Goal: Contribute content: Contribute content

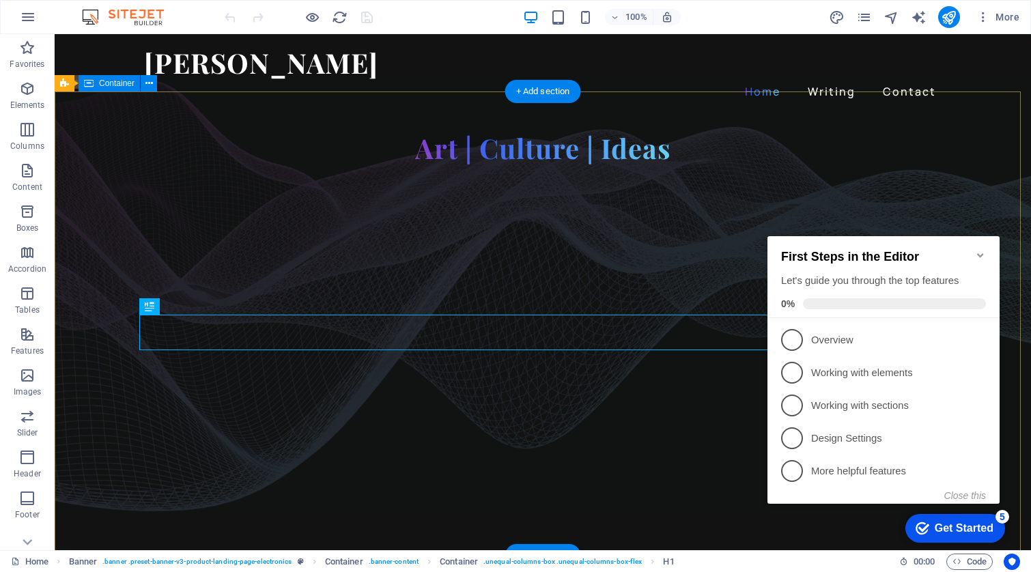
click at [976, 251] on icon "Minimize checklist" at bounding box center [980, 255] width 11 height 11
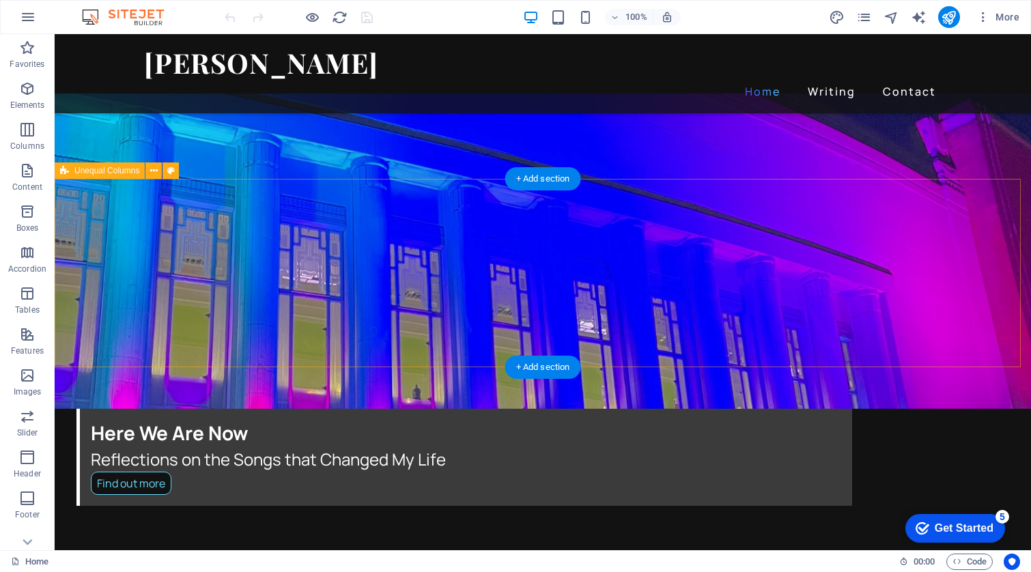
scroll to position [2038, 0]
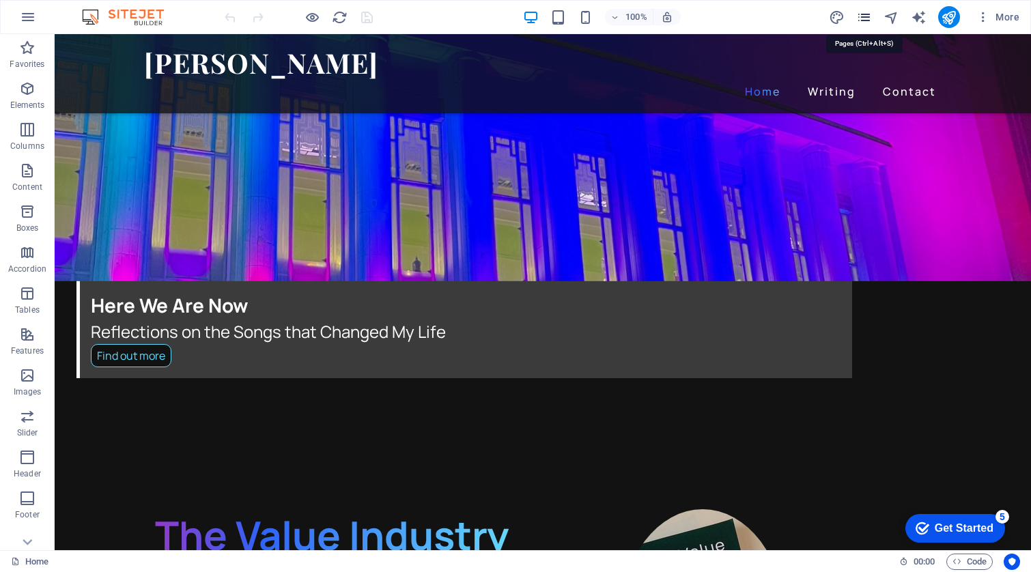
click at [867, 14] on icon "pages" at bounding box center [864, 18] width 16 height 16
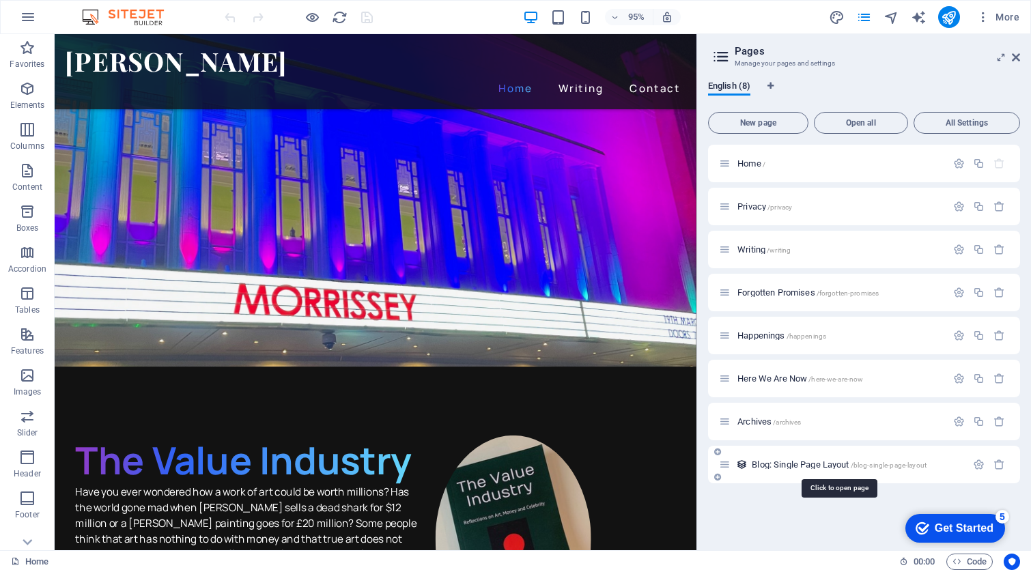
click at [789, 462] on span "Blog: Single Page Layout /blog-single-page-layout" at bounding box center [839, 465] width 175 height 10
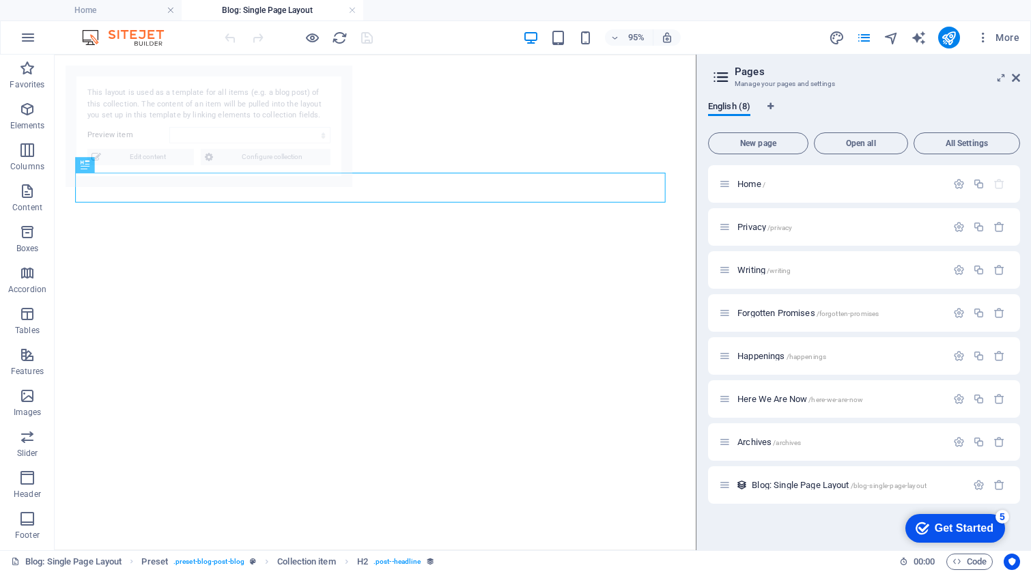
select select "6698fb1d312371795014e2a5"
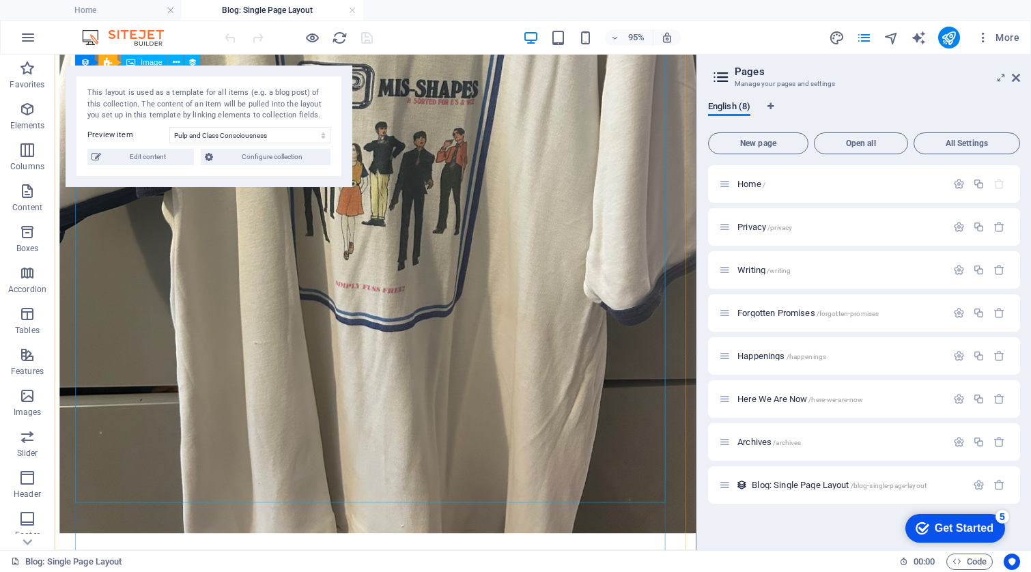
scroll to position [0, 0]
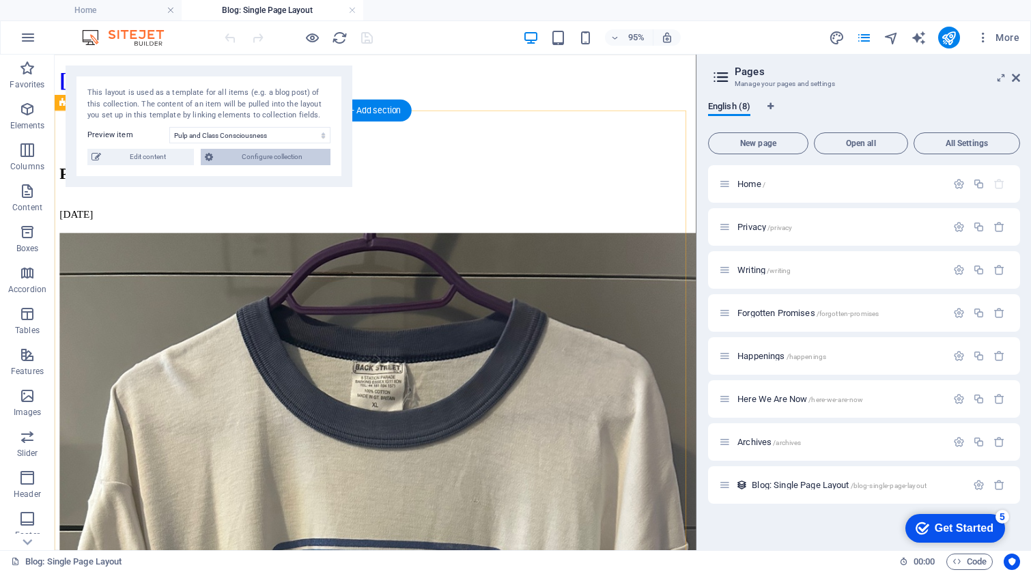
click at [244, 159] on span "Configure collection" at bounding box center [271, 157] width 109 height 16
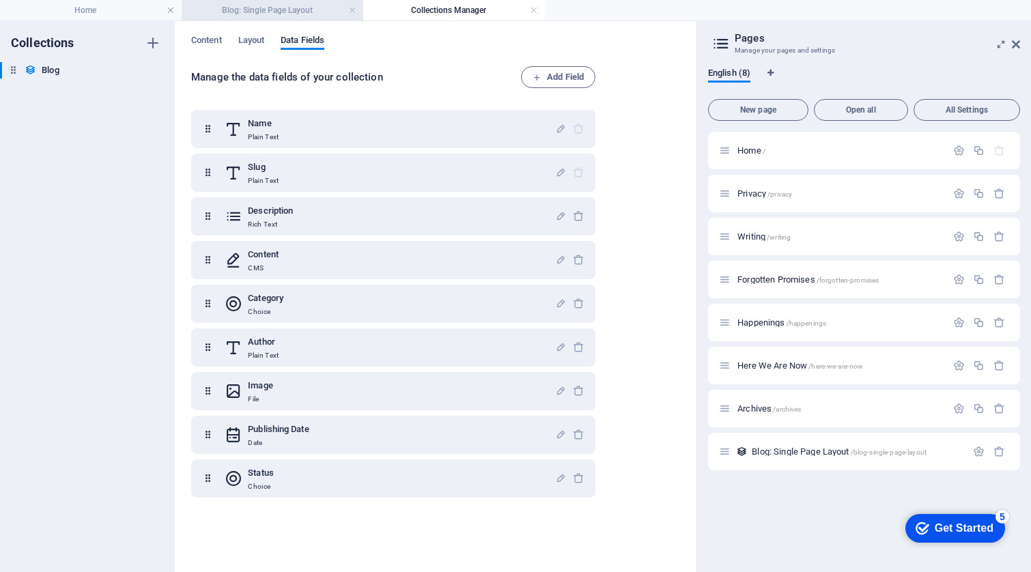
click at [268, 12] on h4 "Blog: Single Page Layout" at bounding box center [273, 10] width 182 height 15
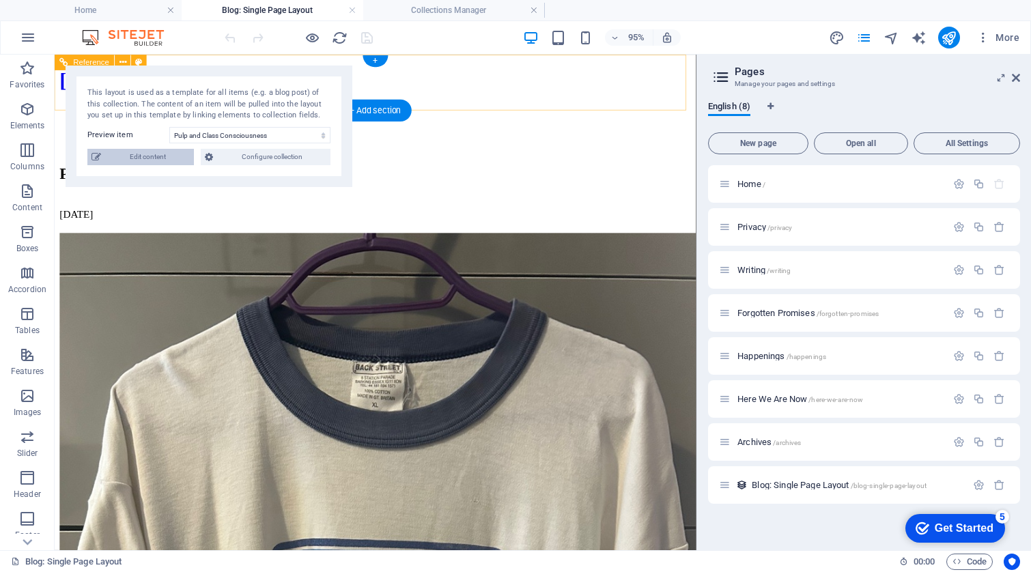
click at [137, 153] on span "Edit content" at bounding box center [147, 157] width 85 height 16
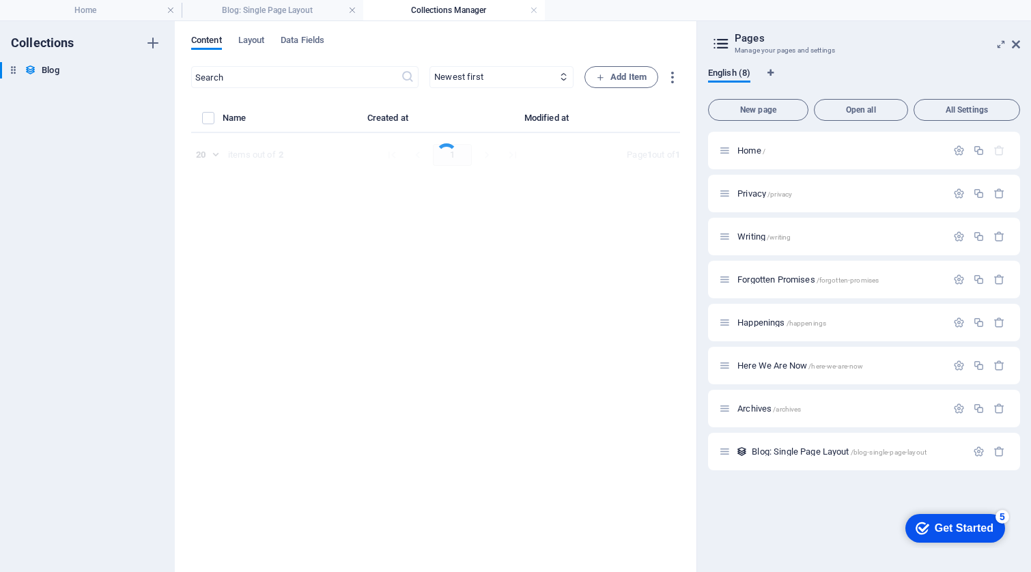
select select "wip"
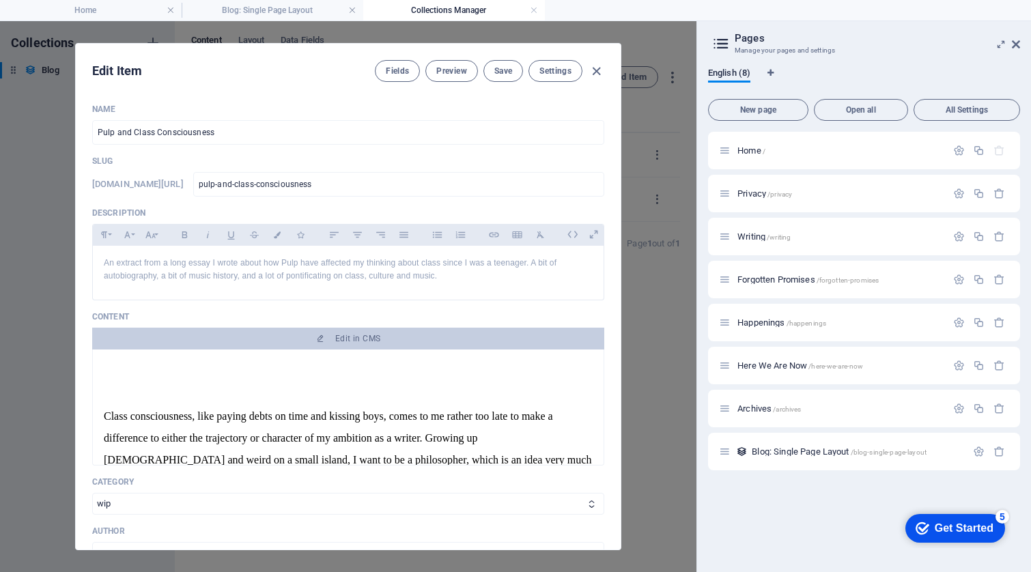
click at [105, 413] on span "Class consciousness, like paying debts on time and kissing boys, comes to me ra…" at bounding box center [348, 514] width 488 height 208
click at [105, 417] on span "Class consciousness, like paying debts on time and kissing boys, comes to me ra…" at bounding box center [348, 514] width 488 height 208
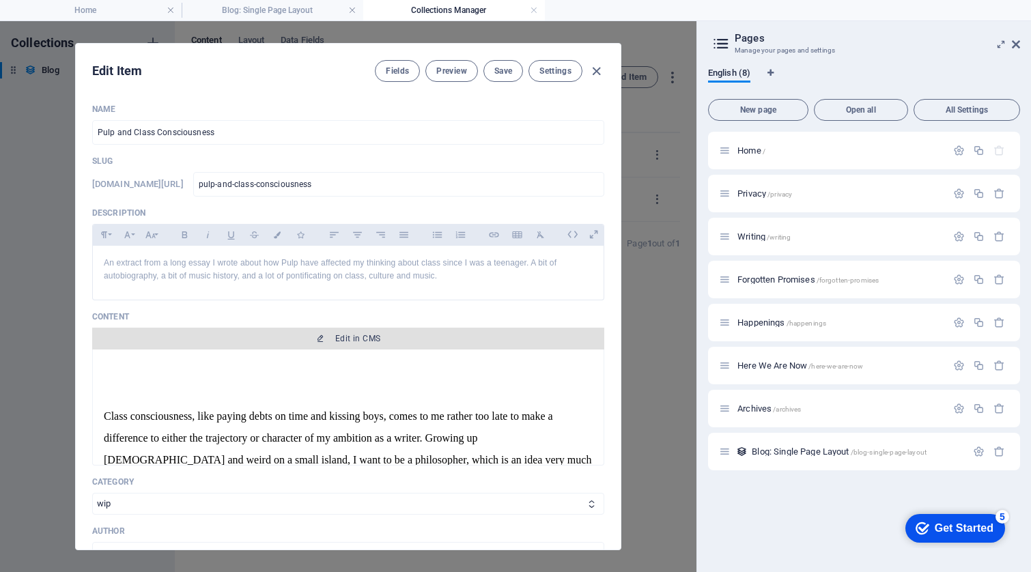
click at [321, 339] on icon "button" at bounding box center [320, 339] width 8 height 8
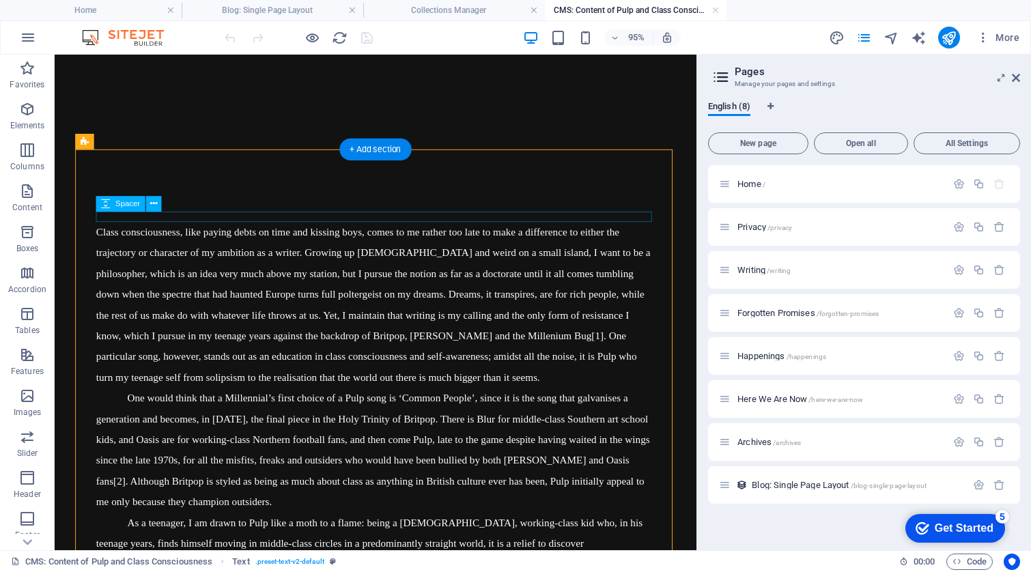
click at [190, 229] on div at bounding box center [392, 225] width 588 height 11
click at [155, 209] on icon at bounding box center [153, 204] width 7 height 14
click at [156, 203] on icon at bounding box center [153, 204] width 7 height 14
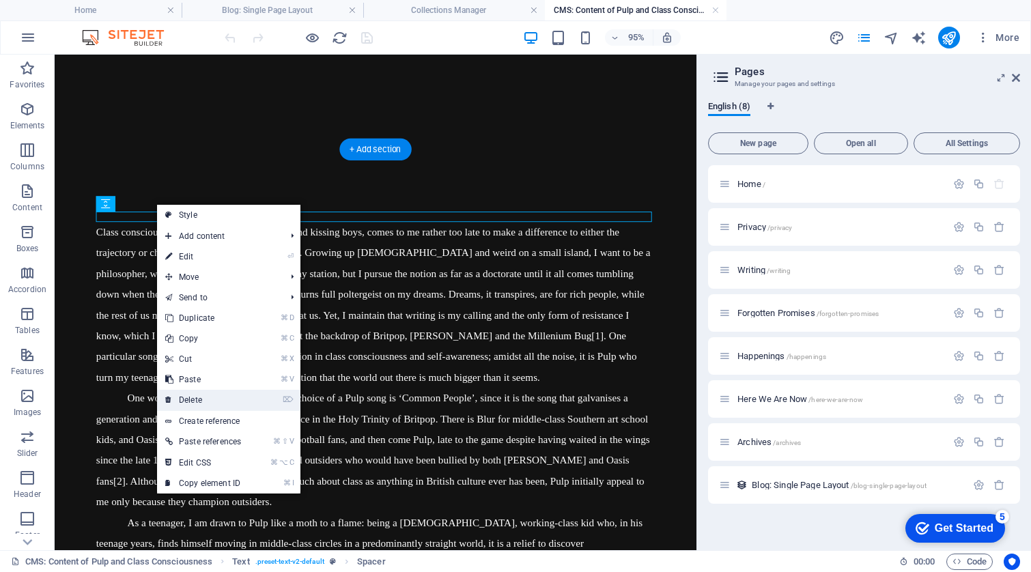
click at [208, 399] on link "⌦ Delete" at bounding box center [203, 400] width 92 height 20
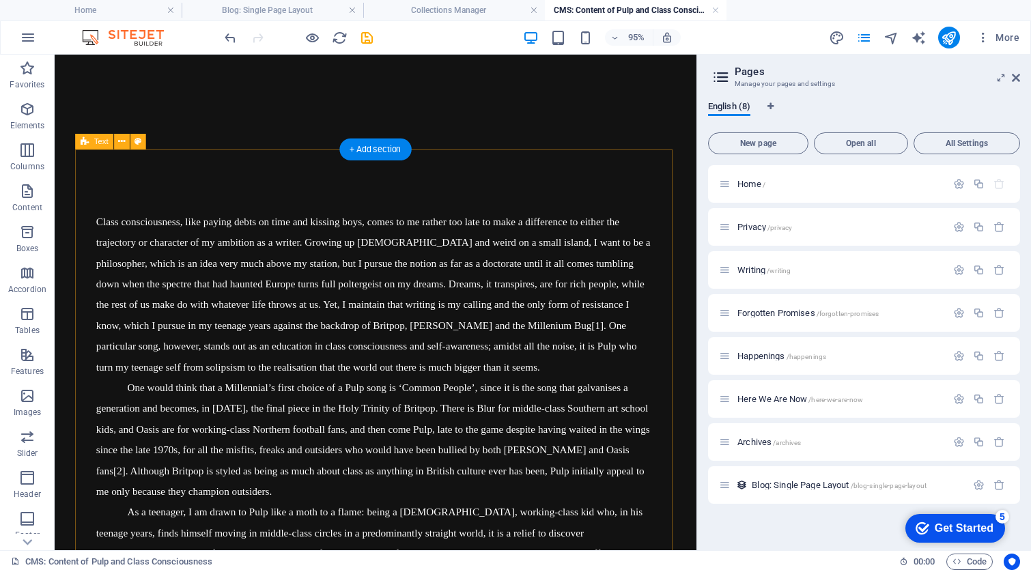
click at [365, 36] on icon "save" at bounding box center [367, 38] width 16 height 16
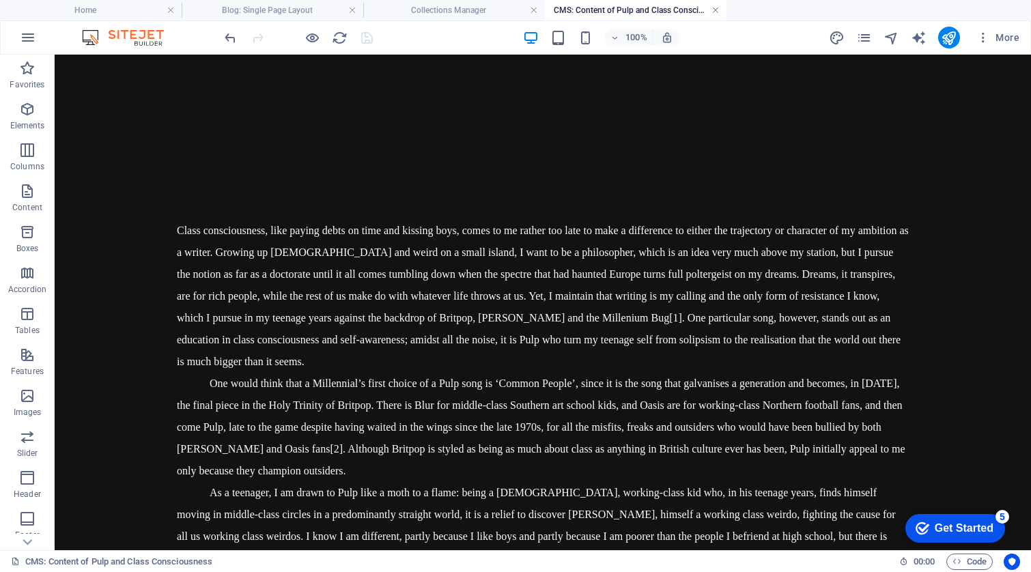
click at [717, 10] on link at bounding box center [716, 10] width 8 height 13
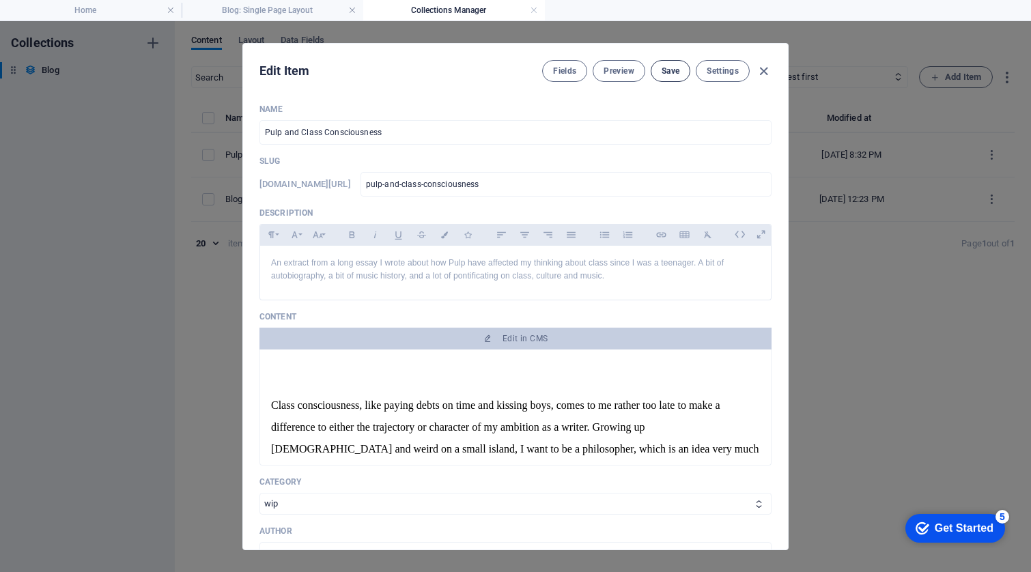
click at [671, 72] on span "Save" at bounding box center [671, 71] width 18 height 11
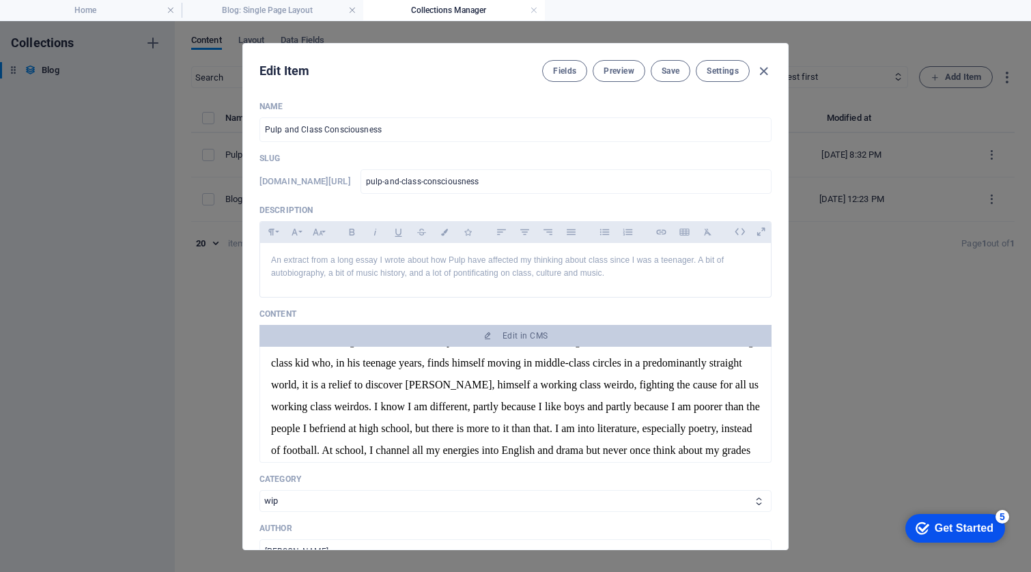
scroll to position [567, 0]
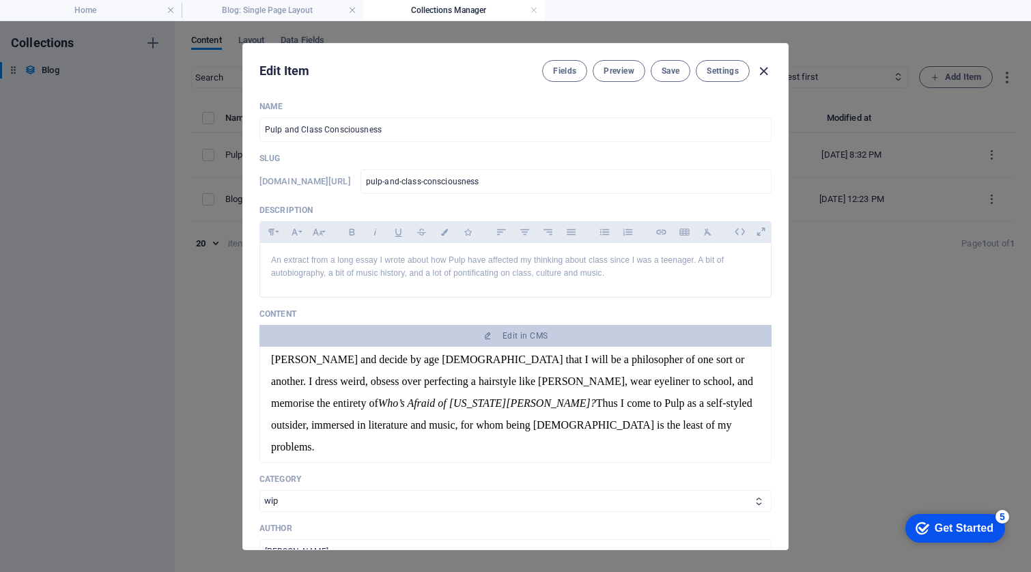
click at [763, 70] on icon "button" at bounding box center [764, 72] width 16 height 16
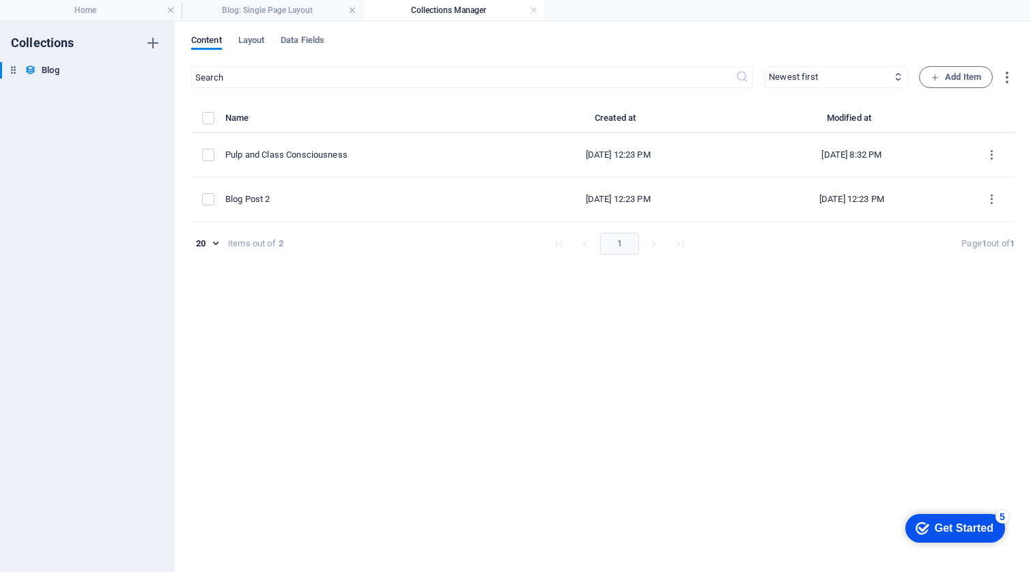
scroll to position [0, 0]
click at [285, 6] on h4 "Blog: Single Page Layout" at bounding box center [273, 10] width 182 height 15
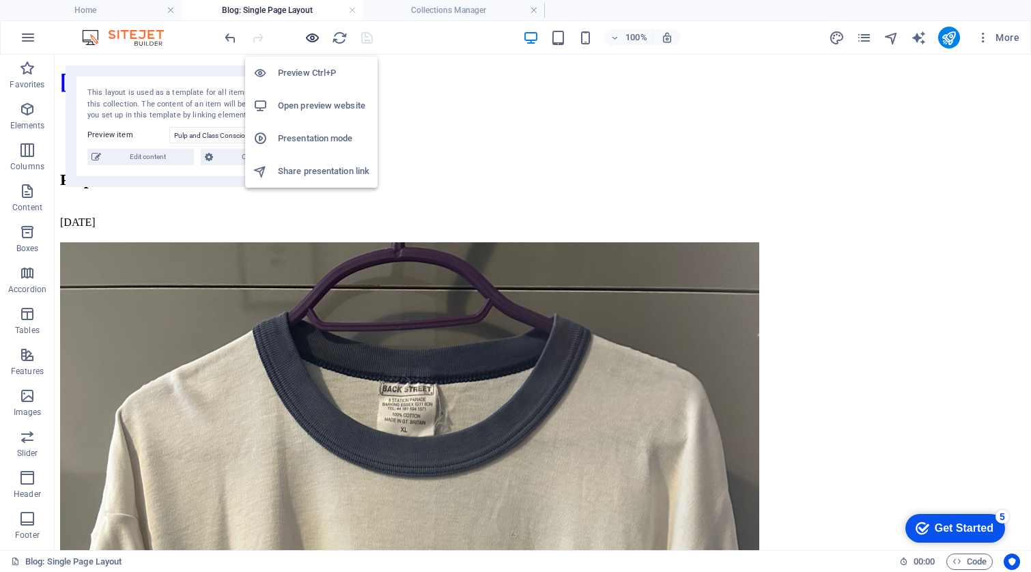
click at [312, 36] on icon "button" at bounding box center [313, 38] width 16 height 16
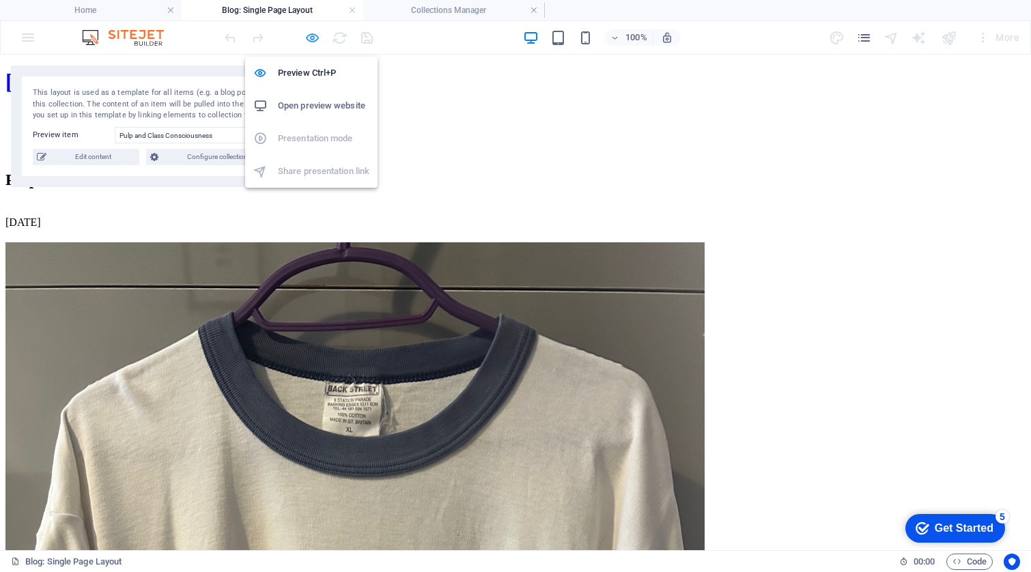
click at [313, 38] on icon "button" at bounding box center [313, 38] width 16 height 16
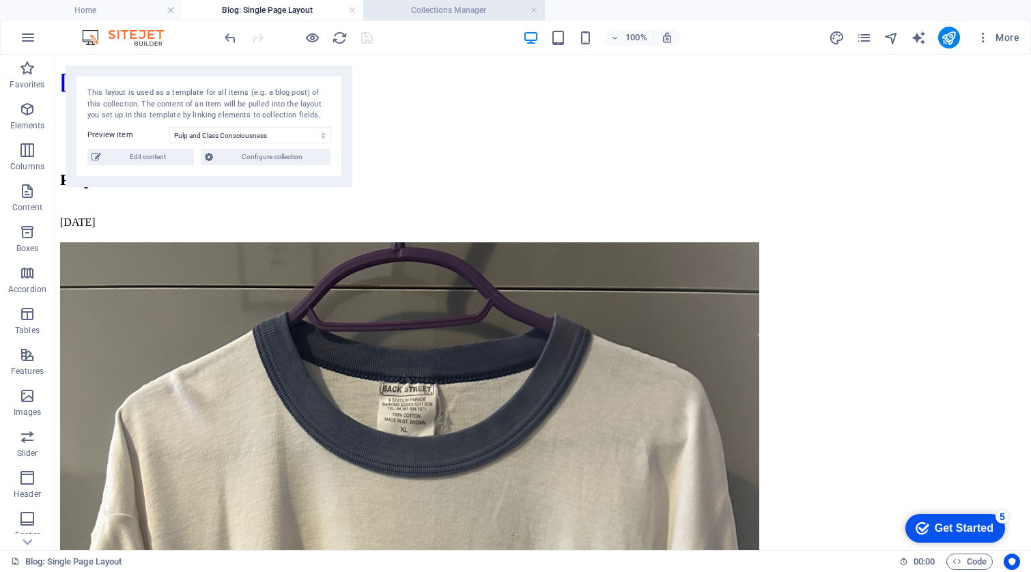
click at [427, 5] on h4 "Collections Manager" at bounding box center [454, 10] width 182 height 15
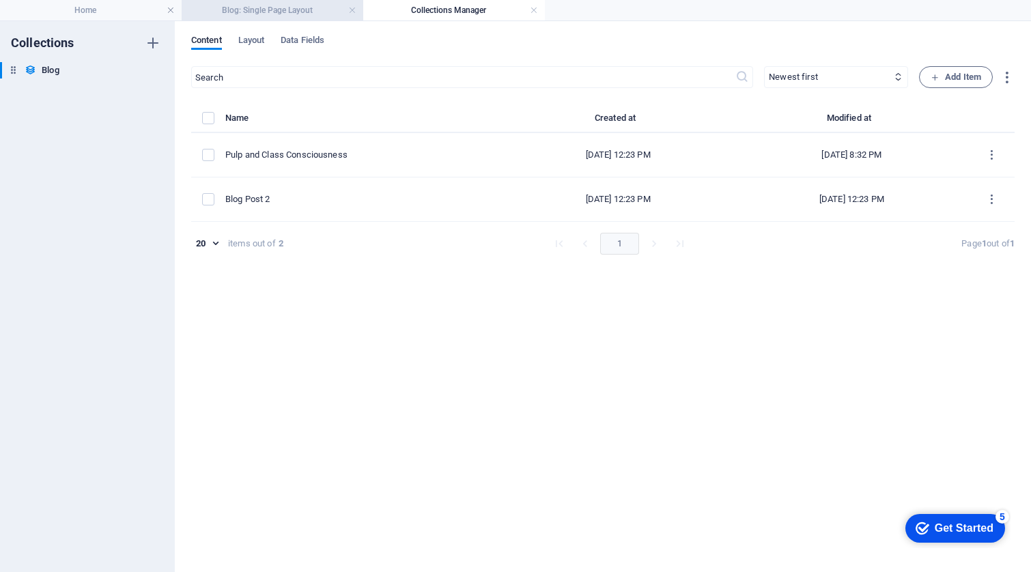
click at [266, 5] on h4 "Blog: Single Page Layout" at bounding box center [273, 10] width 182 height 15
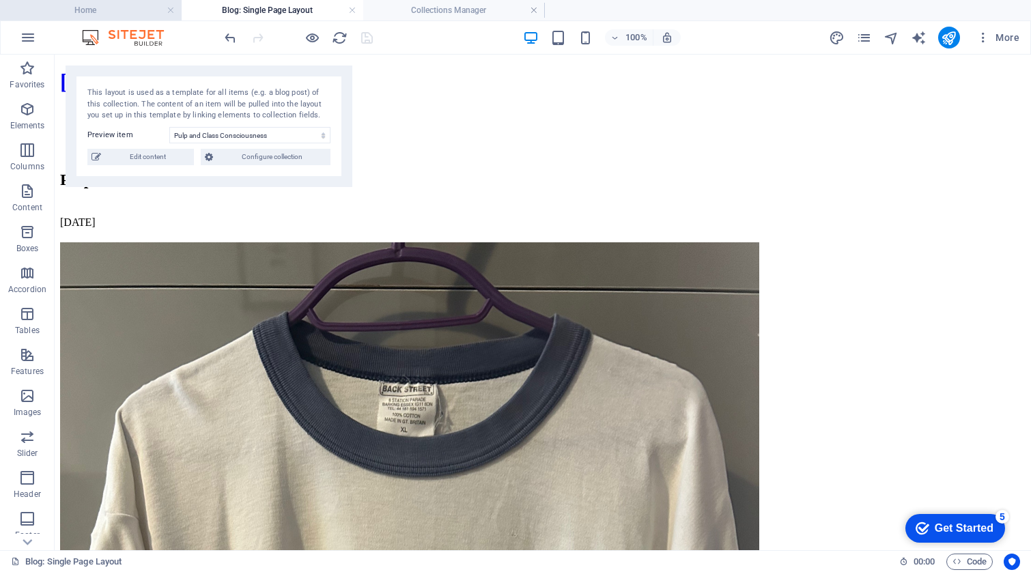
click at [120, 5] on h4 "Home" at bounding box center [91, 10] width 182 height 15
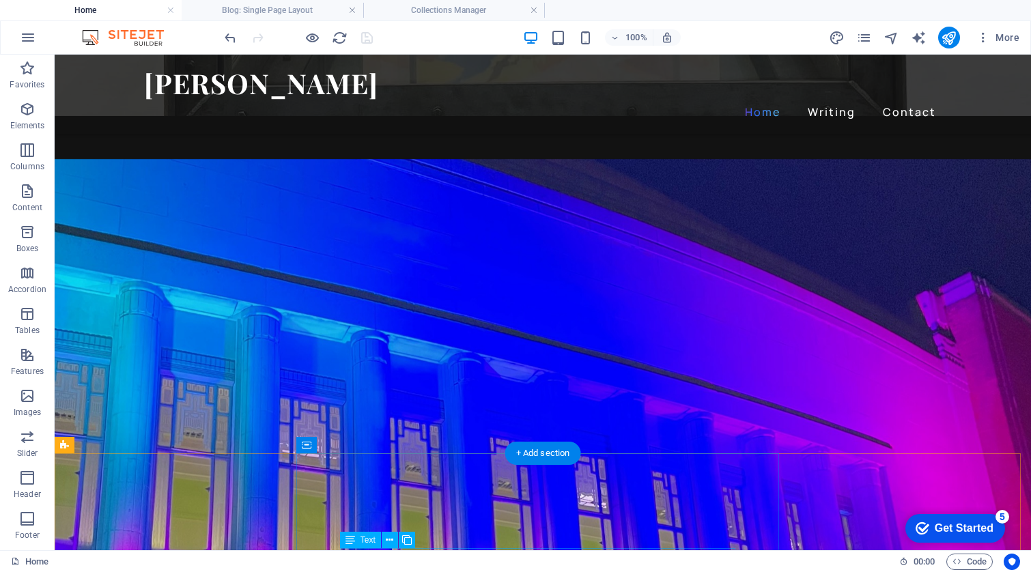
scroll to position [1709, 0]
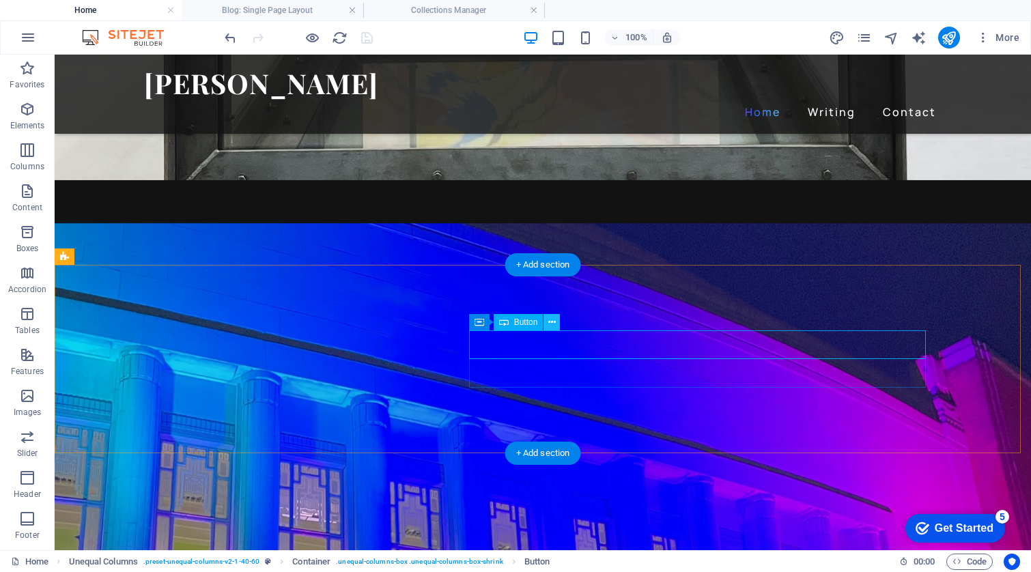
click at [548, 325] on button at bounding box center [552, 322] width 16 height 16
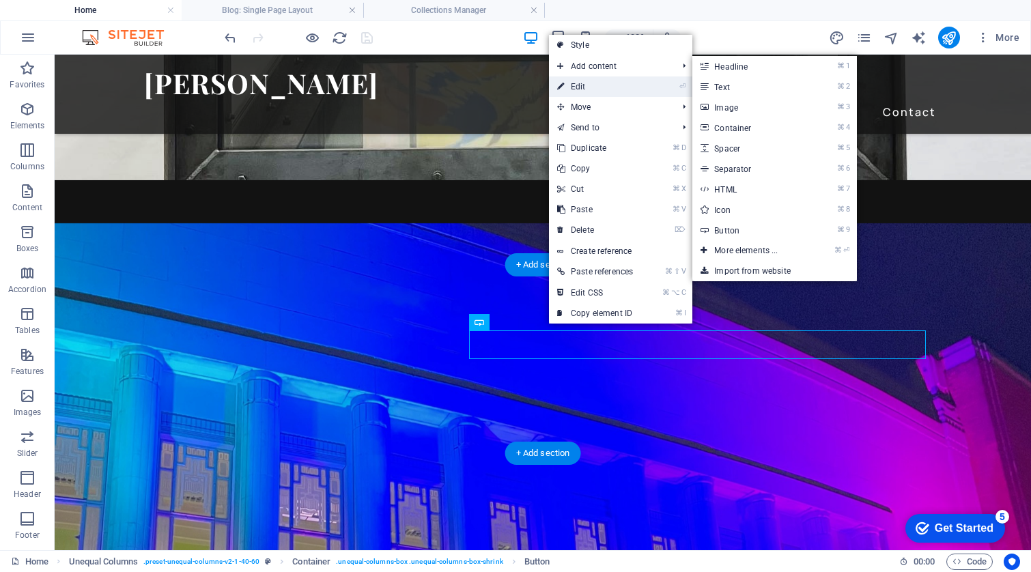
click at [575, 85] on link "⏎ Edit" at bounding box center [595, 86] width 92 height 20
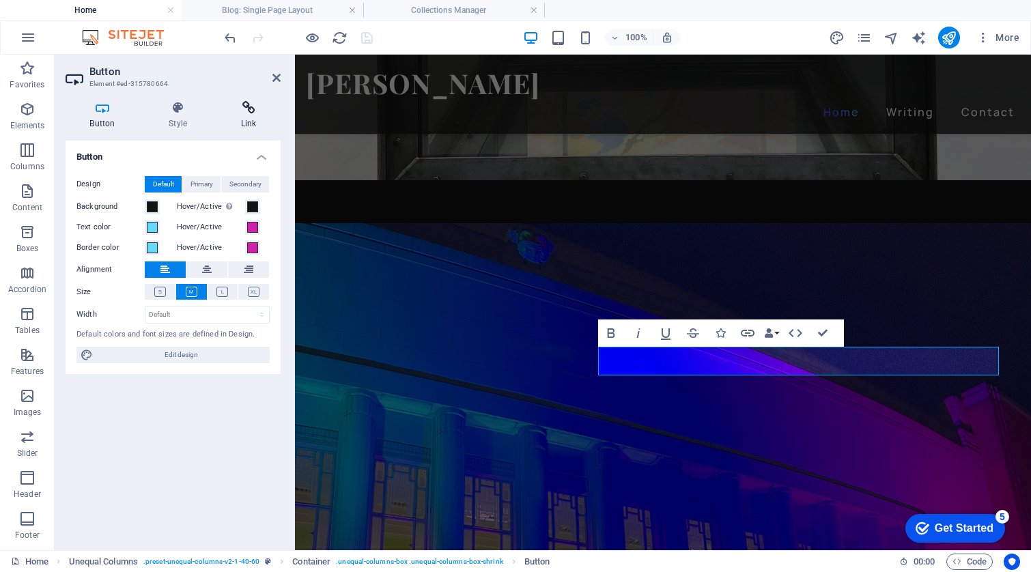
click at [251, 108] on icon at bounding box center [248, 108] width 64 height 14
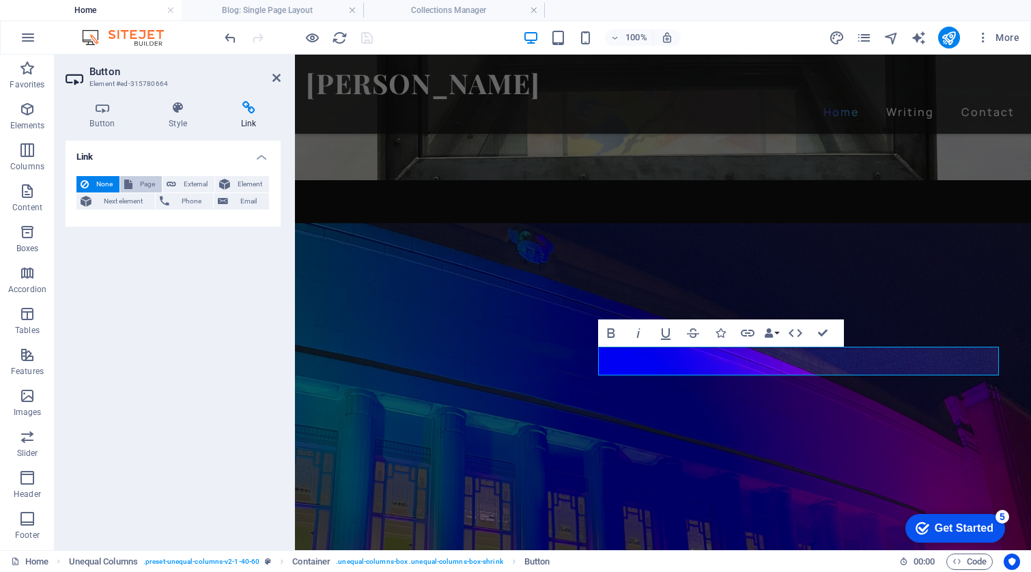
click at [144, 177] on span "Page" at bounding box center [147, 184] width 21 height 16
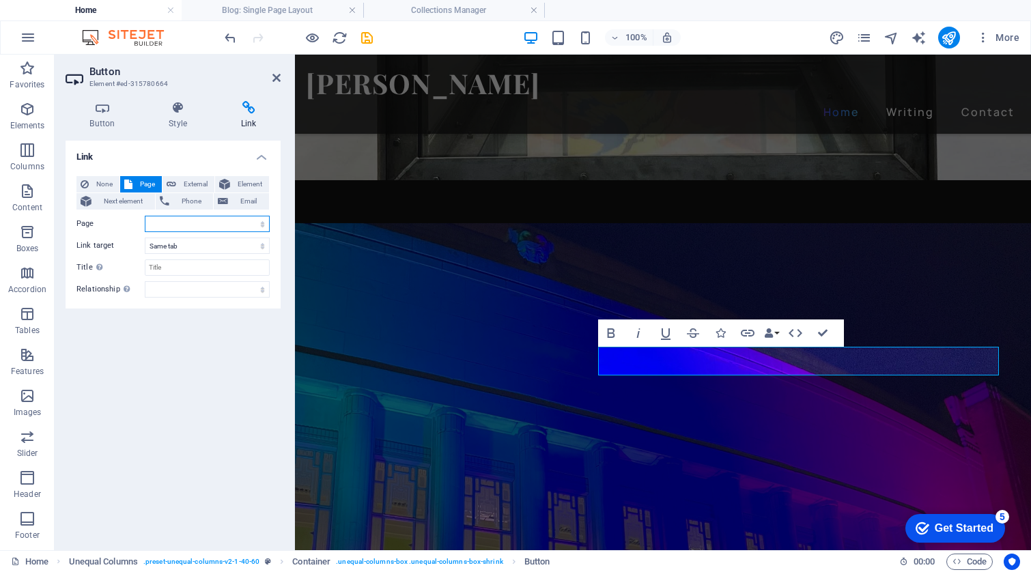
select select "6"
click at [364, 37] on icon "save" at bounding box center [367, 38] width 16 height 16
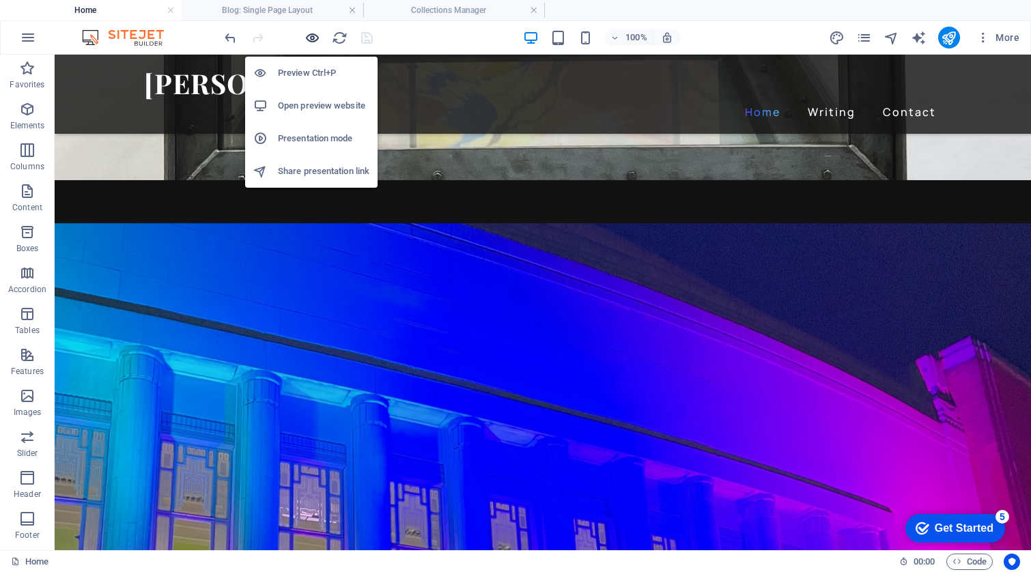
click at [309, 36] on icon "button" at bounding box center [313, 38] width 16 height 16
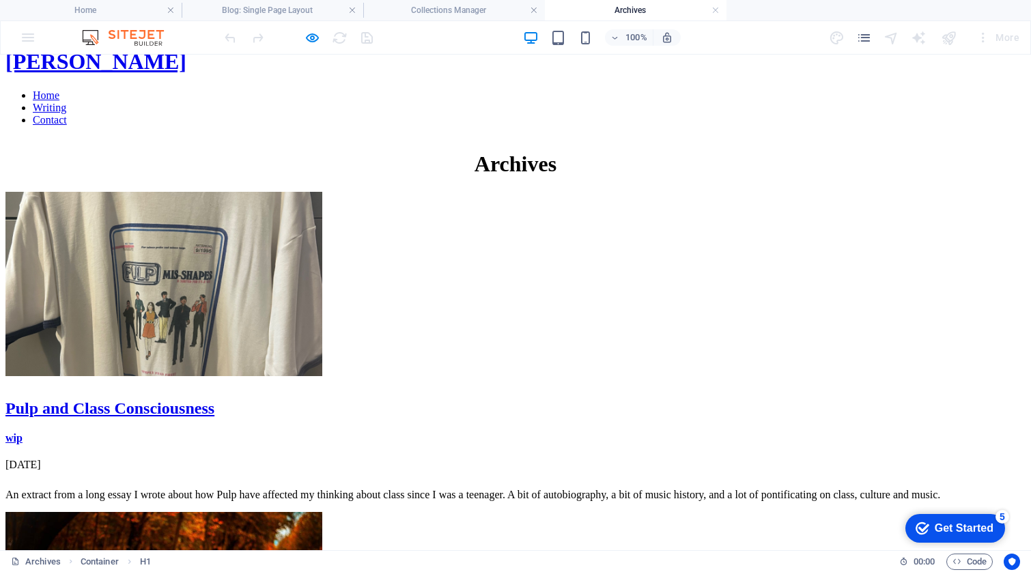
scroll to position [76, 0]
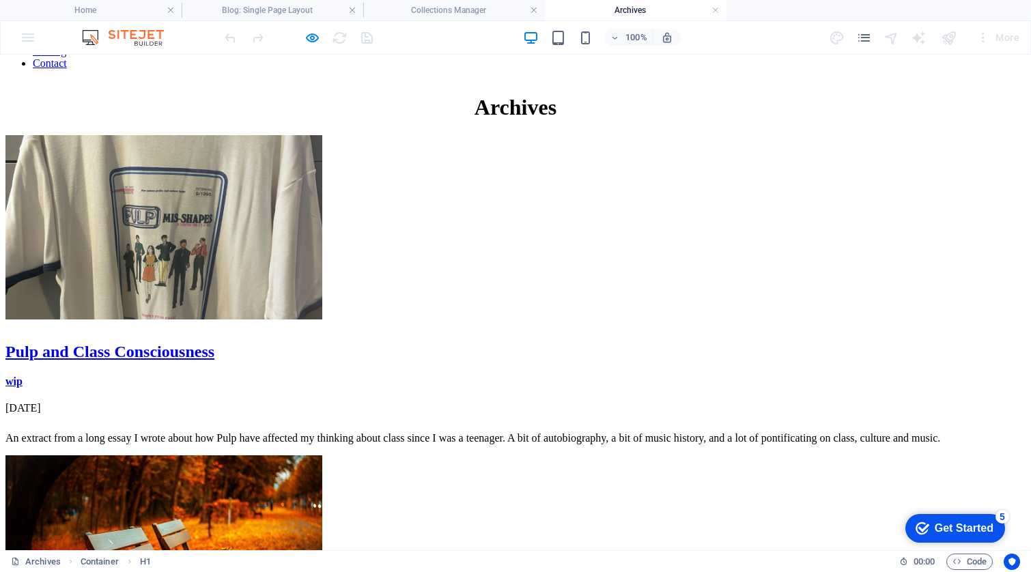
click at [350, 357] on div "Pulp and Class Consciousness" at bounding box center [515, 352] width 1020 height 18
click at [293, 361] on div "Pulp and Class Consciousness" at bounding box center [515, 352] width 1020 height 18
click at [292, 361] on div "Pulp and Class Consciousness" at bounding box center [515, 352] width 1020 height 18
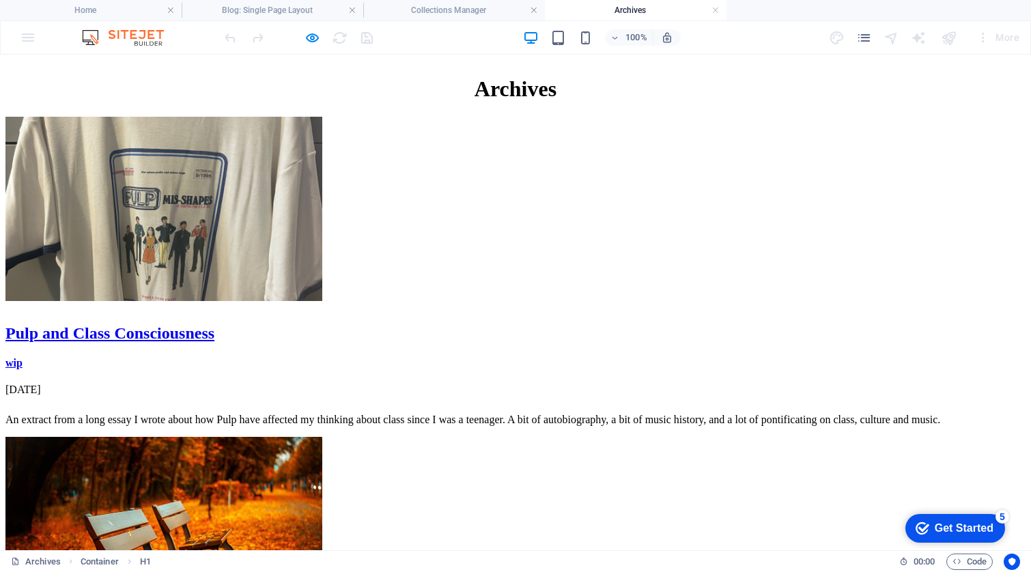
scroll to position [208, 0]
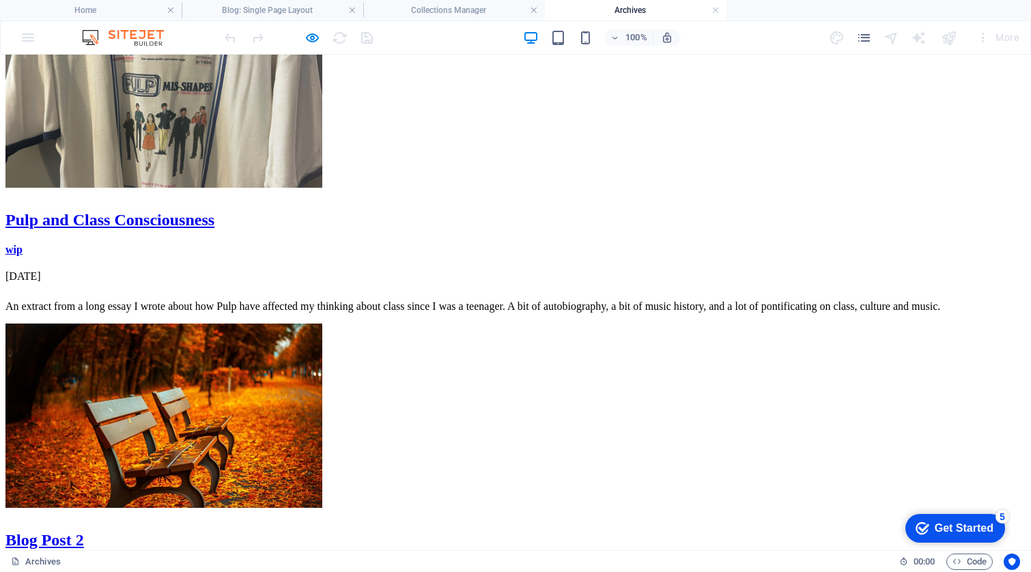
click at [279, 313] on div "An extract from a long essay I wrote about how Pulp have affected my thinking a…" at bounding box center [515, 306] width 1020 height 12
click at [294, 229] on div "Pulp and Class Consciousness" at bounding box center [515, 220] width 1020 height 18
click at [279, 225] on div "Pulp and Class Consciousness" at bounding box center [515, 220] width 1020 height 18
click at [275, 177] on figure at bounding box center [515, 96] width 1020 height 187
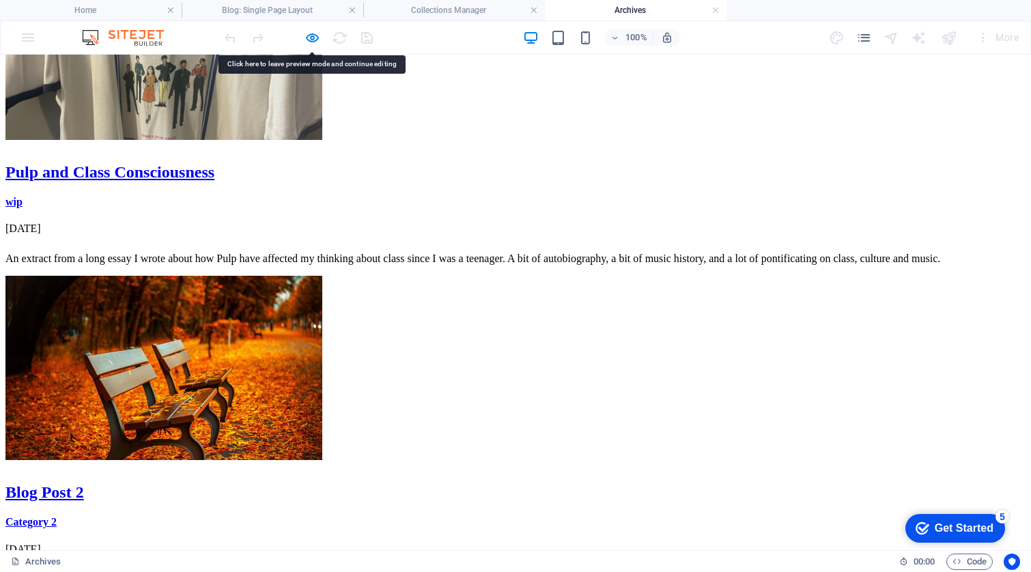
scroll to position [143, 0]
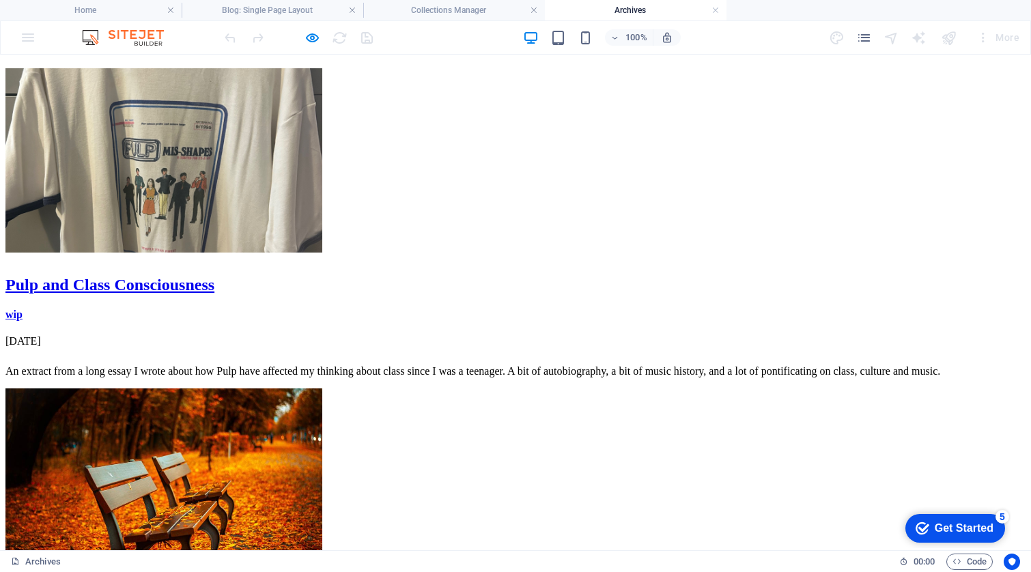
click at [305, 294] on div "Pulp and Class Consciousness" at bounding box center [515, 285] width 1020 height 18
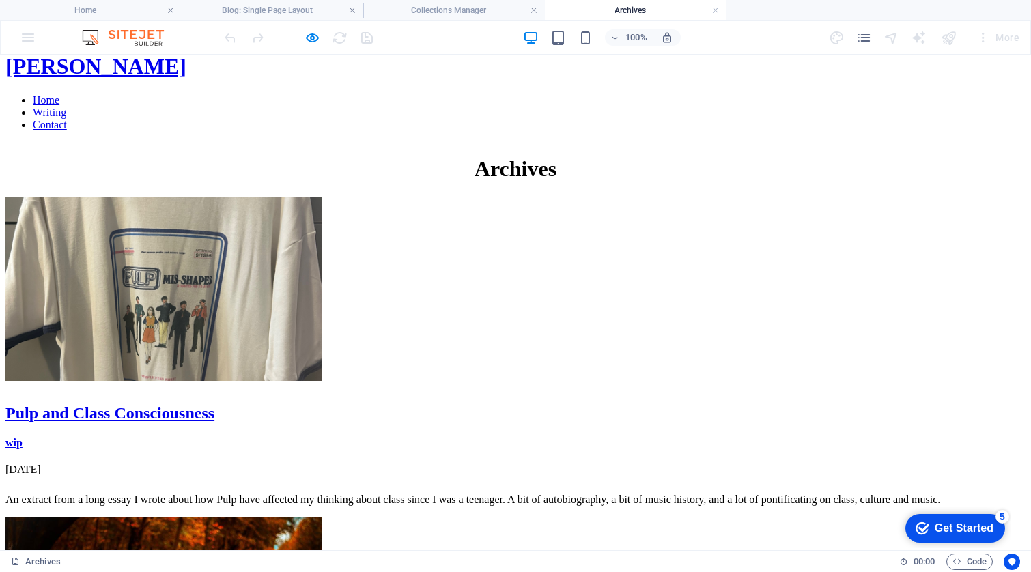
scroll to position [60, 0]
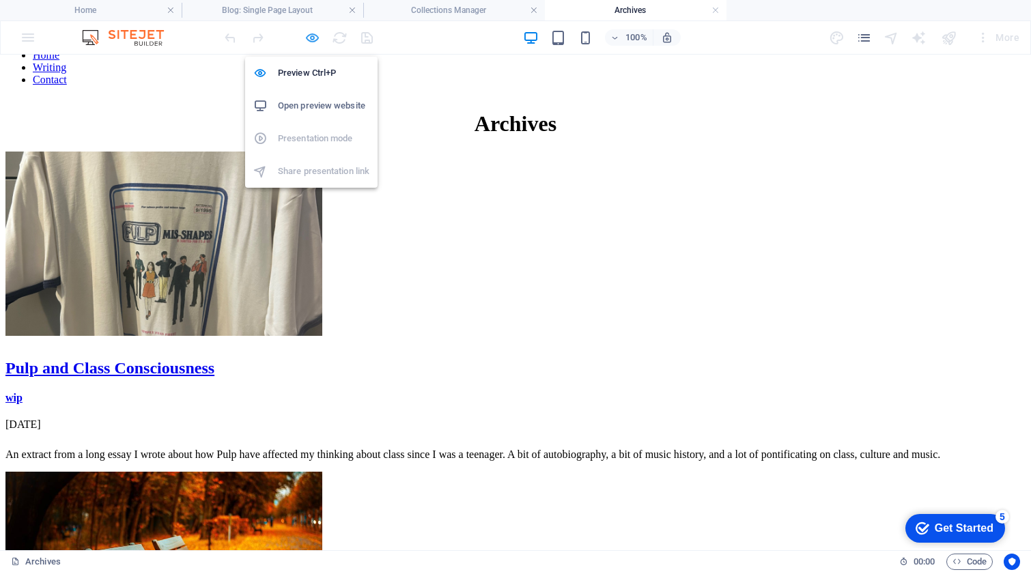
click at [313, 38] on icon "button" at bounding box center [313, 38] width 16 height 16
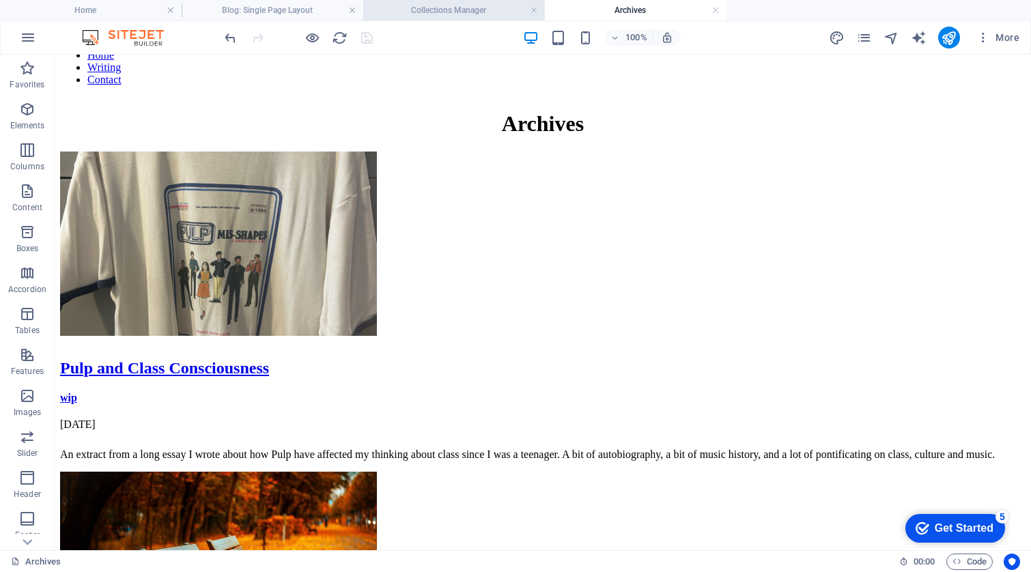
click at [452, 13] on h4 "Collections Manager" at bounding box center [454, 10] width 182 height 15
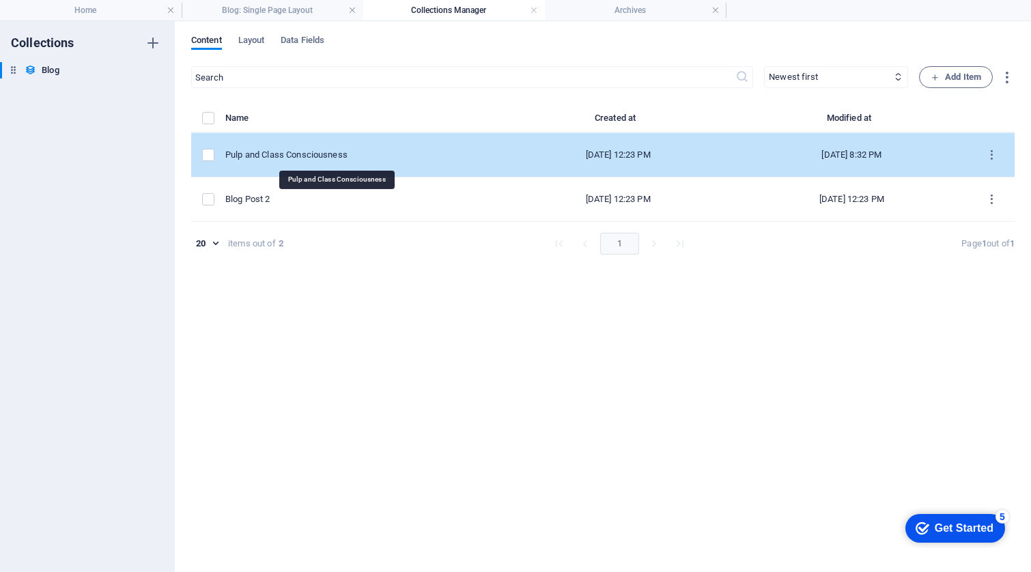
click at [323, 156] on div "Pulp and Class Consciousness" at bounding box center [357, 155] width 265 height 12
select select "wip"
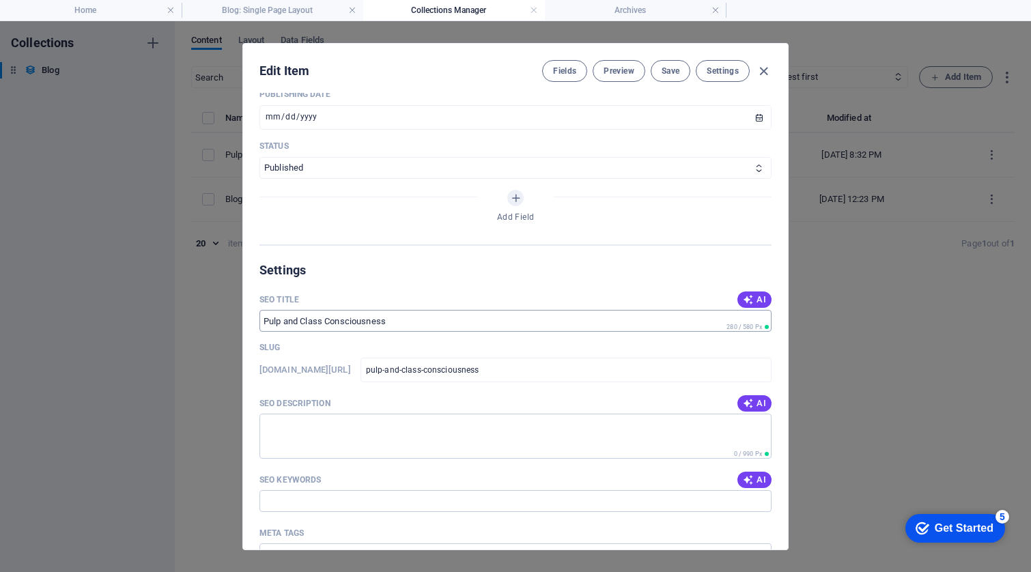
scroll to position [763, 0]
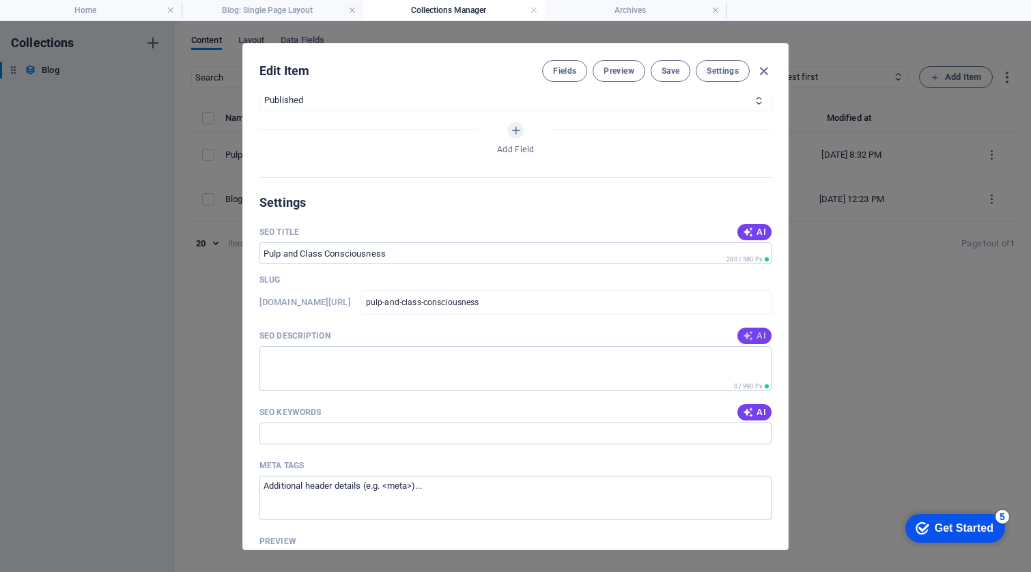
click at [754, 338] on span "AI" at bounding box center [754, 336] width 23 height 11
type textarea "Explore how Pulps music shaped my understanding of class and identity in a pers…"
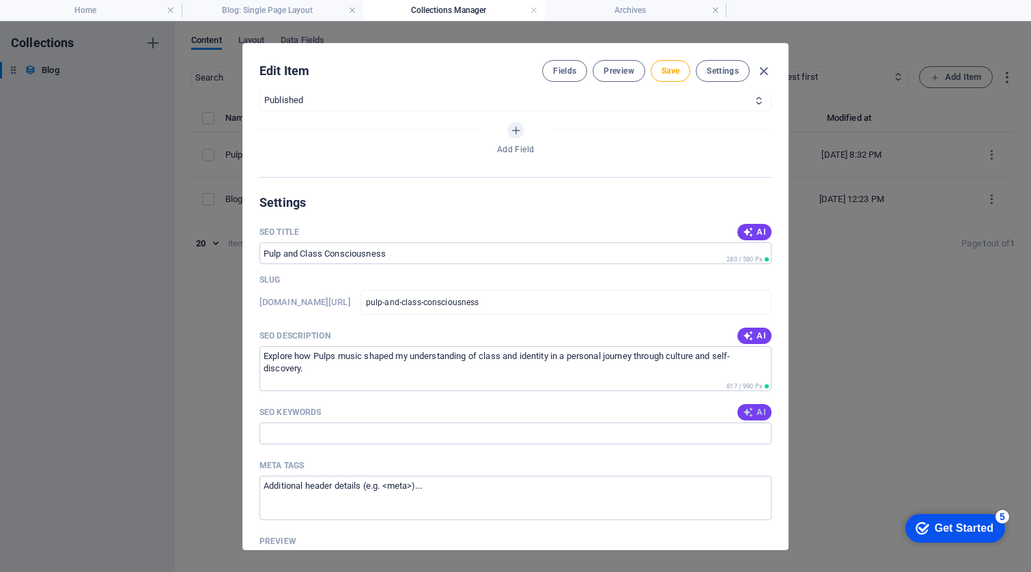
click at [760, 407] on span "AI" at bounding box center [754, 412] width 23 height 11
type input "Pulp, class consciousness, Britpop, music history, autobiography, working-class…"
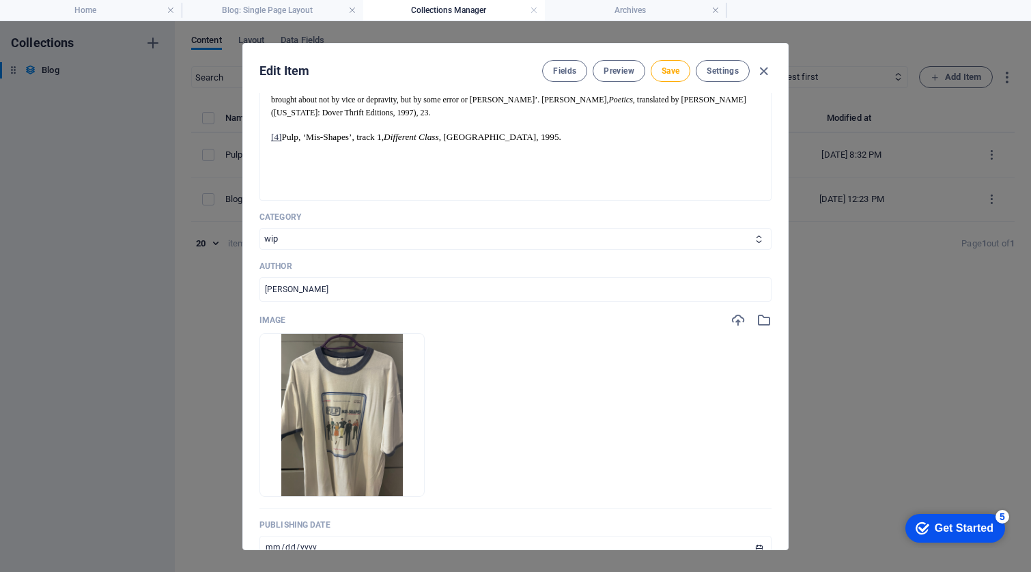
scroll to position [422, 0]
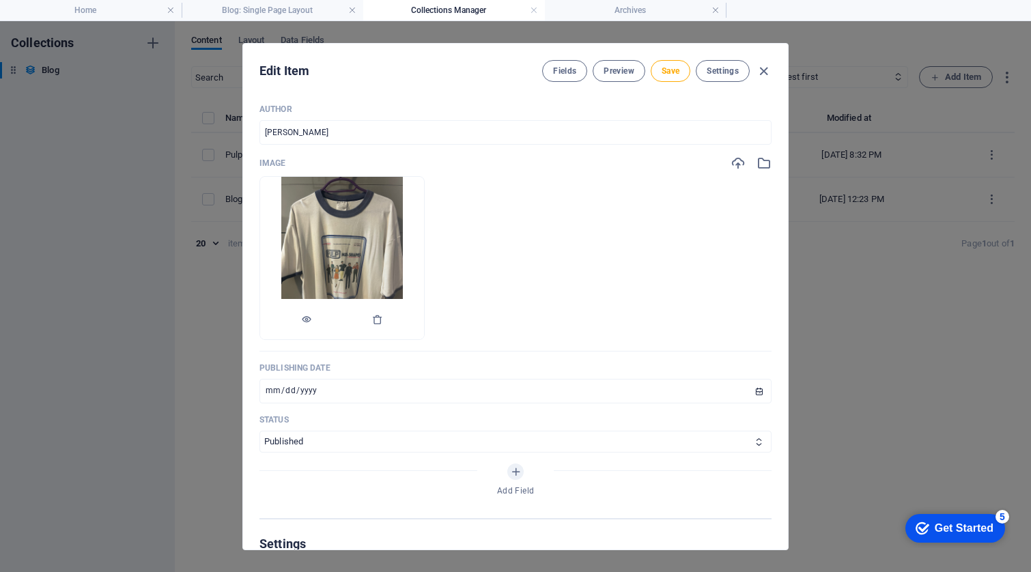
click at [404, 270] on img at bounding box center [342, 258] width 122 height 163
click at [424, 318] on div at bounding box center [342, 319] width 164 height 41
click at [383, 318] on icon "button" at bounding box center [377, 319] width 11 height 11
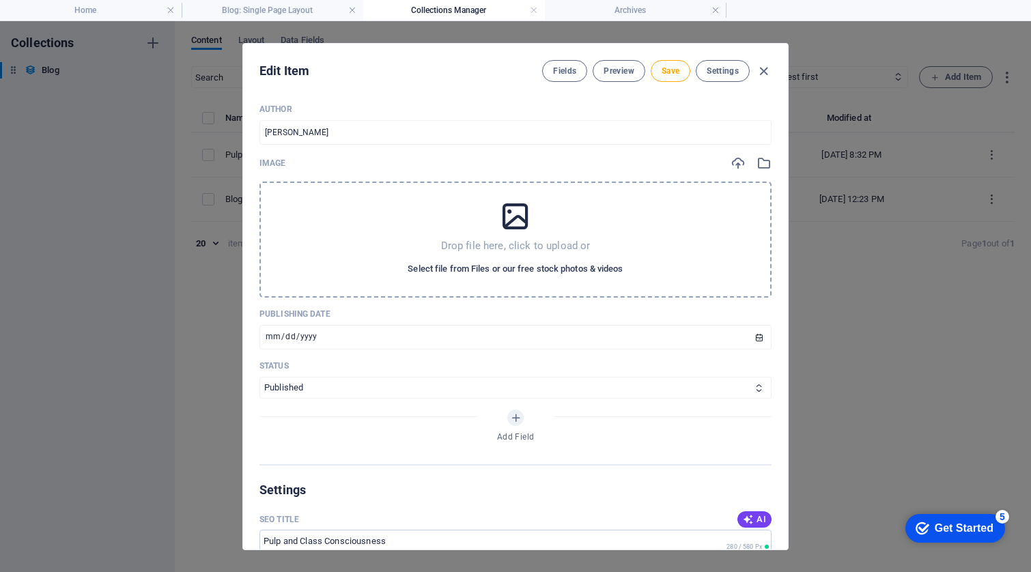
click at [487, 262] on span "Select file from Files or our free stock photos & videos" at bounding box center [515, 269] width 215 height 16
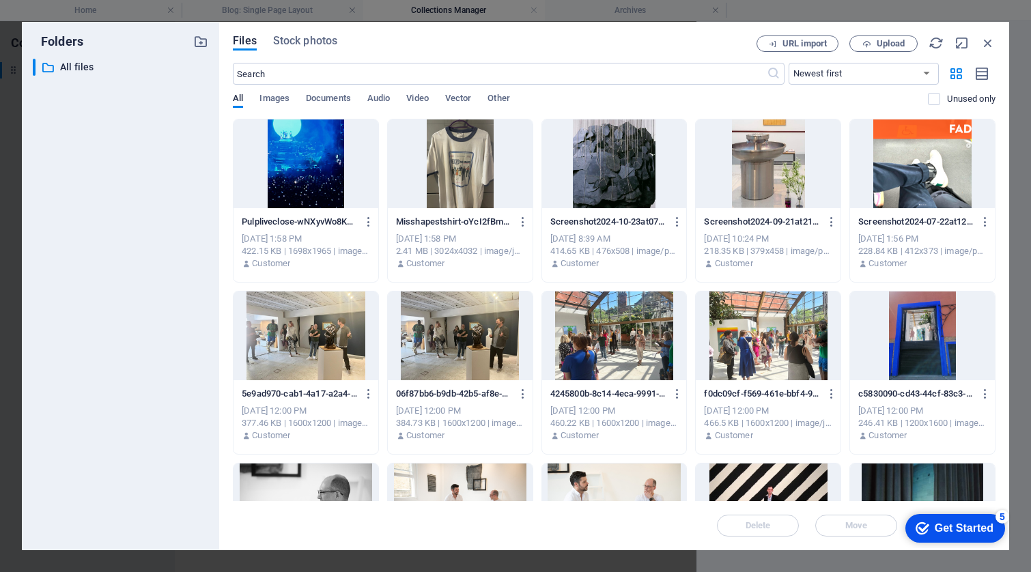
click at [290, 170] on div at bounding box center [306, 164] width 145 height 89
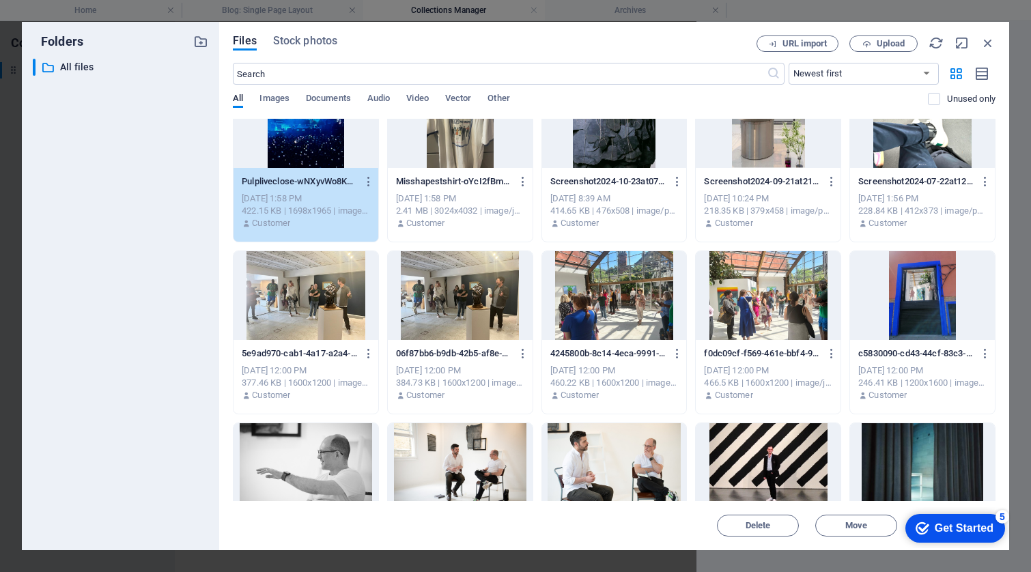
scroll to position [38, 0]
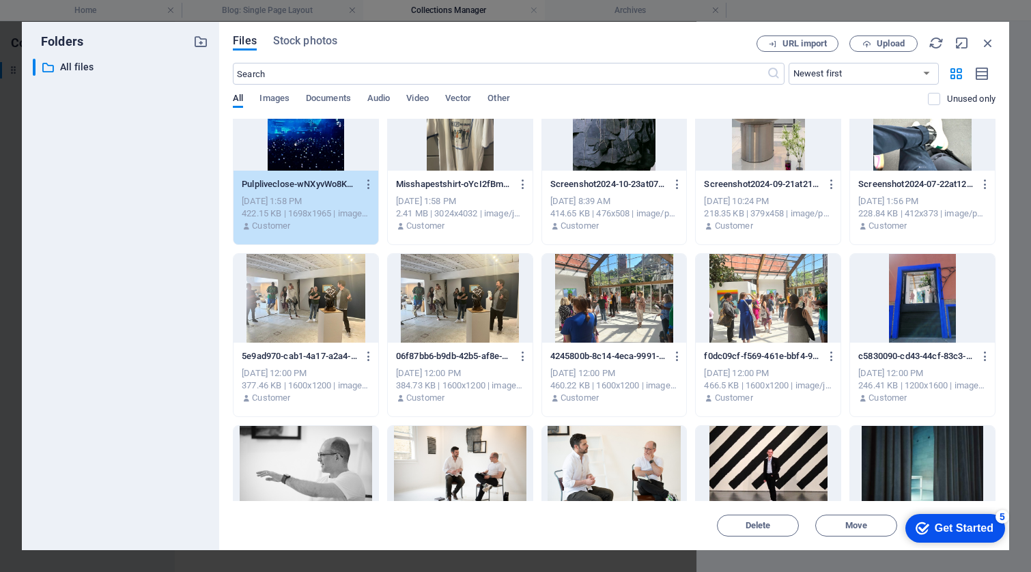
click at [951, 525] on div "Get Started" at bounding box center [964, 528] width 59 height 12
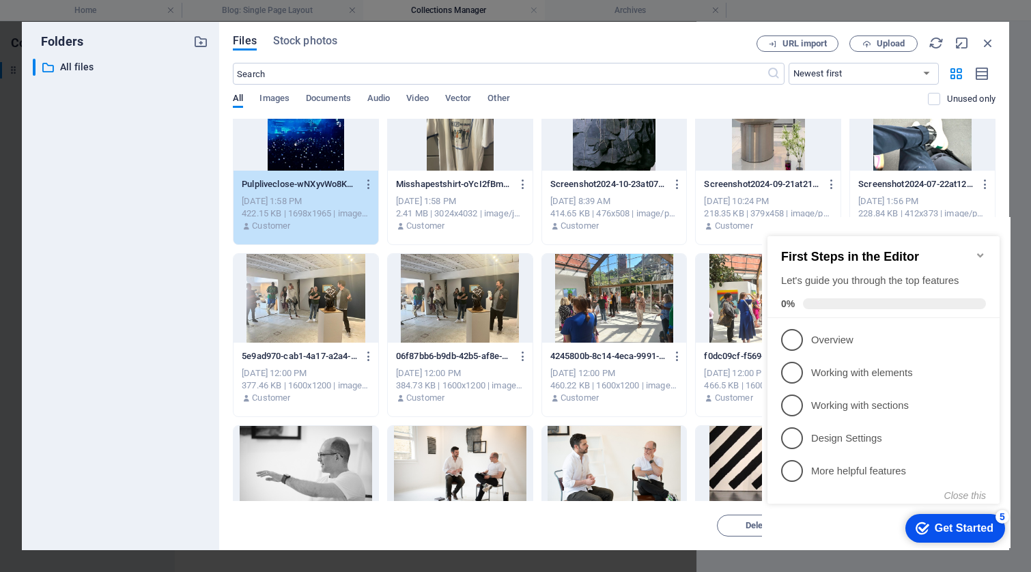
click at [982, 250] on icon "Minimize checklist" at bounding box center [980, 255] width 11 height 11
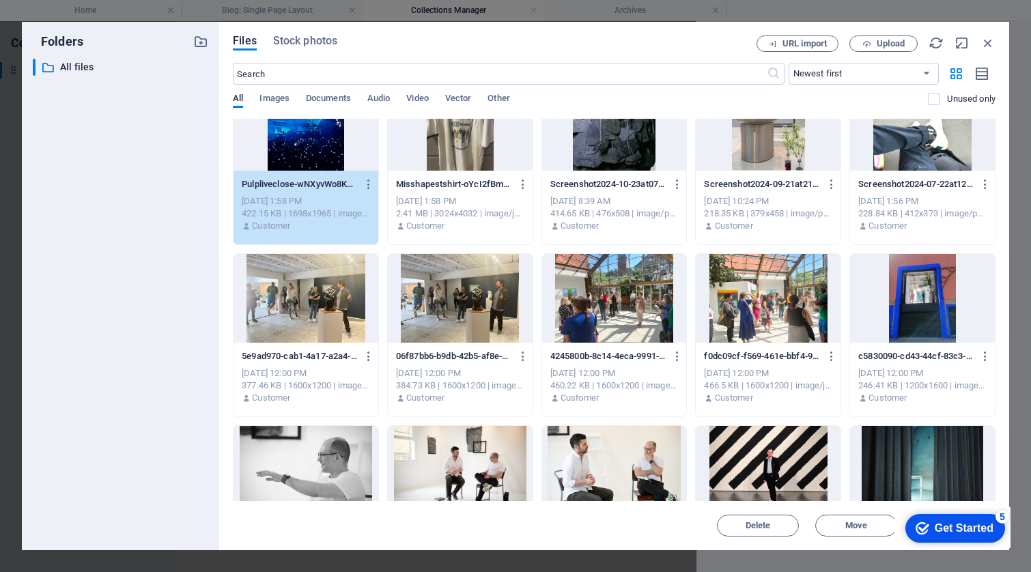
click at [1007, 516] on div "5" at bounding box center [1003, 517] width 14 height 14
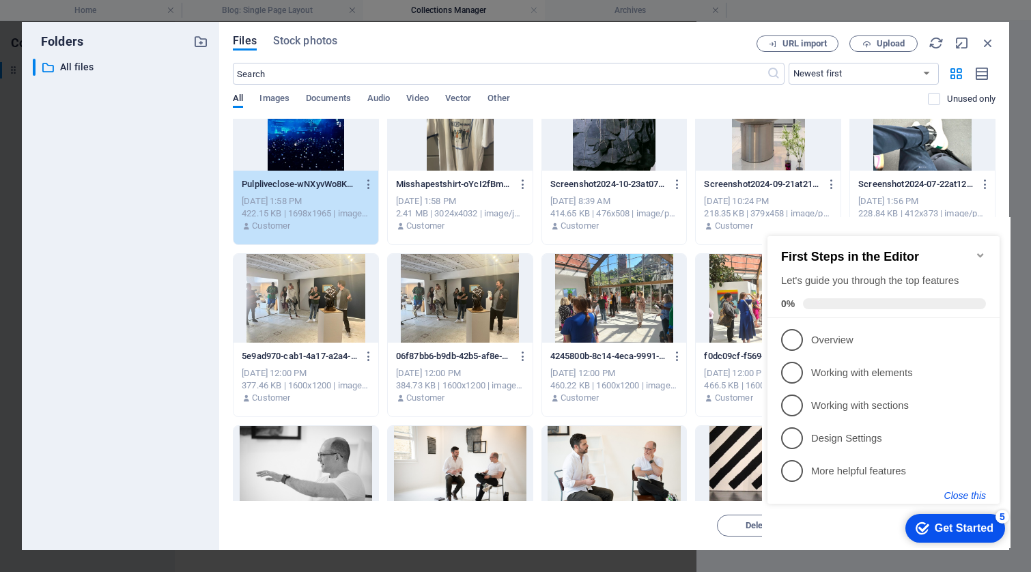
click at [970, 494] on button "Close this" at bounding box center [965, 495] width 42 height 11
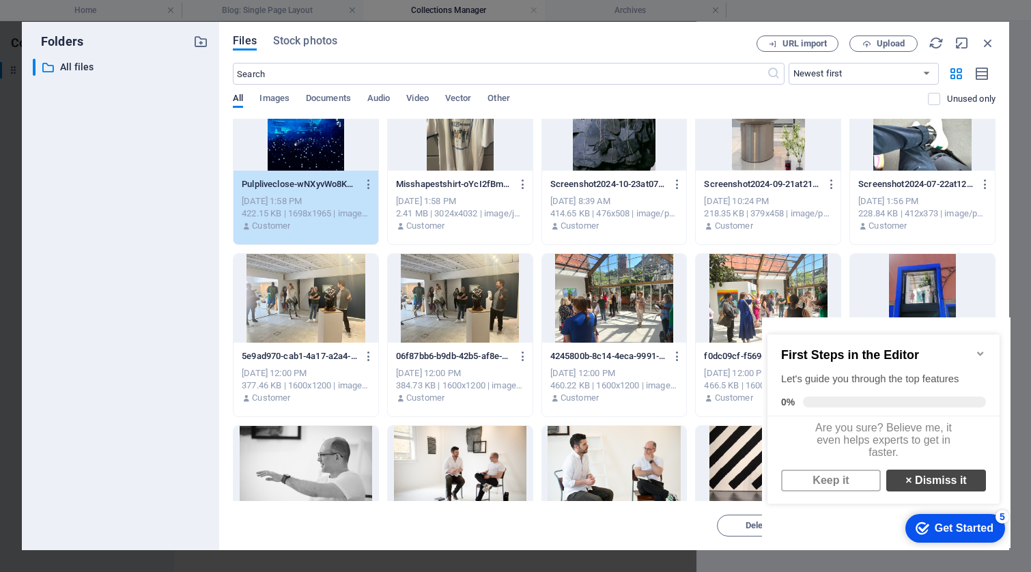
click at [933, 486] on link "× Dismiss it" at bounding box center [936, 481] width 100 height 22
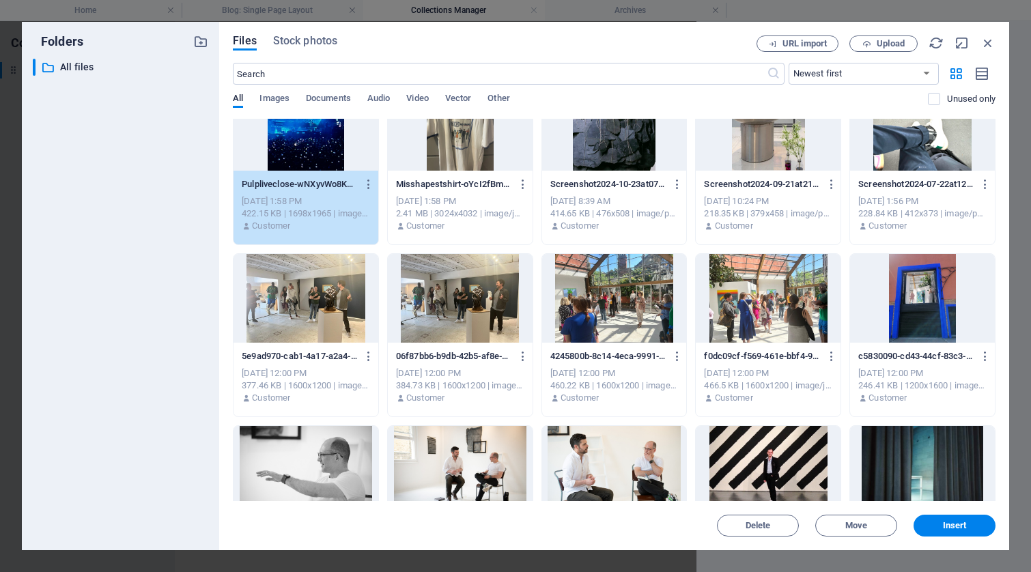
click at [953, 526] on span "Insert" at bounding box center [955, 526] width 24 height 8
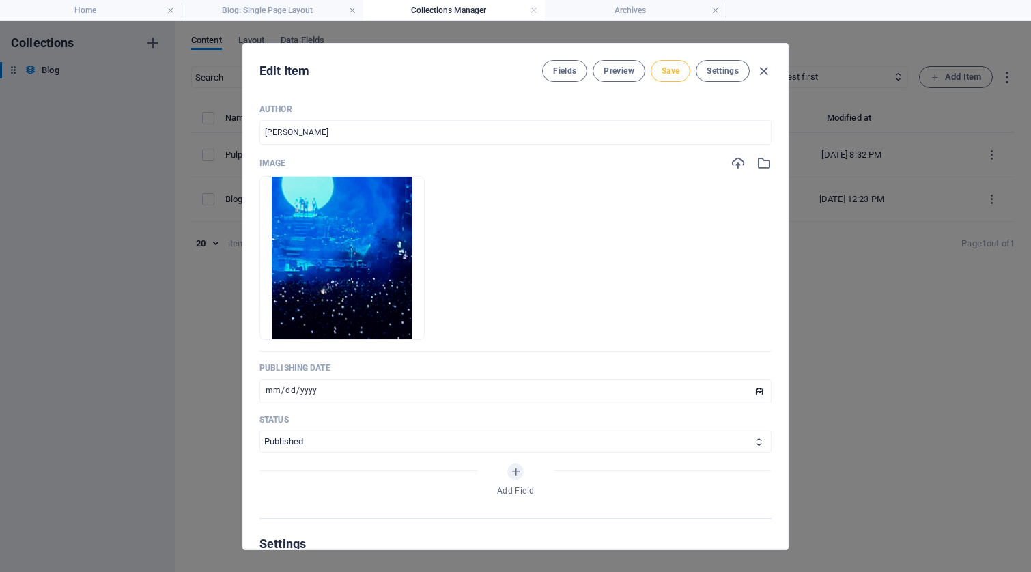
click at [671, 72] on span "Save" at bounding box center [671, 71] width 18 height 11
click at [574, 72] on span "Fields" at bounding box center [564, 71] width 23 height 11
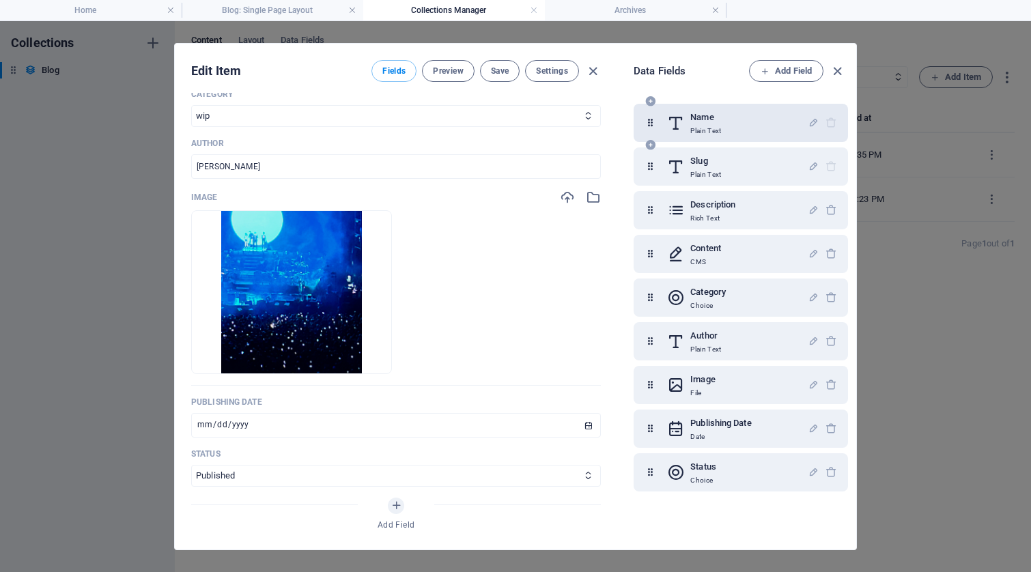
click at [719, 122] on h6 "Name" at bounding box center [705, 117] width 31 height 16
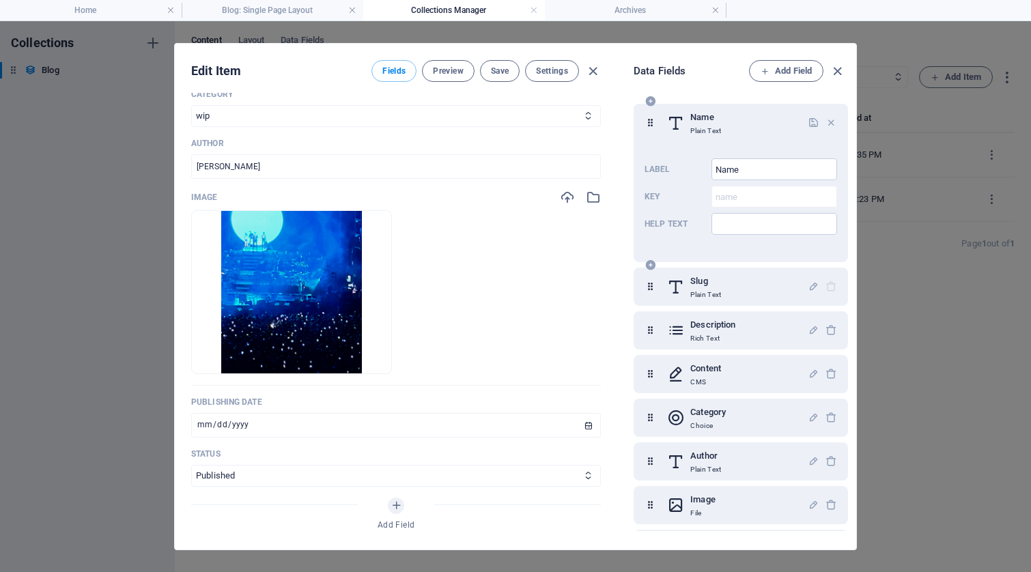
click at [699, 119] on h6 "Name" at bounding box center [705, 117] width 31 height 16
click at [714, 281] on h6 "Slug" at bounding box center [705, 281] width 31 height 16
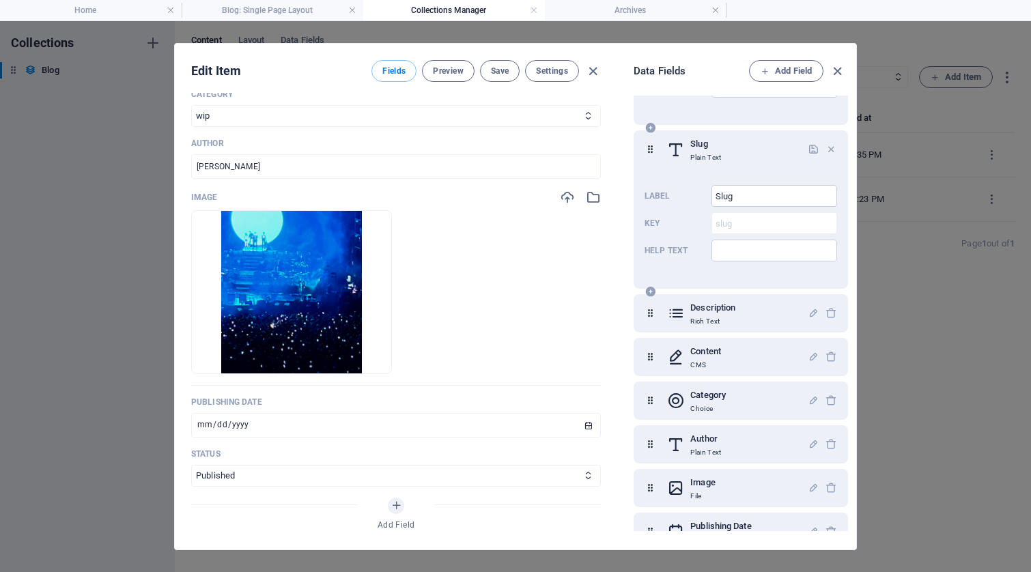
scroll to position [206, 0]
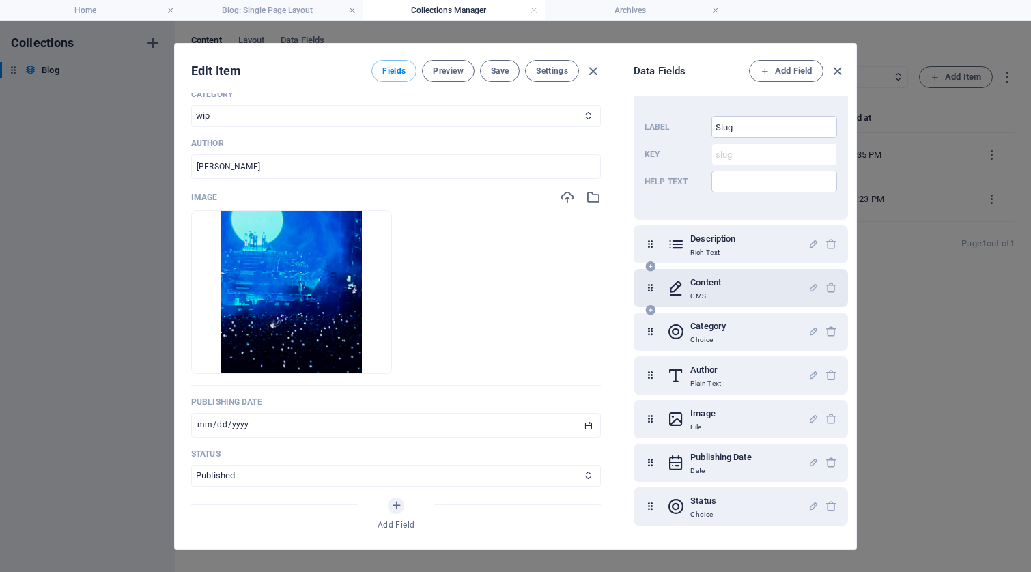
click at [718, 280] on h6 "Content" at bounding box center [705, 283] width 31 height 16
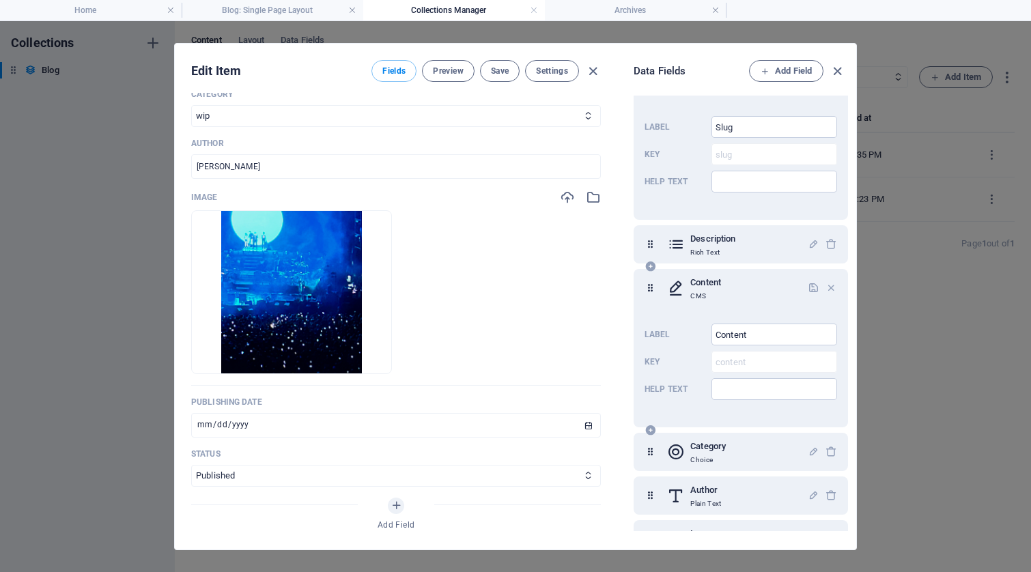
click at [705, 285] on h6 "Content" at bounding box center [705, 283] width 31 height 16
click at [649, 287] on icon at bounding box center [651, 288] width 12 height 27
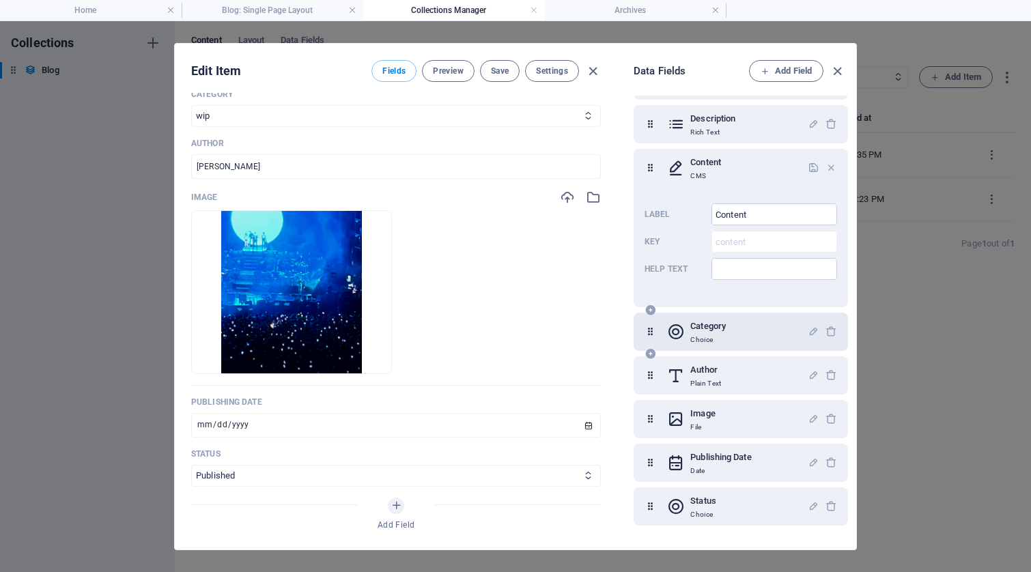
click at [710, 326] on h6 "Category" at bounding box center [708, 326] width 36 height 16
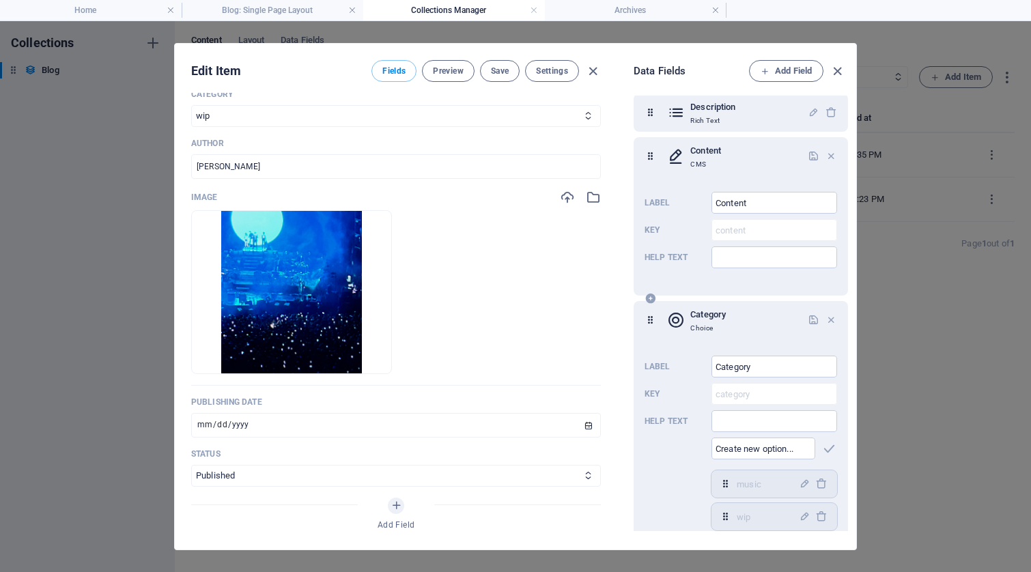
scroll to position [438, 0]
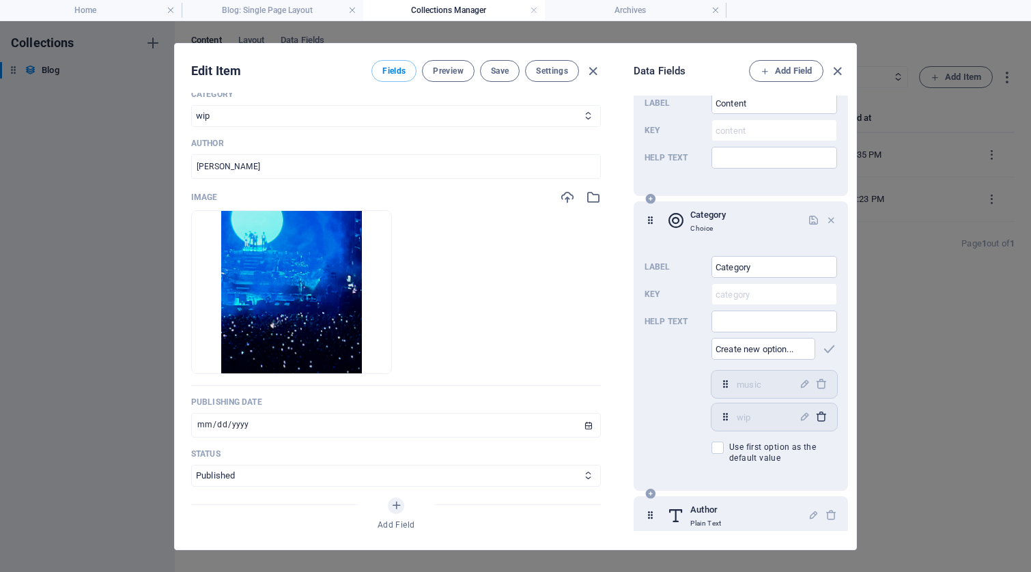
click at [818, 415] on icon "button" at bounding box center [821, 417] width 12 height 12
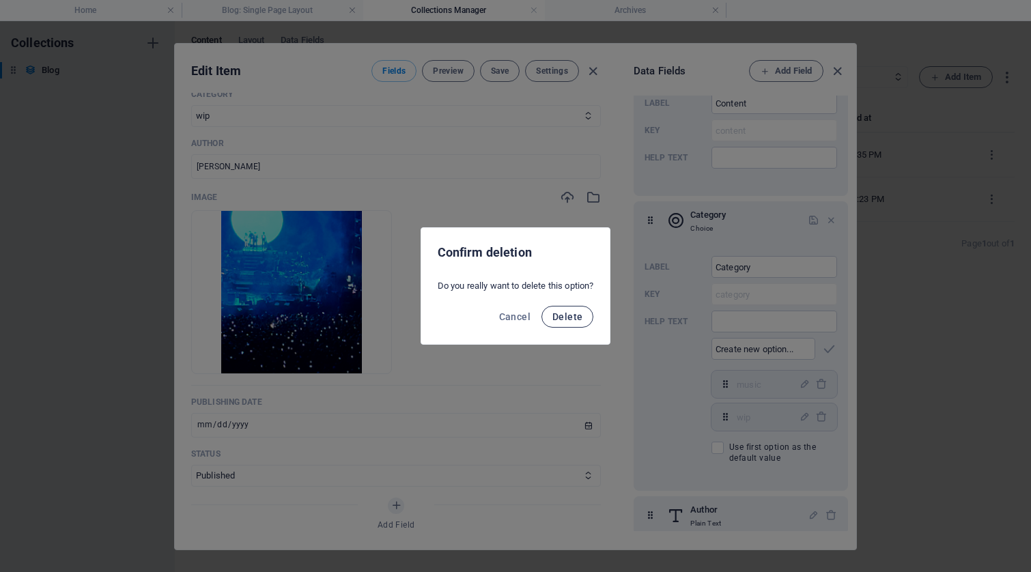
click at [567, 316] on span "Delete" at bounding box center [567, 316] width 30 height 11
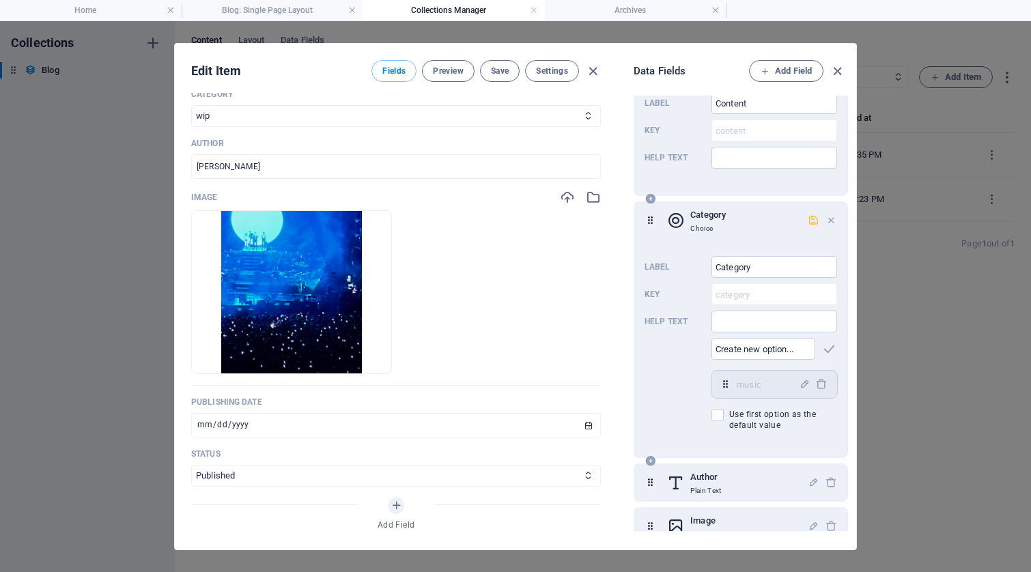
click at [810, 218] on icon "button" at bounding box center [814, 220] width 12 height 12
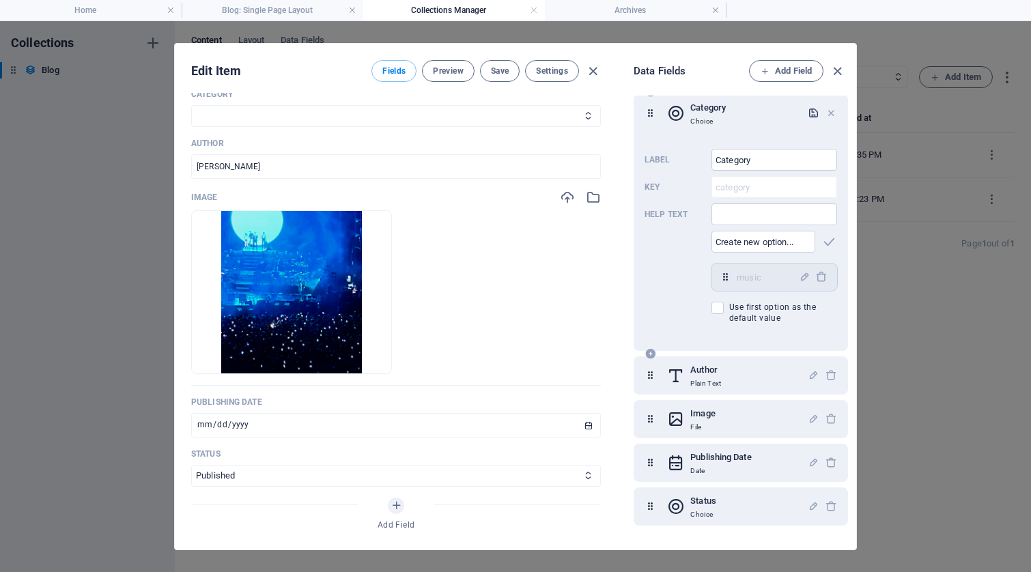
scroll to position [0, 0]
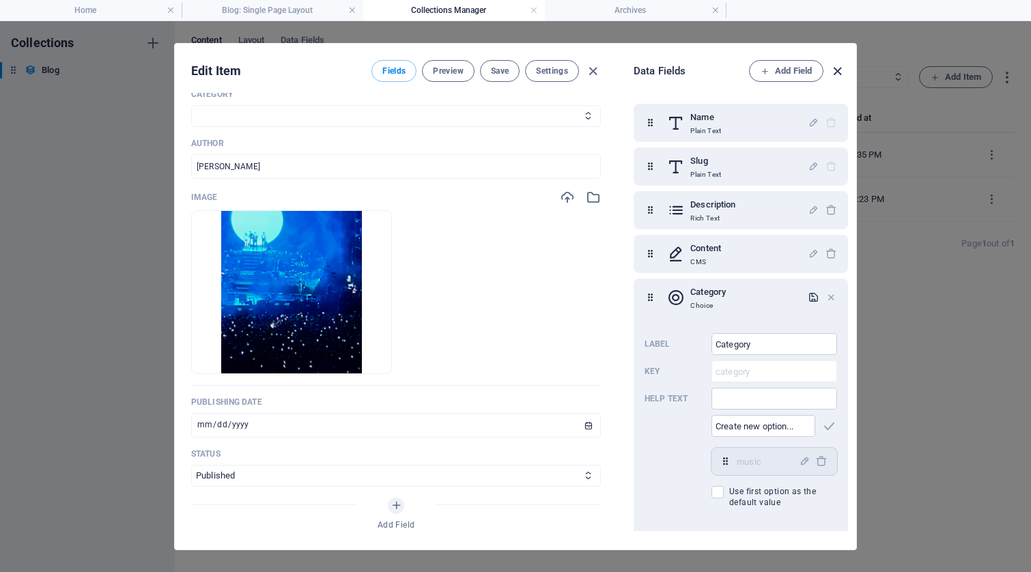
click at [832, 72] on icon "button" at bounding box center [838, 72] width 16 height 16
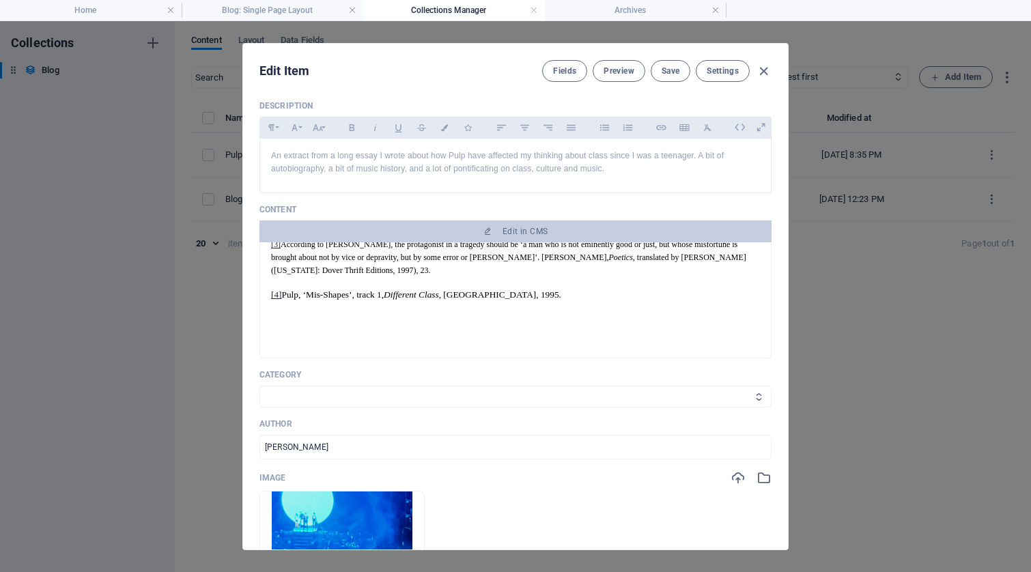
scroll to position [118, 0]
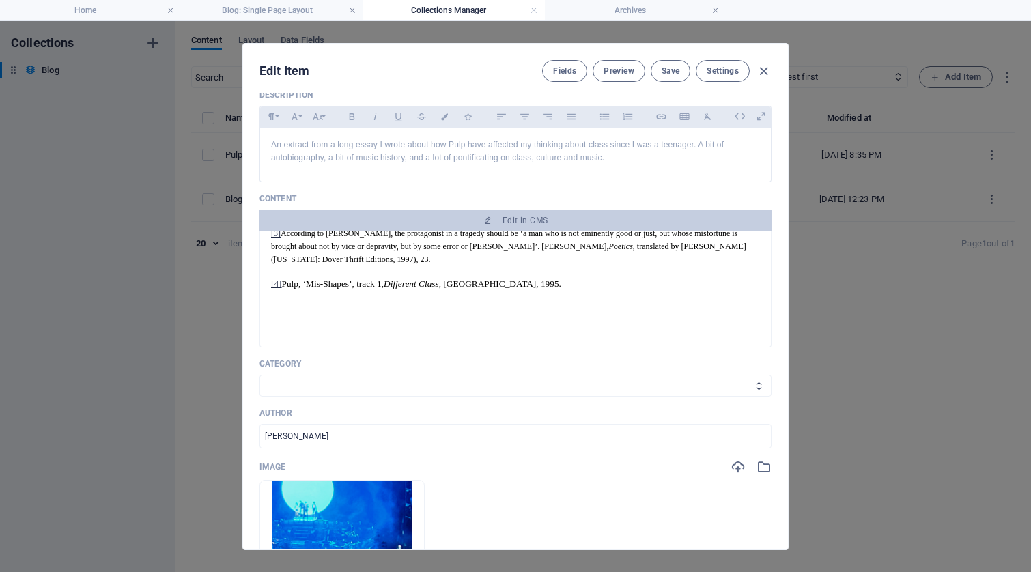
select select "music"
click at [675, 66] on span "Save" at bounding box center [671, 71] width 18 height 11
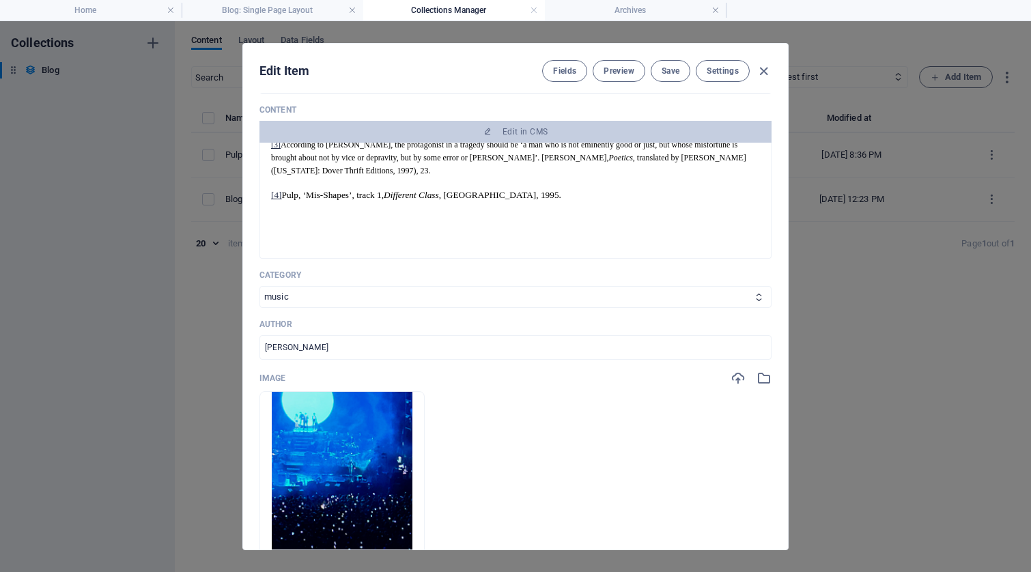
scroll to position [283, 0]
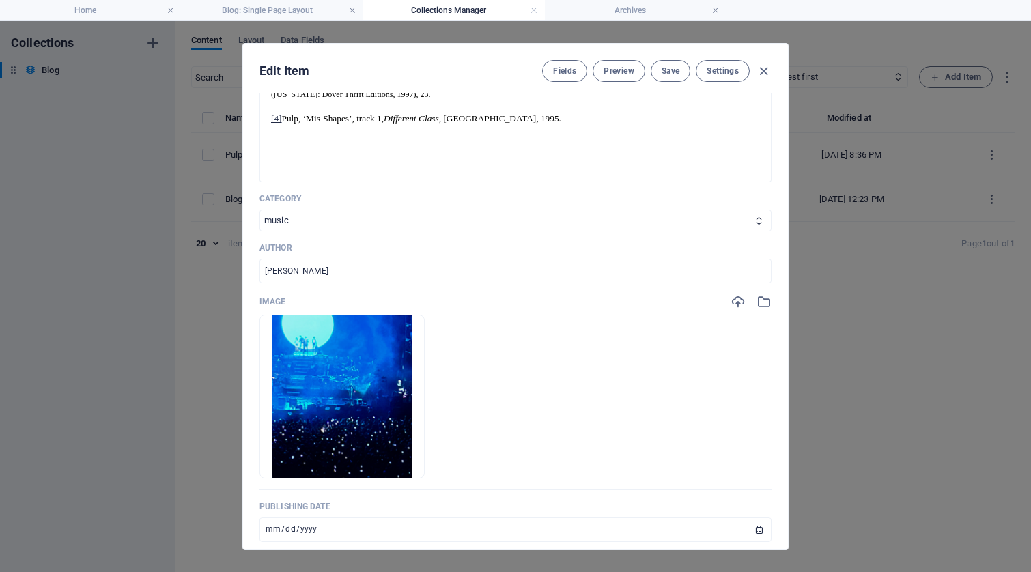
click at [386, 159] on div at bounding box center [515, 176] width 489 height 34
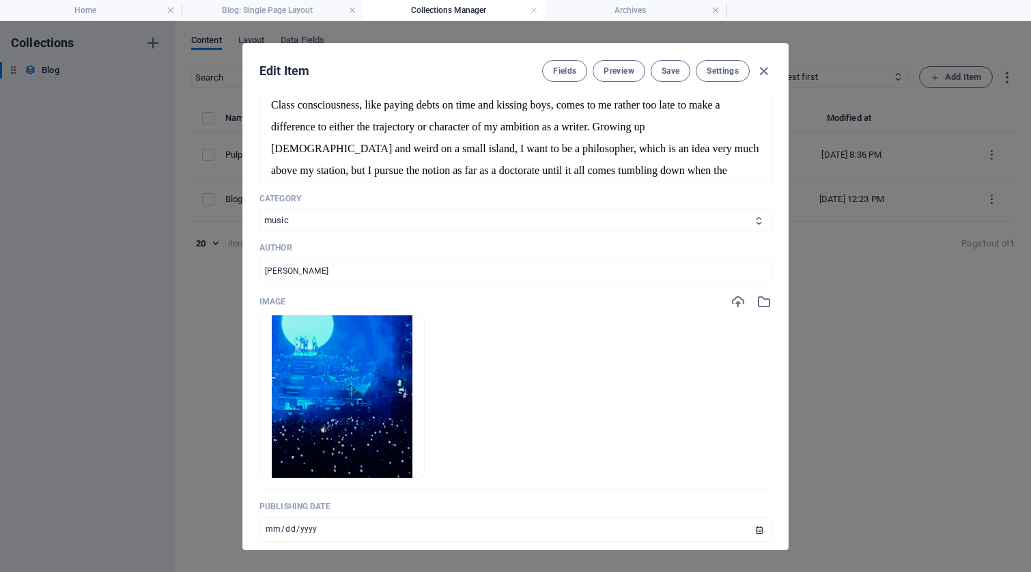
scroll to position [0, 0]
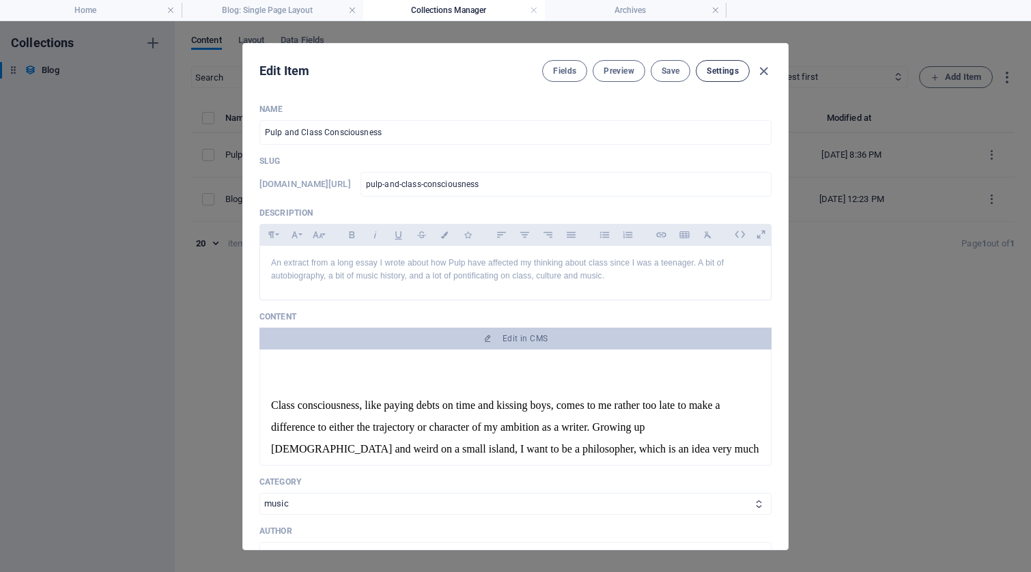
click at [713, 66] on span "Settings" at bounding box center [723, 71] width 32 height 11
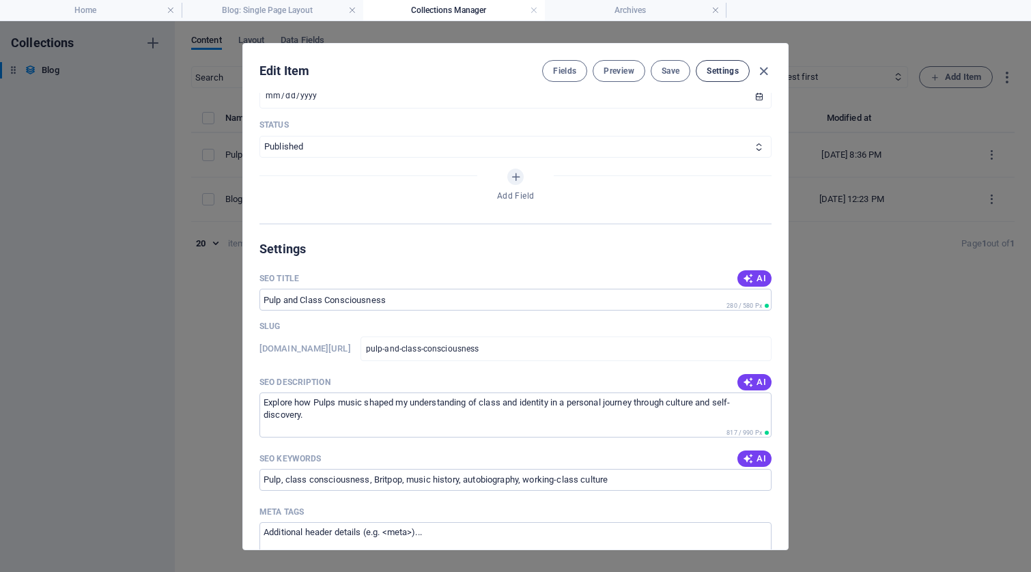
scroll to position [865, 0]
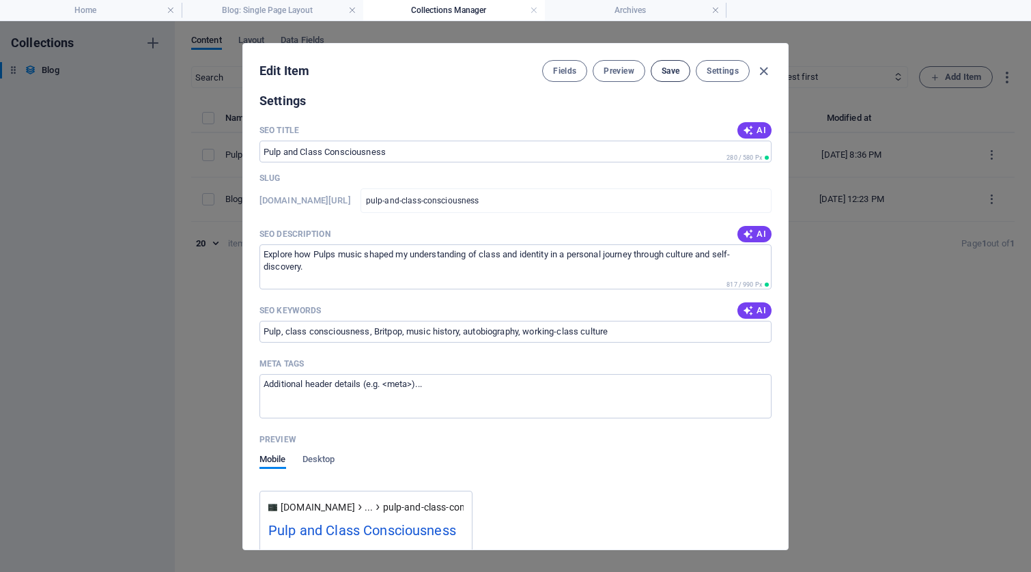
click at [673, 71] on span "Save" at bounding box center [671, 71] width 18 height 11
click at [761, 70] on icon "button" at bounding box center [764, 72] width 16 height 16
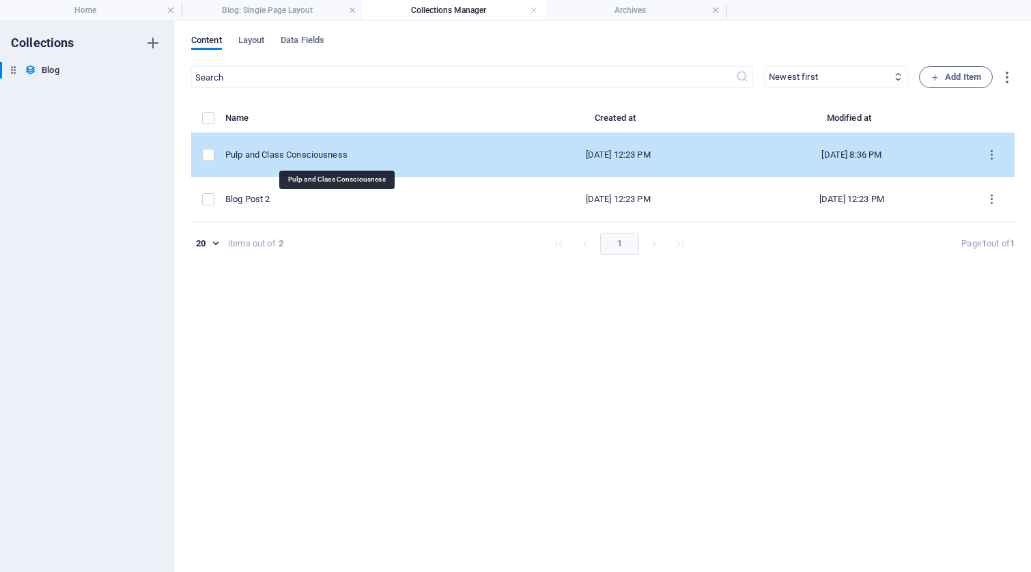
click at [319, 157] on div "Pulp and Class Consciousness" at bounding box center [357, 155] width 265 height 12
select select "music"
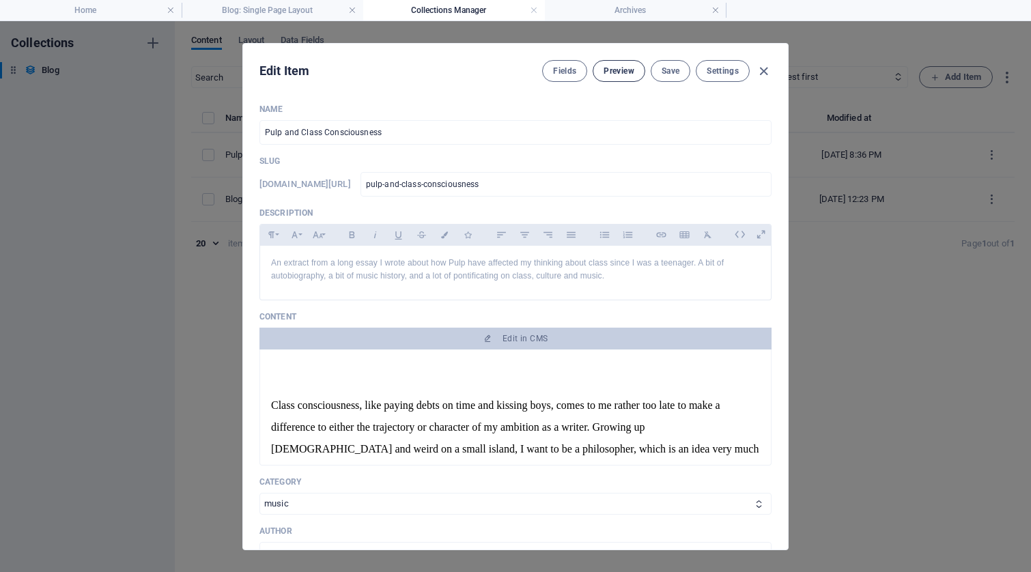
click at [613, 66] on span "Preview" at bounding box center [619, 71] width 30 height 11
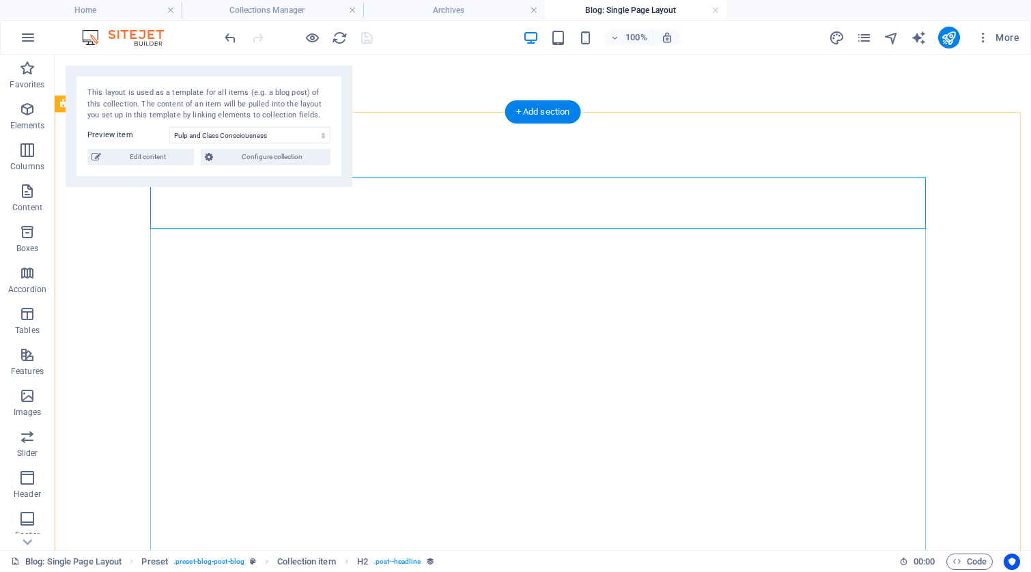
select select "6698fb1d312371795014e2a5"
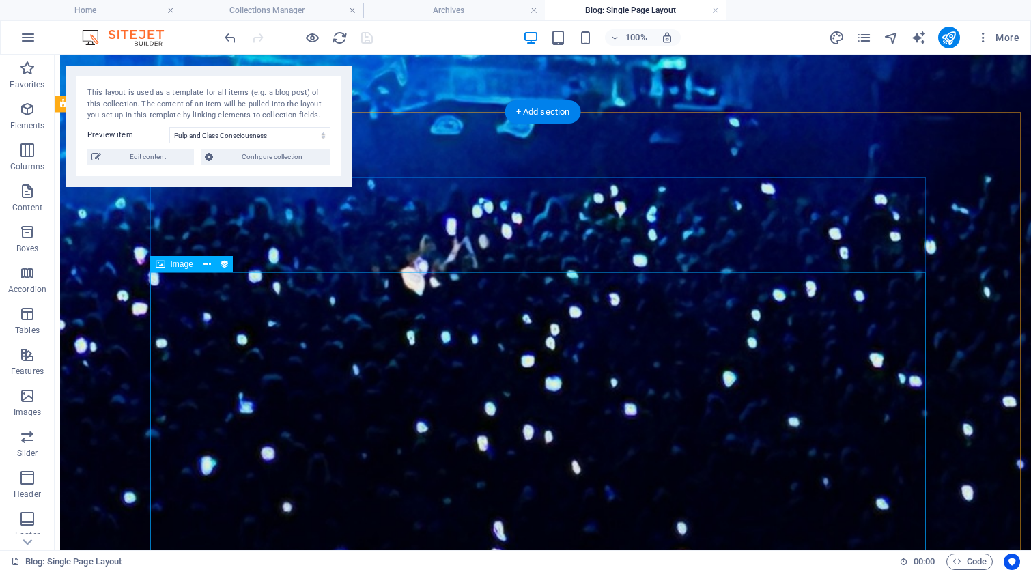
scroll to position [0, 0]
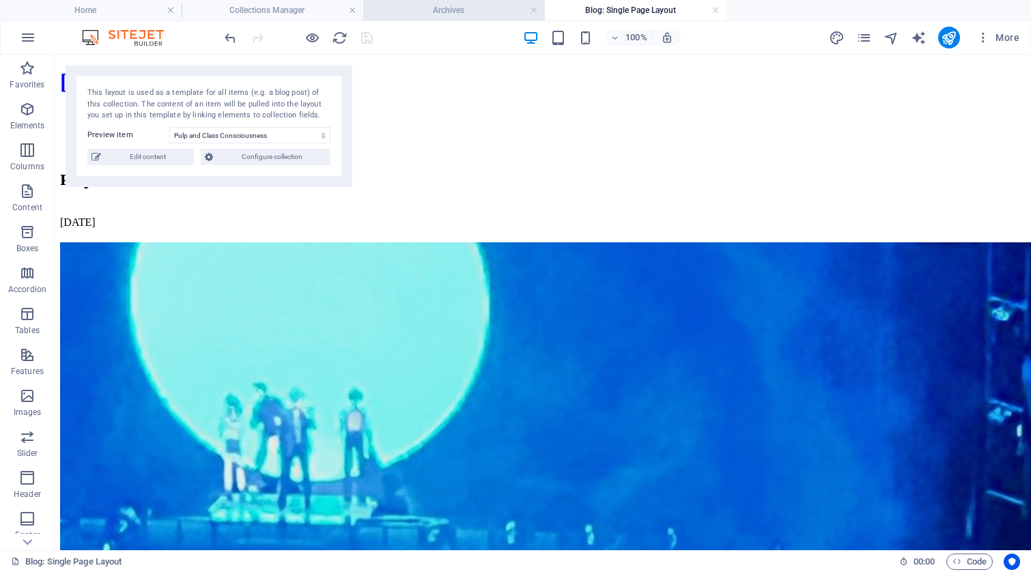
click at [466, 14] on h4 "Archives" at bounding box center [454, 10] width 182 height 15
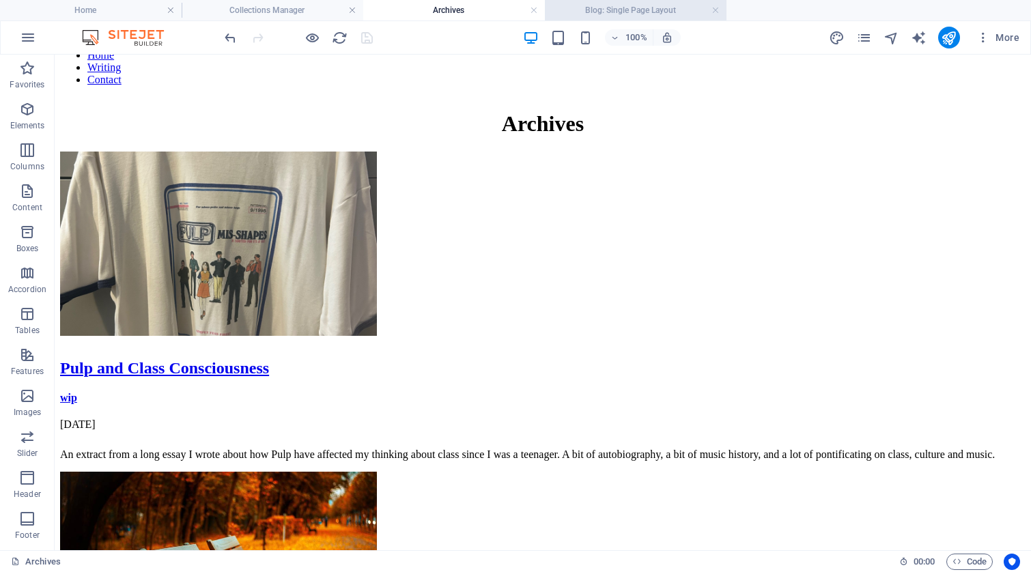
click at [666, 13] on h4 "Blog: Single Page Layout" at bounding box center [636, 10] width 182 height 15
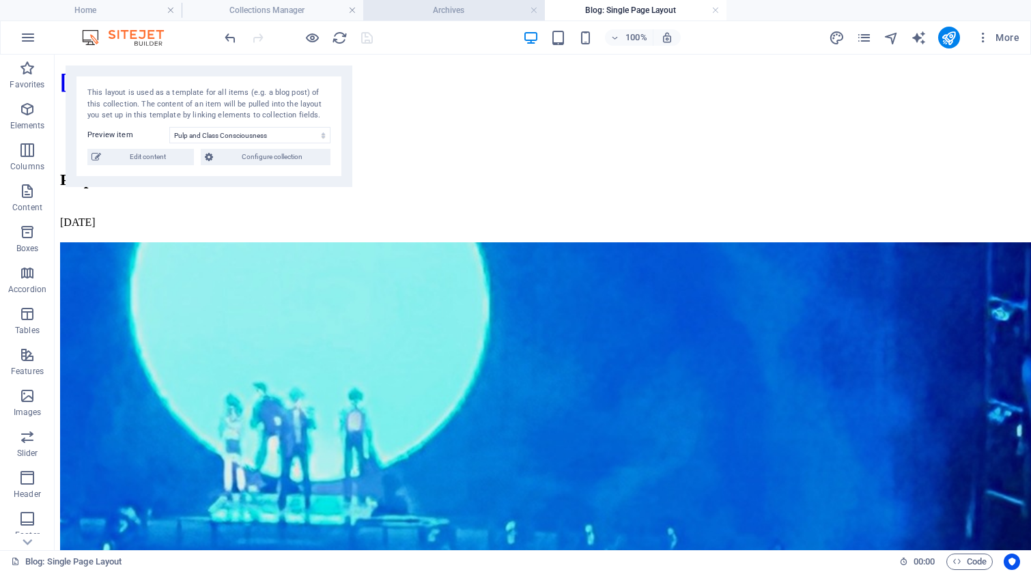
click at [465, 7] on h4 "Archives" at bounding box center [454, 10] width 182 height 15
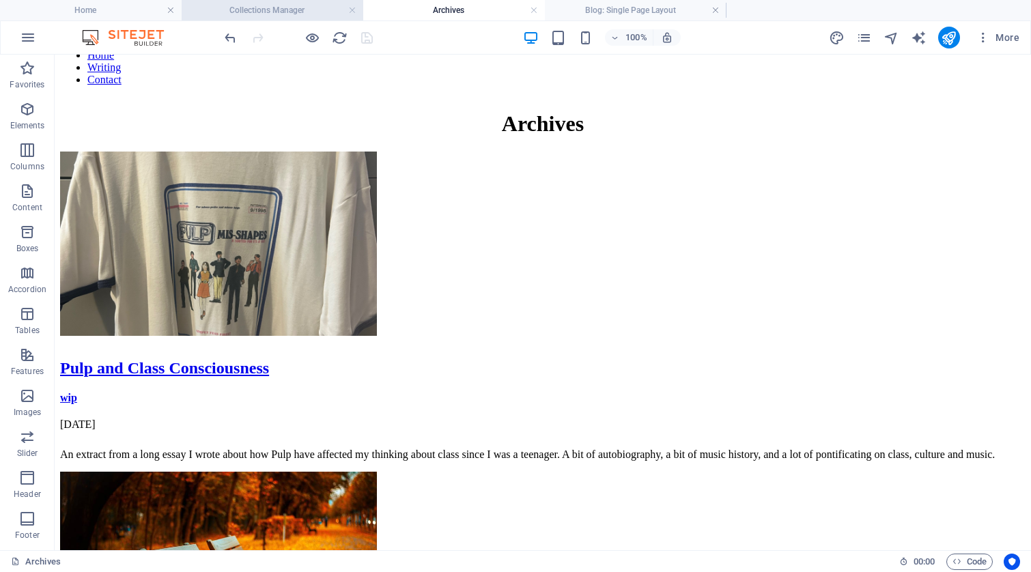
click at [278, 7] on h4 "Collections Manager" at bounding box center [273, 10] width 182 height 15
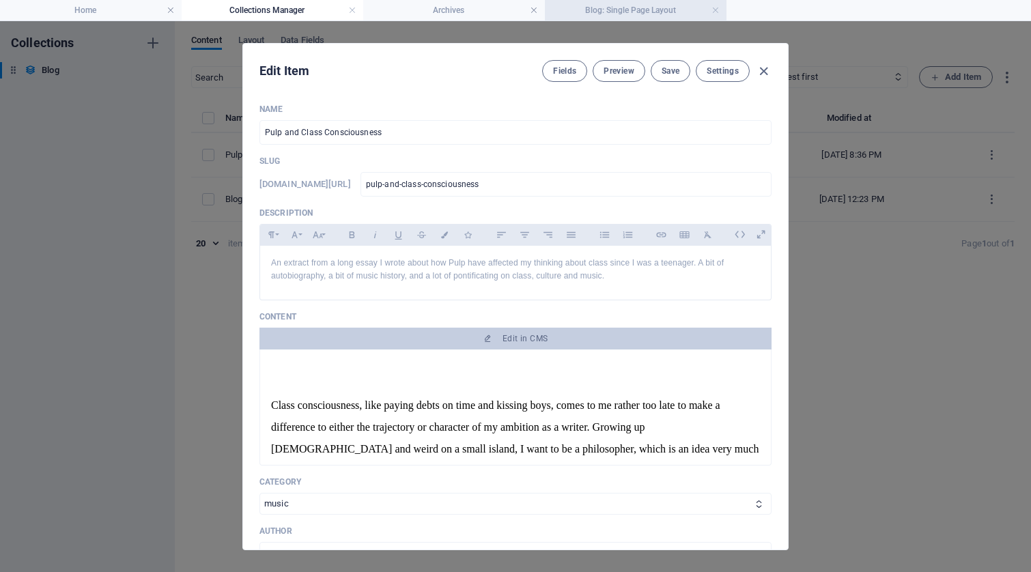
click at [664, 14] on h4 "Blog: Single Page Layout" at bounding box center [636, 10] width 182 height 15
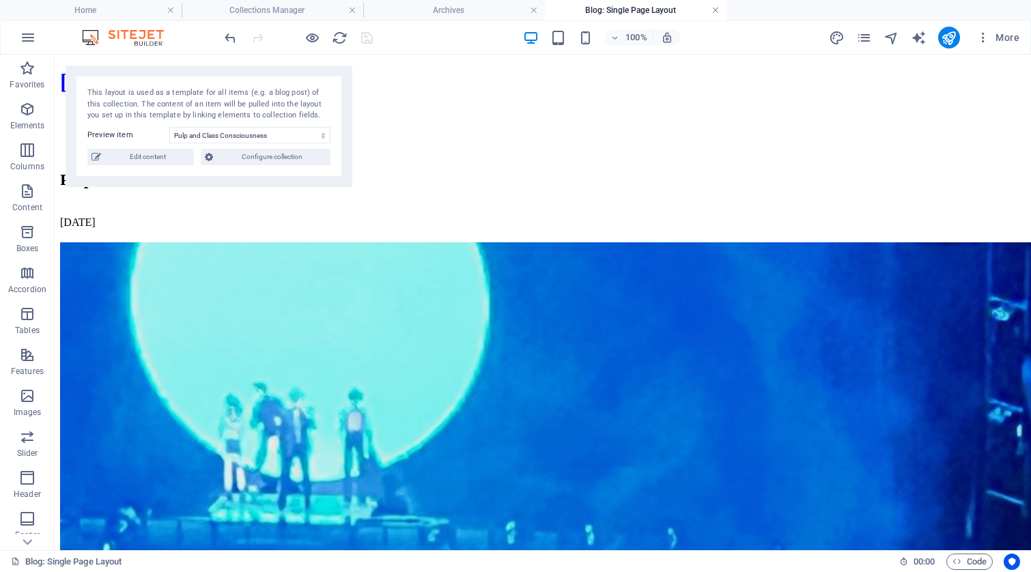
click at [715, 10] on link at bounding box center [716, 10] width 8 height 13
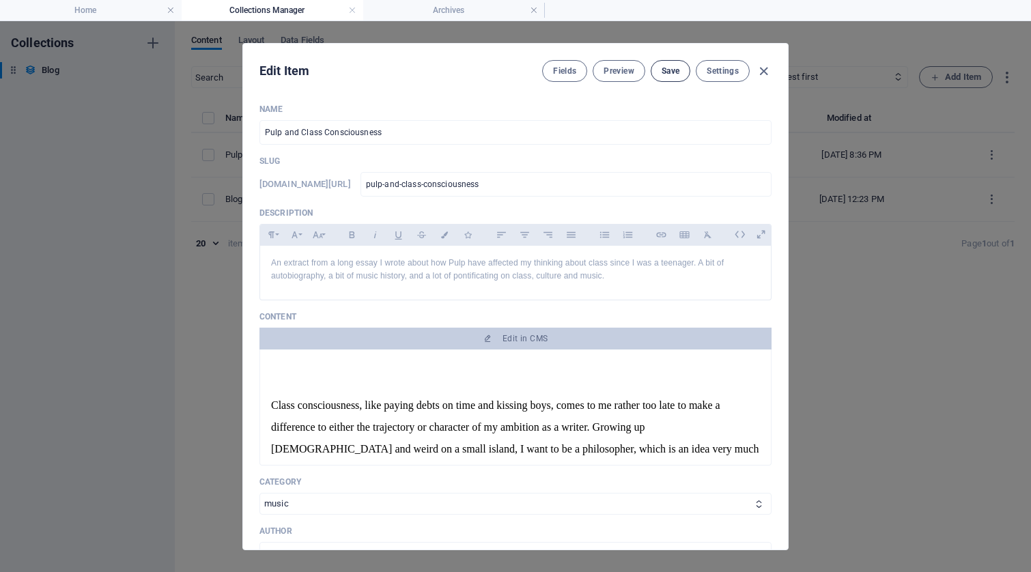
click at [671, 72] on span "Save" at bounding box center [671, 71] width 18 height 11
click at [765, 73] on icon "button" at bounding box center [764, 72] width 16 height 16
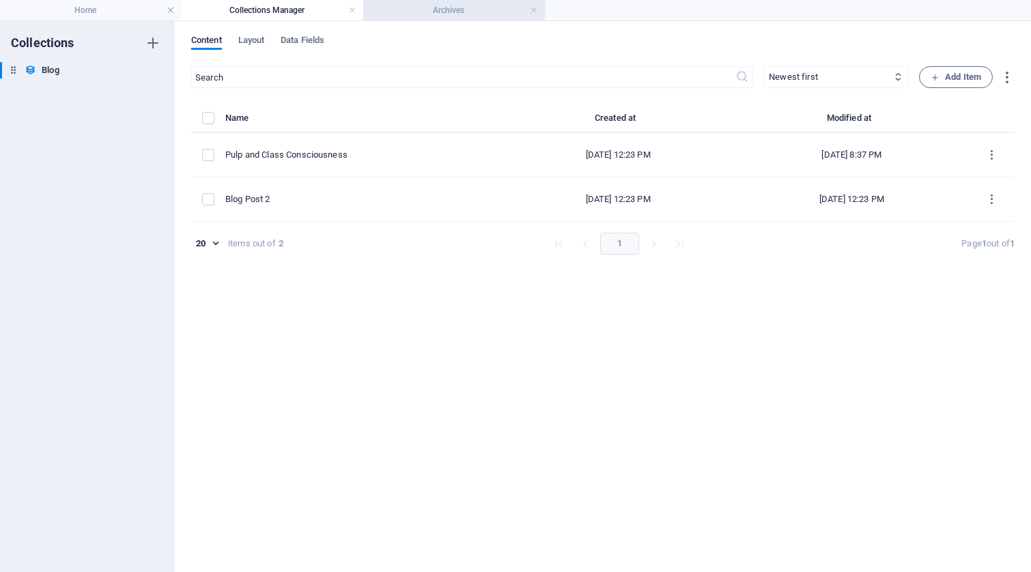
click at [434, 12] on h4 "Archives" at bounding box center [454, 10] width 182 height 15
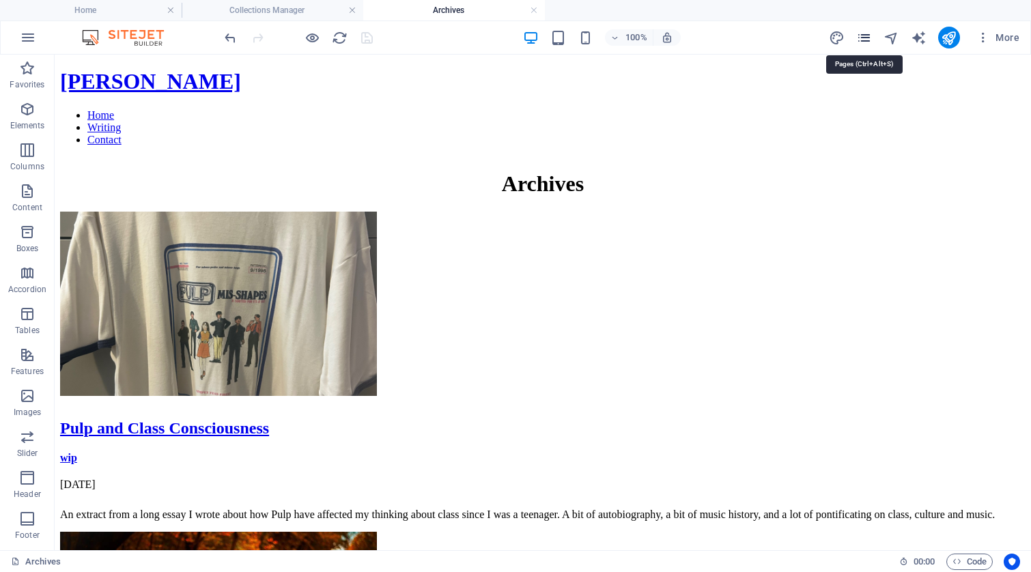
click at [867, 38] on icon "pages" at bounding box center [864, 38] width 16 height 16
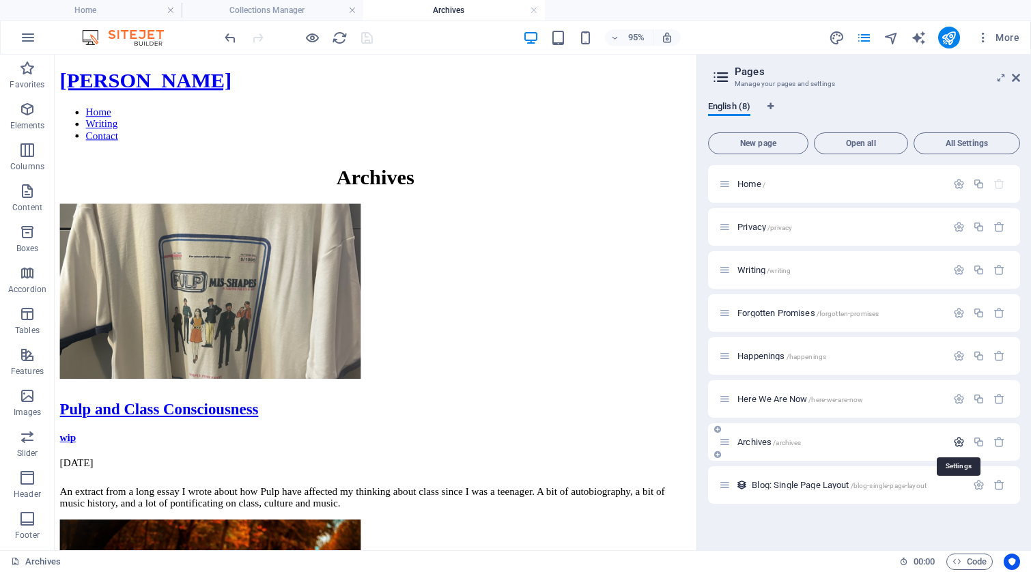
click at [958, 445] on icon "button" at bounding box center [959, 442] width 12 height 12
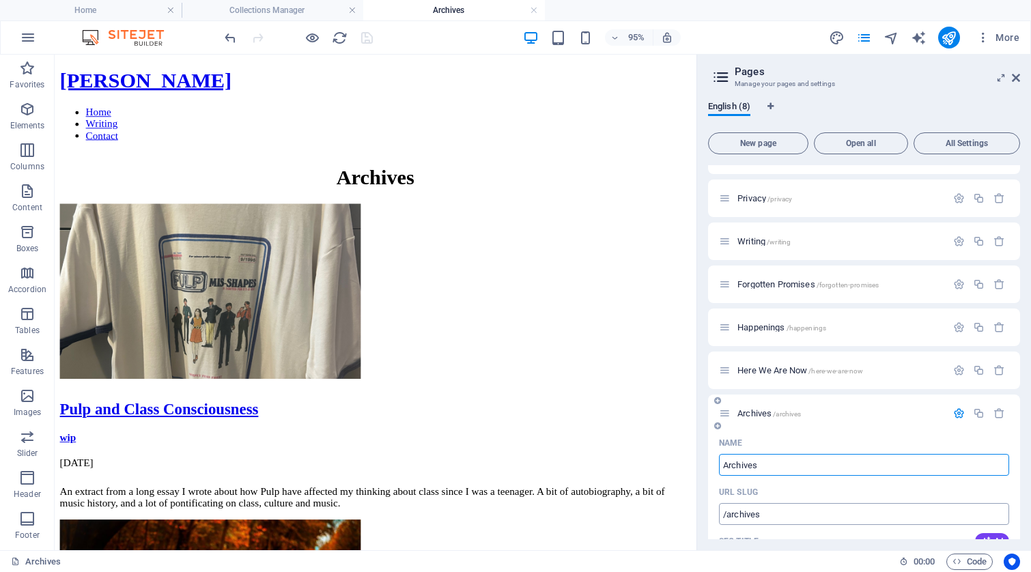
scroll to position [59, 0]
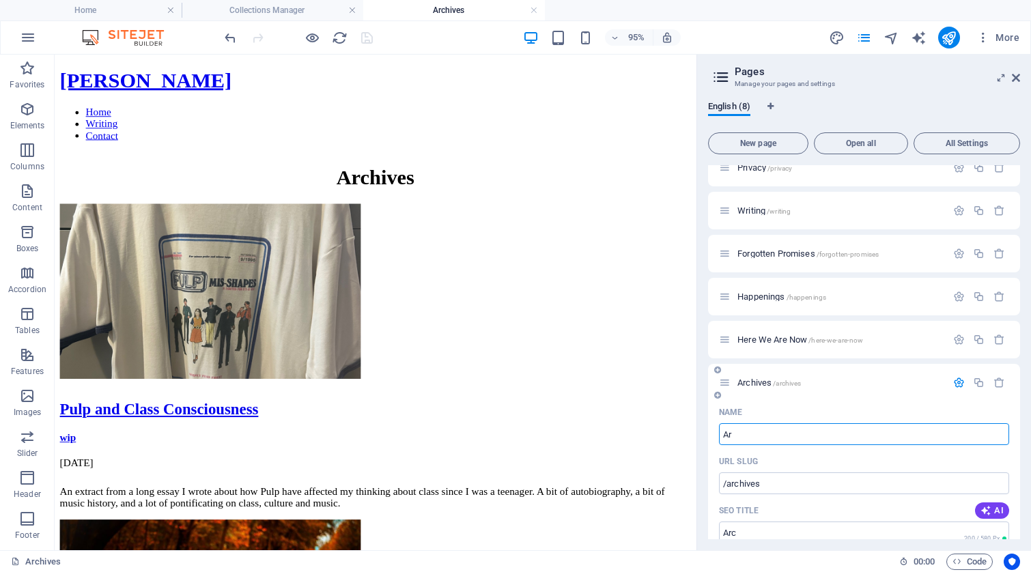
type input "A"
type input "/"
type input "Bl"
type input "/b"
type input "B"
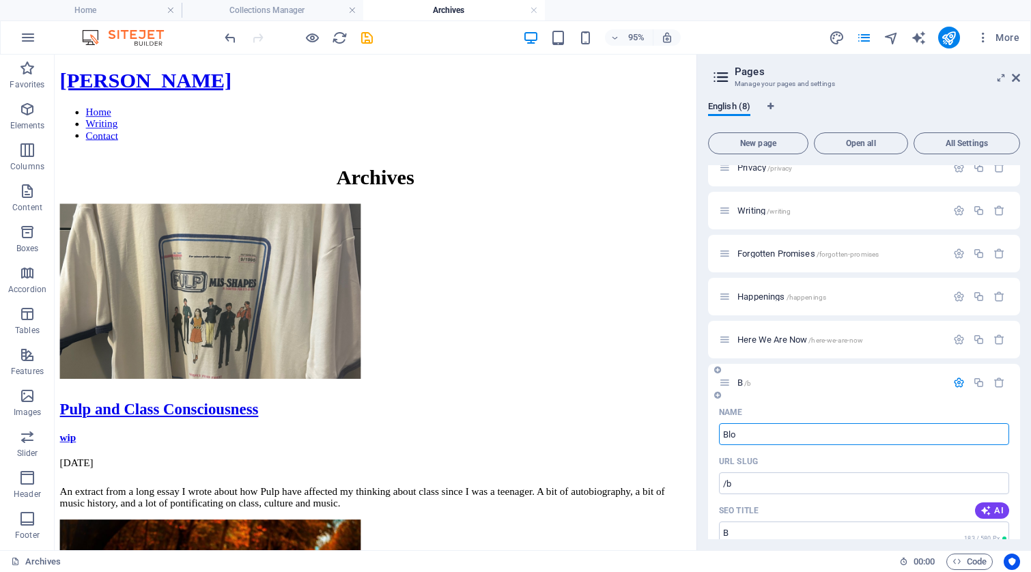
type input "Blog"
type input "/blo"
type input "Blo"
type input "Blog"
type input "/blog"
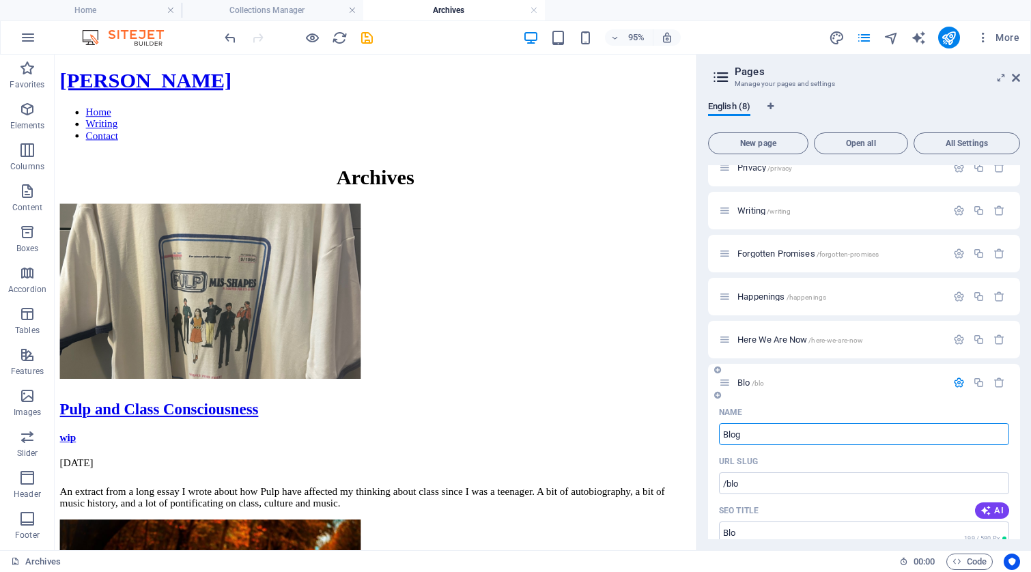
type input "Blog"
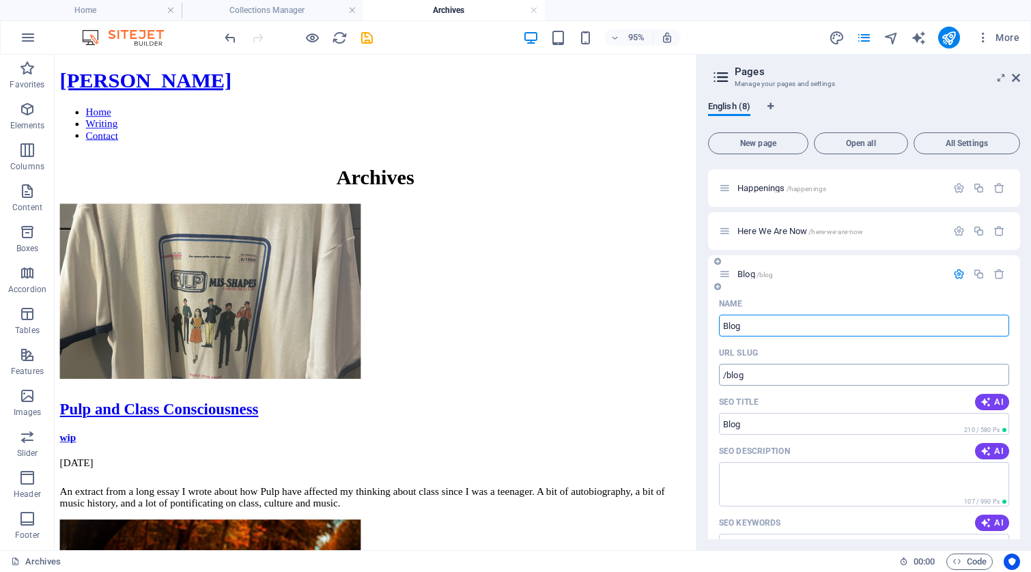
scroll to position [199, 0]
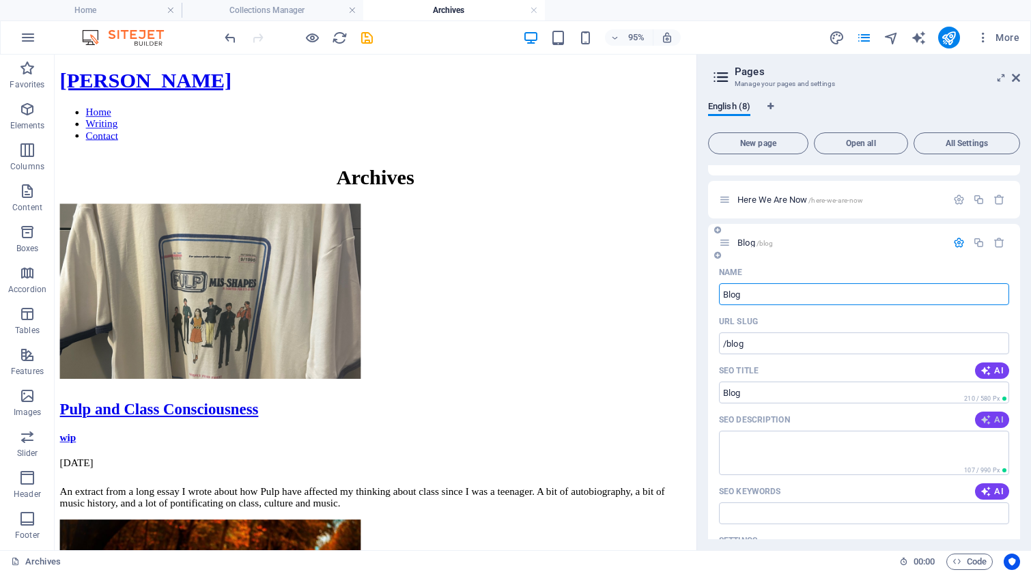
click at [996, 423] on span "AI" at bounding box center [992, 419] width 23 height 11
type textarea "Explore insightful posts from [PERSON_NAME] on various topics. Stay informed wi…"
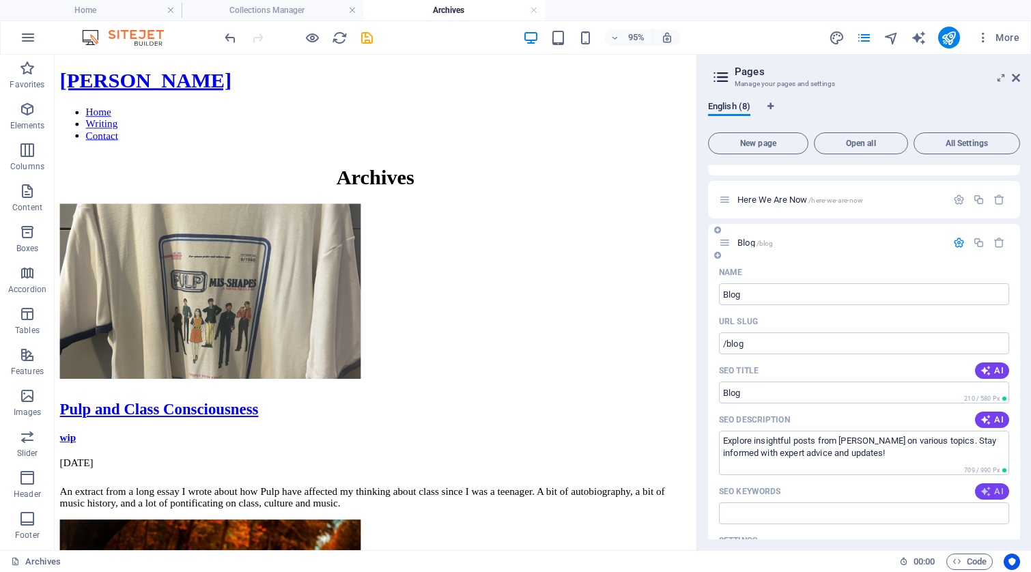
click at [994, 489] on span "AI" at bounding box center [992, 491] width 23 height 11
type input "[PERSON_NAME], blog post, archives, 2024, molestie, curabitur"
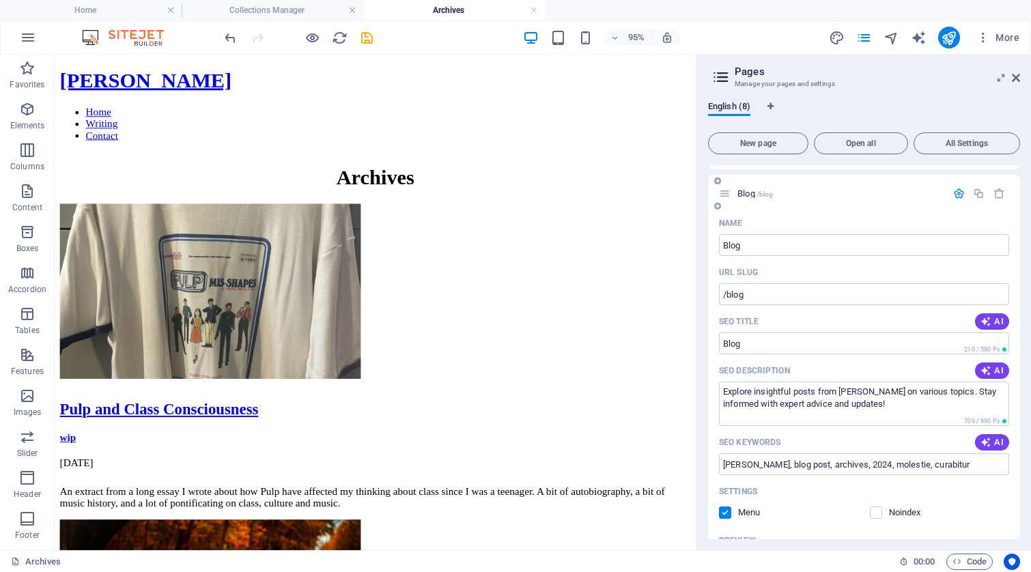
scroll to position [251, 0]
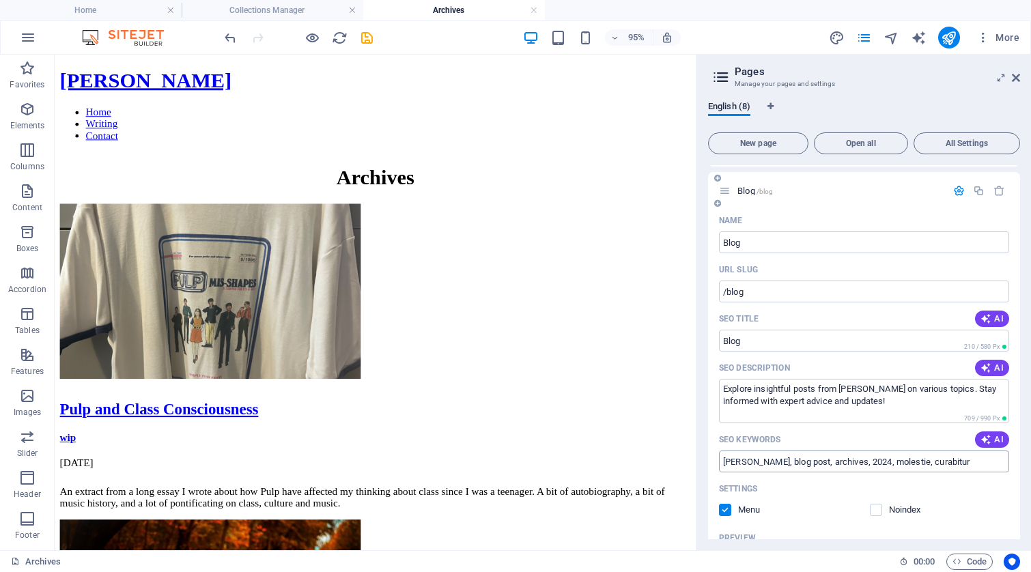
drag, startPoint x: 981, startPoint y: 463, endPoint x: 931, endPoint y: 462, distance: 49.2
click at [931, 462] on input "[PERSON_NAME], blog post, archives, 2024, molestie, curabitur" at bounding box center [864, 462] width 290 height 22
drag, startPoint x: 981, startPoint y: 462, endPoint x: 948, endPoint y: 462, distance: 32.1
click at [948, 463] on input "[PERSON_NAME], blog post, archives, 2024, molestie, curabitur" at bounding box center [864, 462] width 290 height 22
click at [967, 459] on input "[PERSON_NAME], blog post, archives, 2024, molestie, curabitur" at bounding box center [864, 462] width 290 height 22
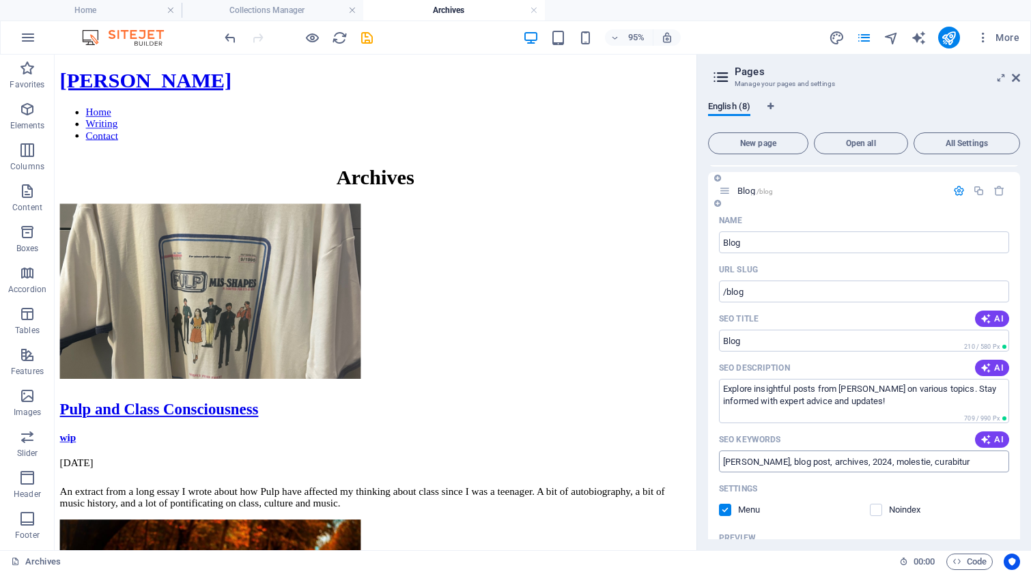
click at [974, 458] on input "[PERSON_NAME], blog post, archives, 2024, molestie, curabitur" at bounding box center [864, 462] width 290 height 22
click at [973, 459] on input "[PERSON_NAME], blog post, archives, 2024, molestie, curabitur" at bounding box center [864, 462] width 290 height 22
drag, startPoint x: 974, startPoint y: 460, endPoint x: 923, endPoint y: 459, distance: 51.2
click at [923, 459] on input "[PERSON_NAME], blog post, archives, 2024, molestie, curabitur" at bounding box center [864, 462] width 290 height 22
click at [923, 460] on input "[PERSON_NAME], blog post, archives, 2024, molestie, curabitur" at bounding box center [864, 462] width 290 height 22
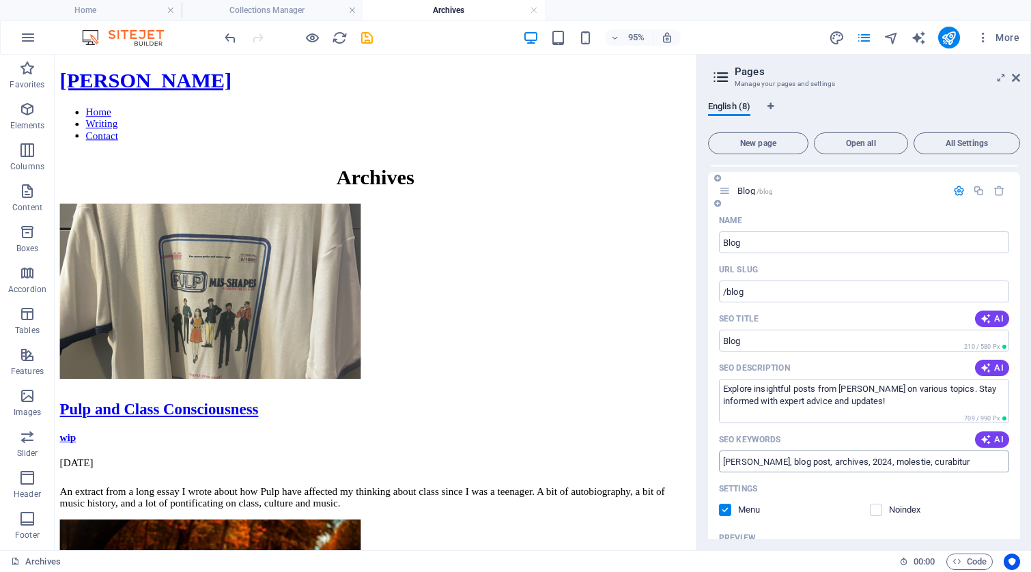
click at [923, 460] on input "[PERSON_NAME], blog post, archives, 2024, molestie, curabitur" at bounding box center [864, 462] width 290 height 22
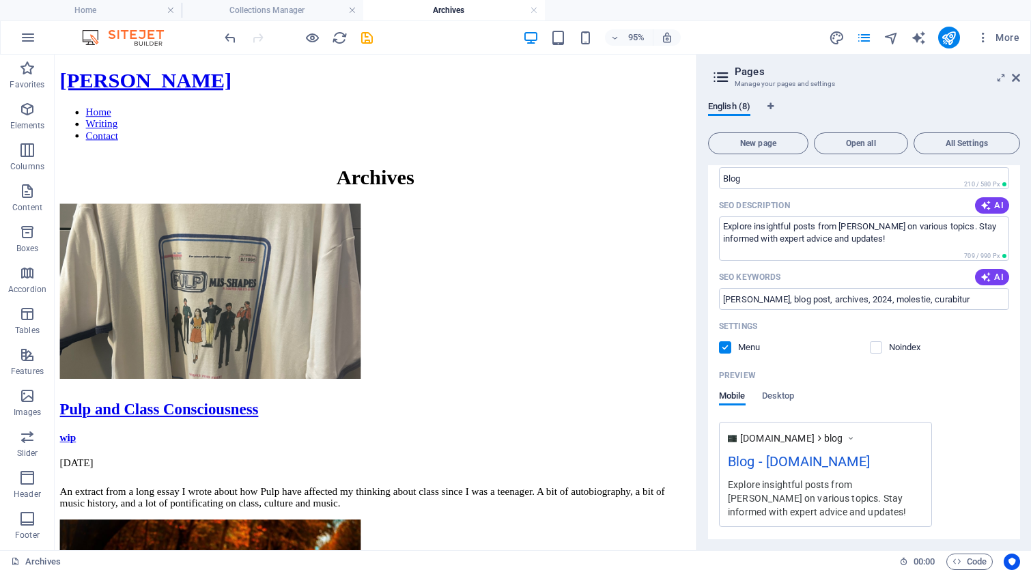
scroll to position [215, 0]
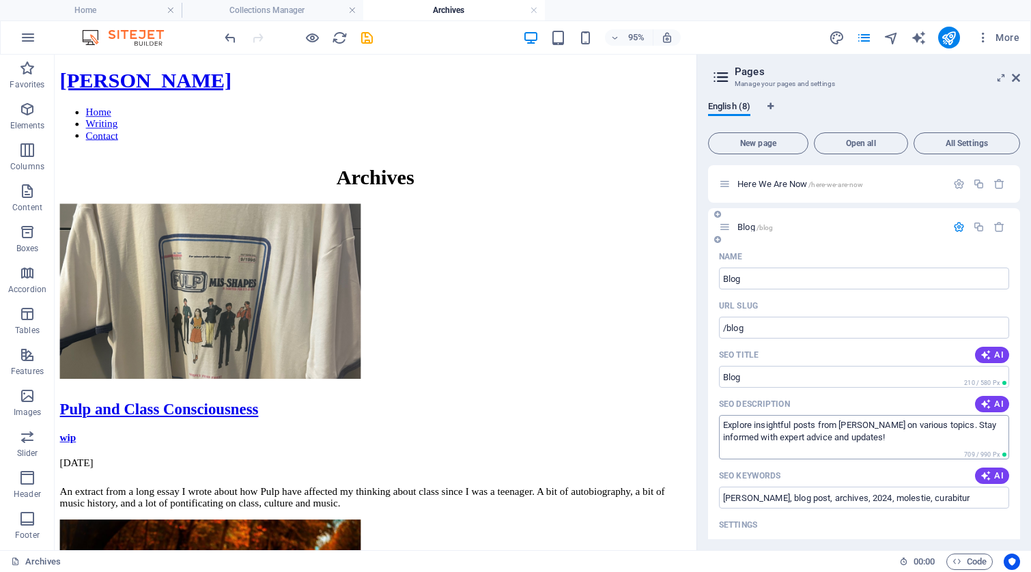
click at [982, 428] on textarea "Explore insightful posts from [PERSON_NAME] on various topics. Stay informed wi…" at bounding box center [864, 437] width 290 height 44
click at [970, 422] on textarea "Explore insightful posts from [PERSON_NAME] on various topics. Stay informed wi…" at bounding box center [864, 437] width 290 height 44
click at [974, 426] on textarea "Explore insightful posts from [PERSON_NAME] on various topics. Stay informed wi…" at bounding box center [864, 437] width 290 height 44
click at [979, 430] on textarea "Explore insightful posts from [PERSON_NAME] on various topics. Stay informed wi…" at bounding box center [864, 437] width 290 height 44
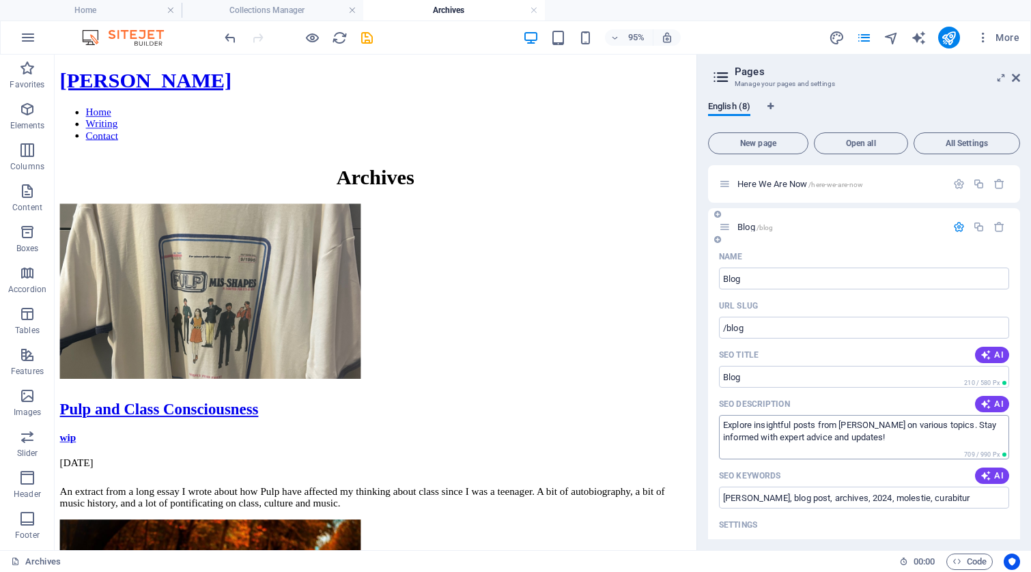
click at [918, 445] on textarea "Explore insightful posts from [PERSON_NAME] on various topics. Stay informed wi…" at bounding box center [864, 437] width 290 height 44
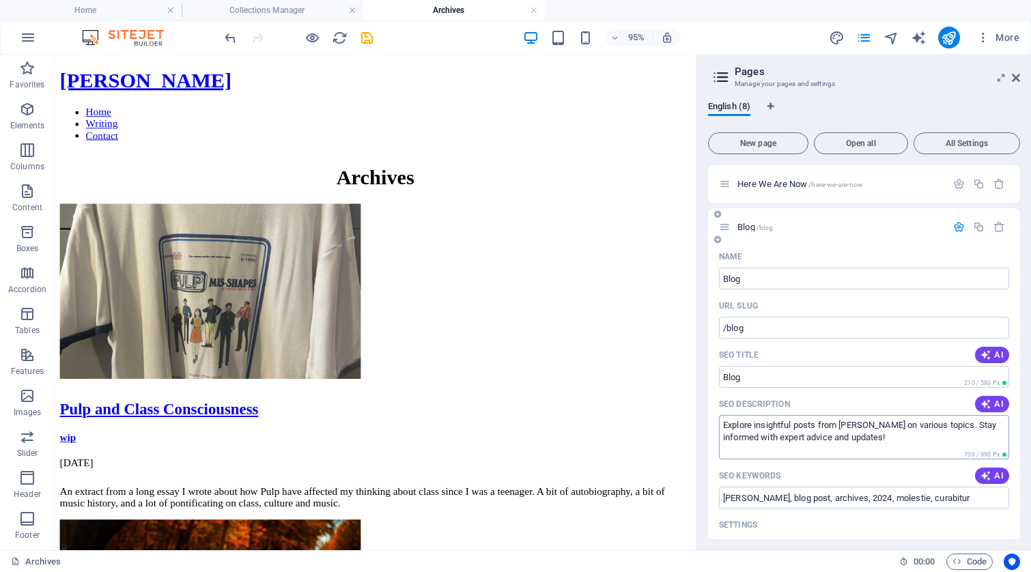
click at [918, 445] on textarea "Explore insightful posts from [PERSON_NAME] on various topics. Stay informed wi…" at bounding box center [864, 437] width 290 height 44
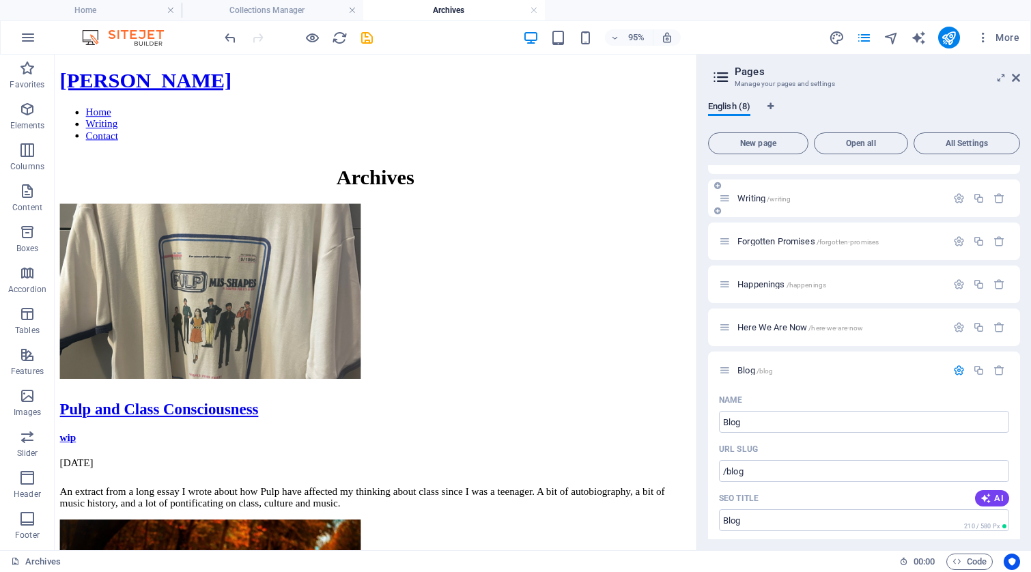
scroll to position [0, 0]
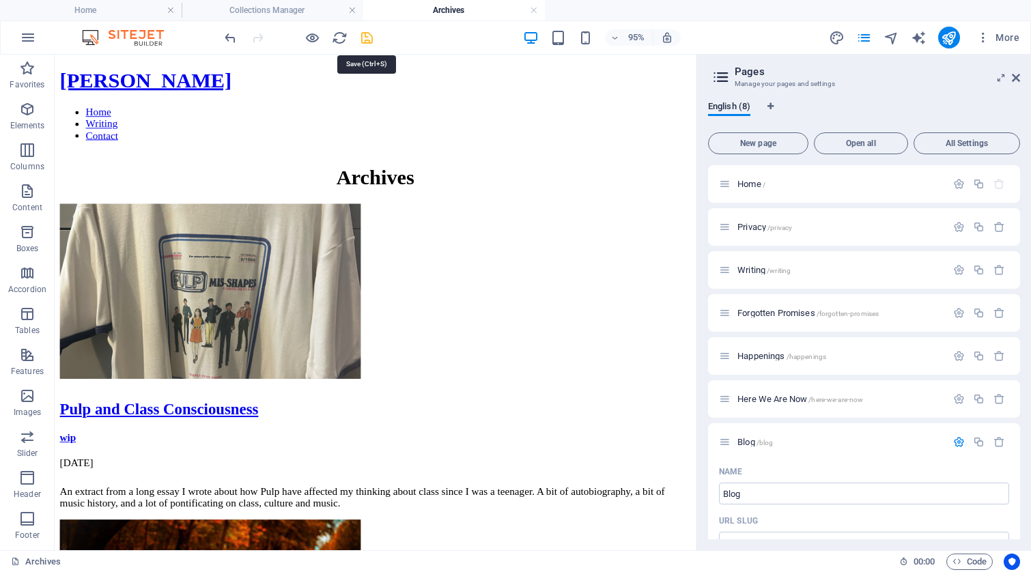
click at [368, 35] on icon "save" at bounding box center [367, 38] width 16 height 16
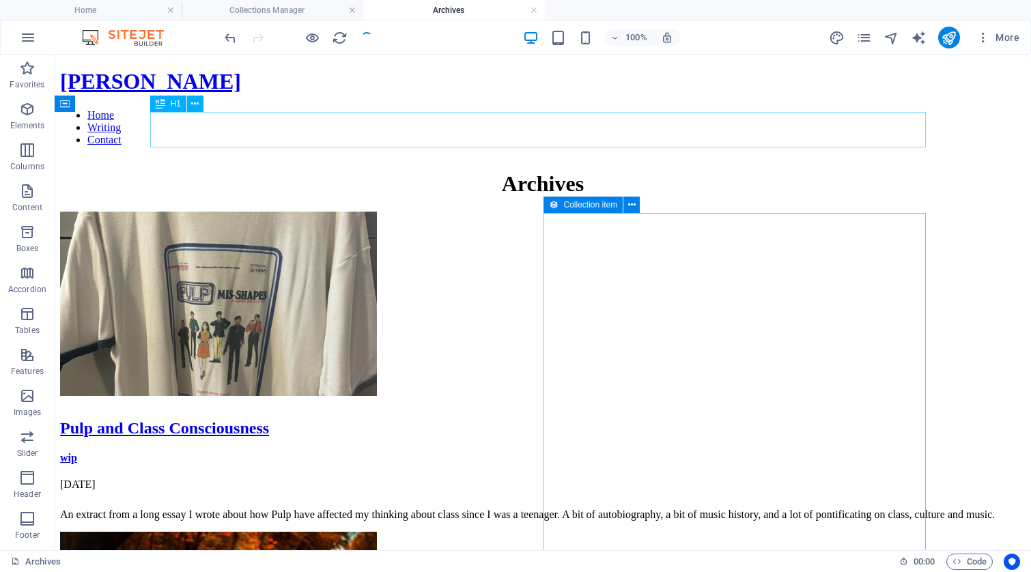
click at [567, 171] on div "Archives" at bounding box center [543, 183] width 966 height 25
click at [596, 171] on div "Archives" at bounding box center [543, 183] width 966 height 25
click at [590, 171] on div "Archives" at bounding box center [543, 183] width 966 height 25
click at [577, 171] on div "Archives" at bounding box center [543, 183] width 966 height 25
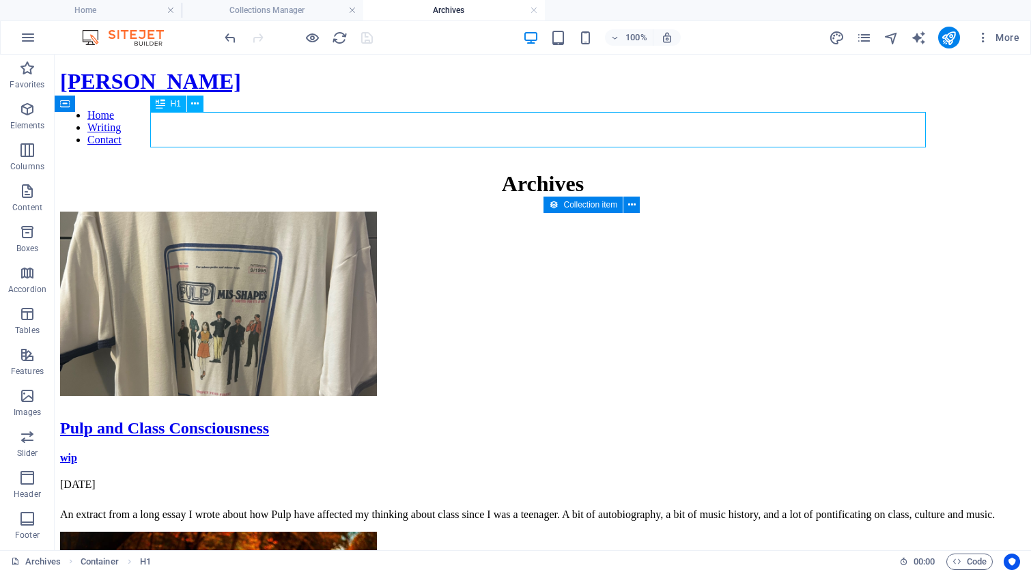
click at [577, 171] on div "Archives" at bounding box center [543, 183] width 966 height 25
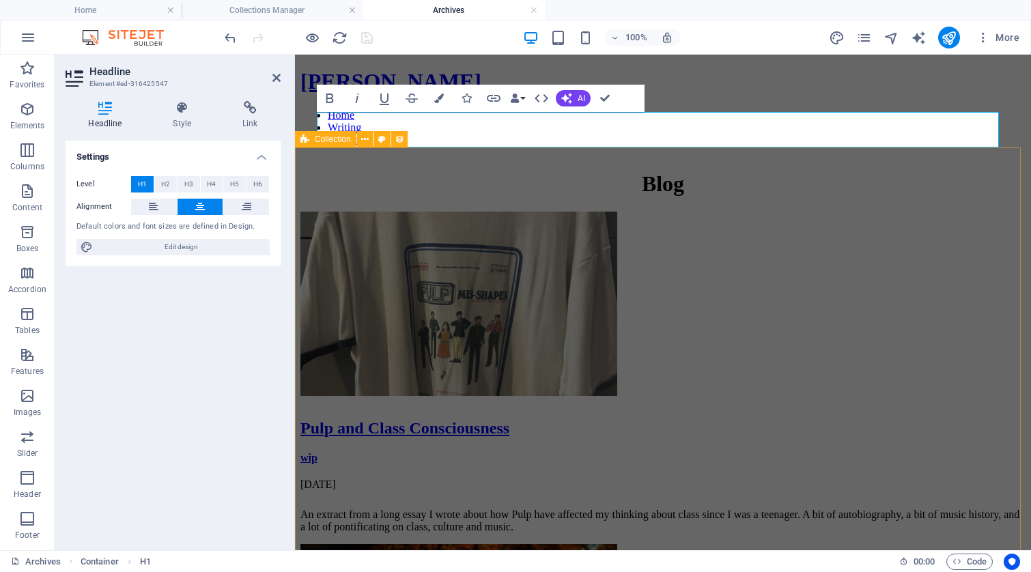
click at [671, 212] on div "Pulp and Class Consciousness wip [DATE] An extract from a long essay I wrote ab…" at bounding box center [662, 546] width 725 height 669
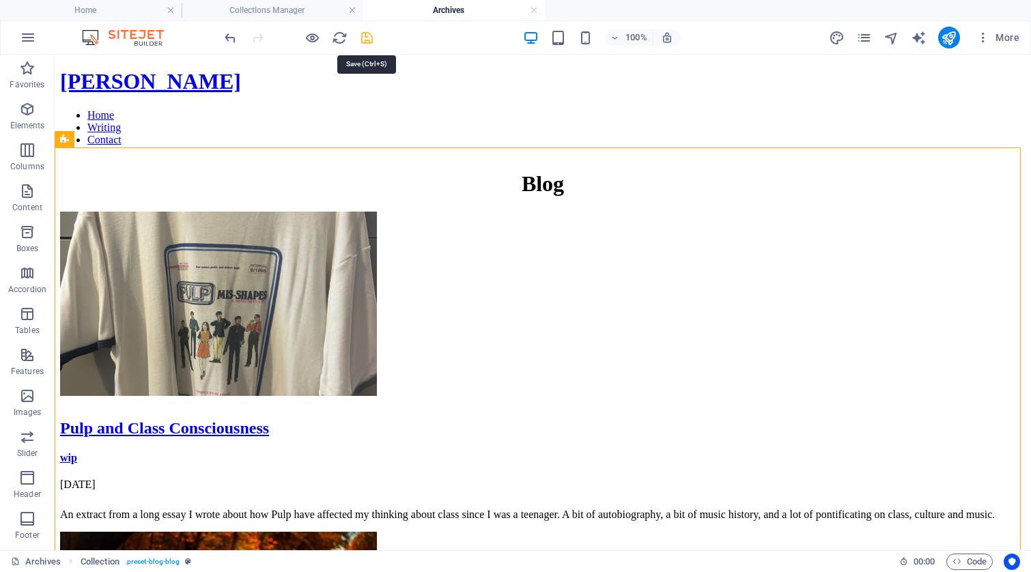
click at [367, 40] on icon "save" at bounding box center [367, 38] width 16 height 16
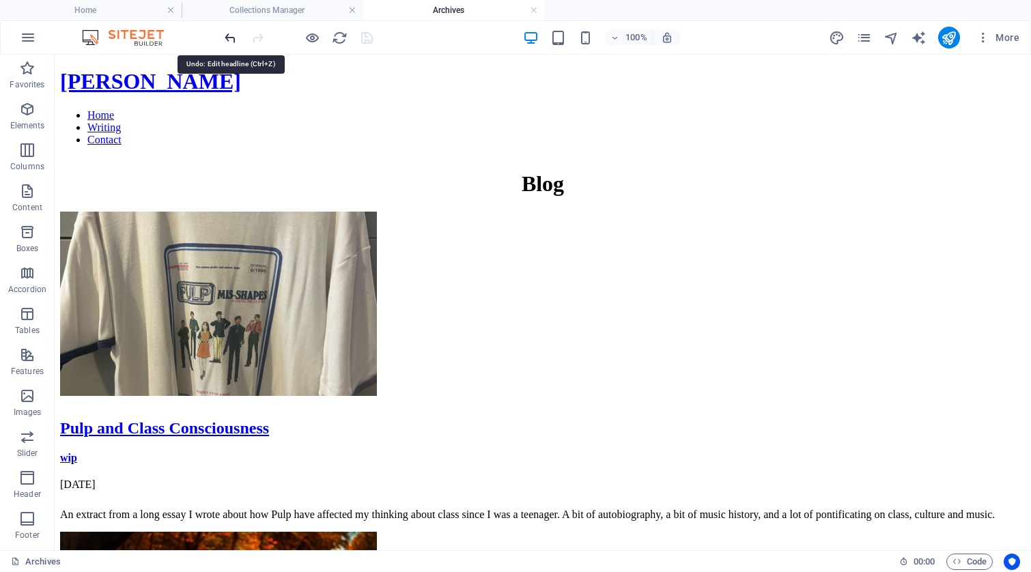
click at [230, 38] on icon "undo" at bounding box center [231, 38] width 16 height 16
click at [257, 37] on icon "redo" at bounding box center [258, 38] width 16 height 16
click at [365, 36] on div at bounding box center [298, 38] width 153 height 22
click at [117, 7] on h4 "Home" at bounding box center [91, 10] width 182 height 15
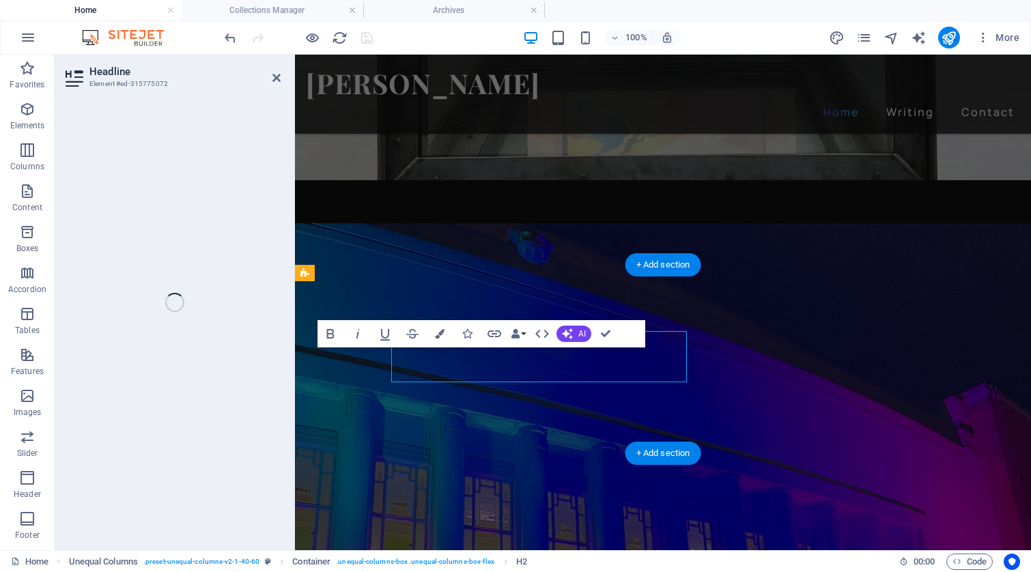
drag, startPoint x: 623, startPoint y: 354, endPoint x: 393, endPoint y: 359, distance: 230.9
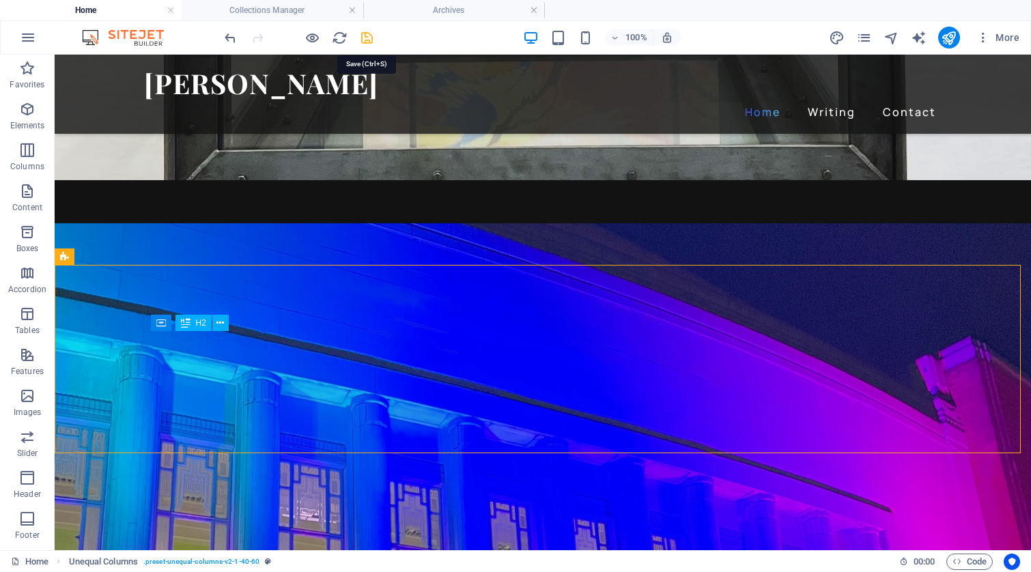
click at [369, 33] on icon "save" at bounding box center [367, 38] width 16 height 16
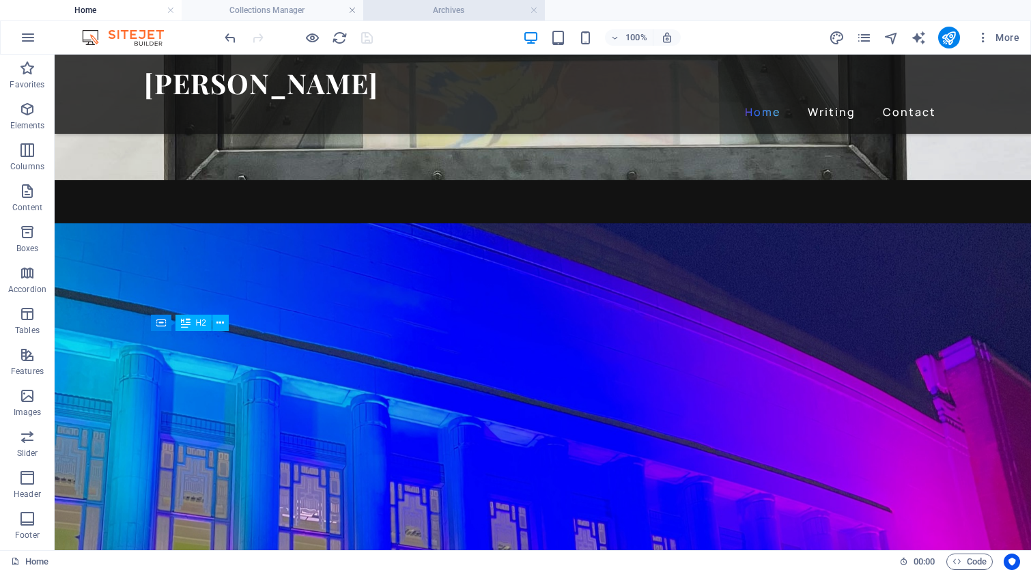
click at [432, 2] on li "Archives" at bounding box center [454, 10] width 182 height 20
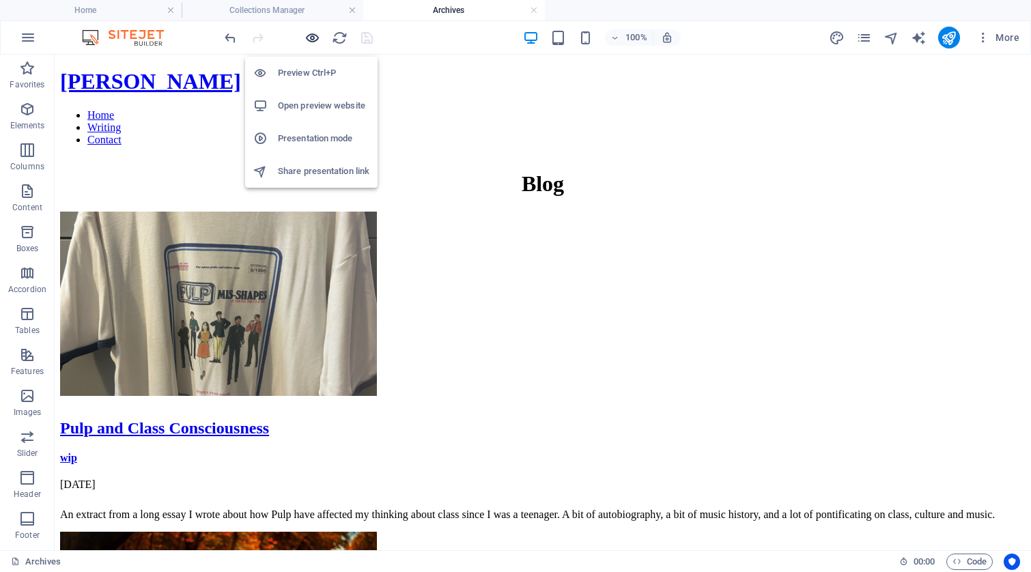
click at [311, 37] on icon "button" at bounding box center [313, 38] width 16 height 16
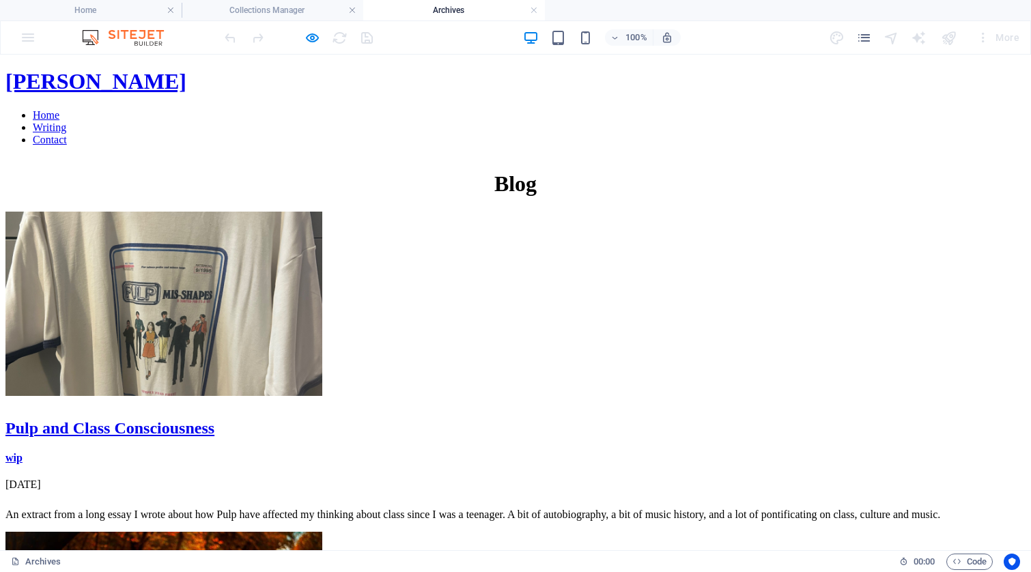
click at [214, 434] on link "Pulp and Class Consciousness" at bounding box center [109, 428] width 209 height 18
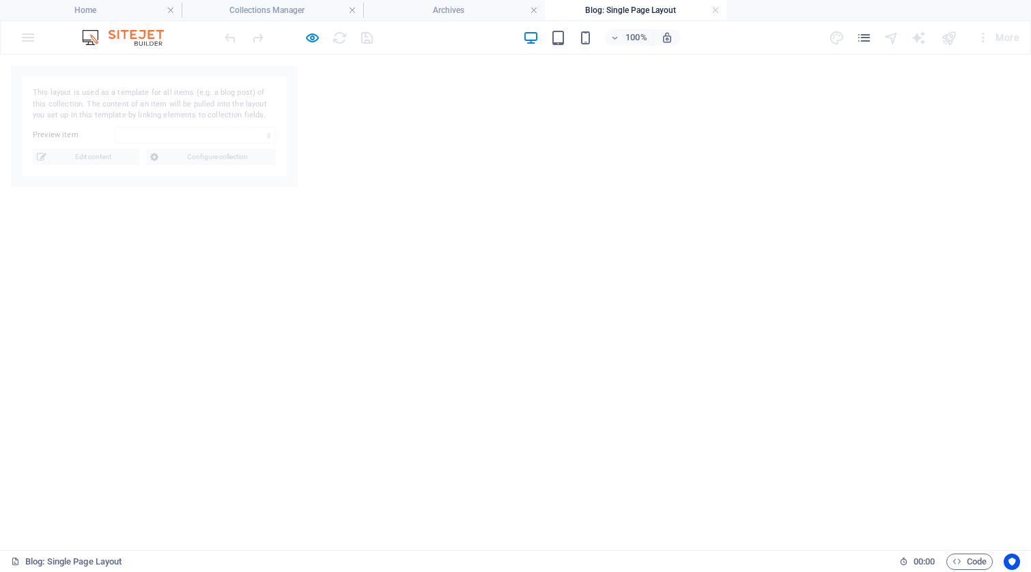
select select "6698fb1d312371795014e2a5"
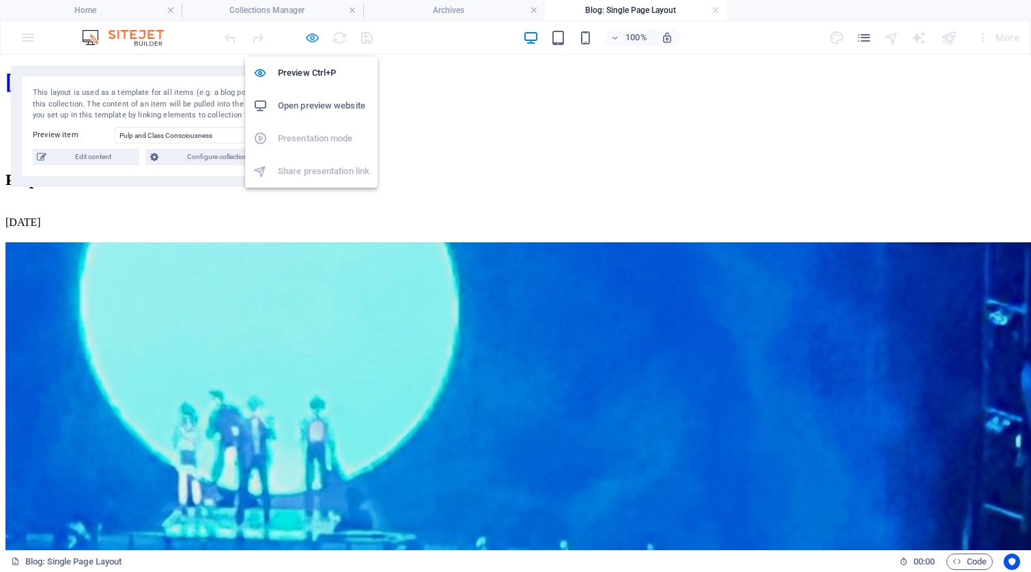
click at [311, 35] on icon "button" at bounding box center [313, 38] width 16 height 16
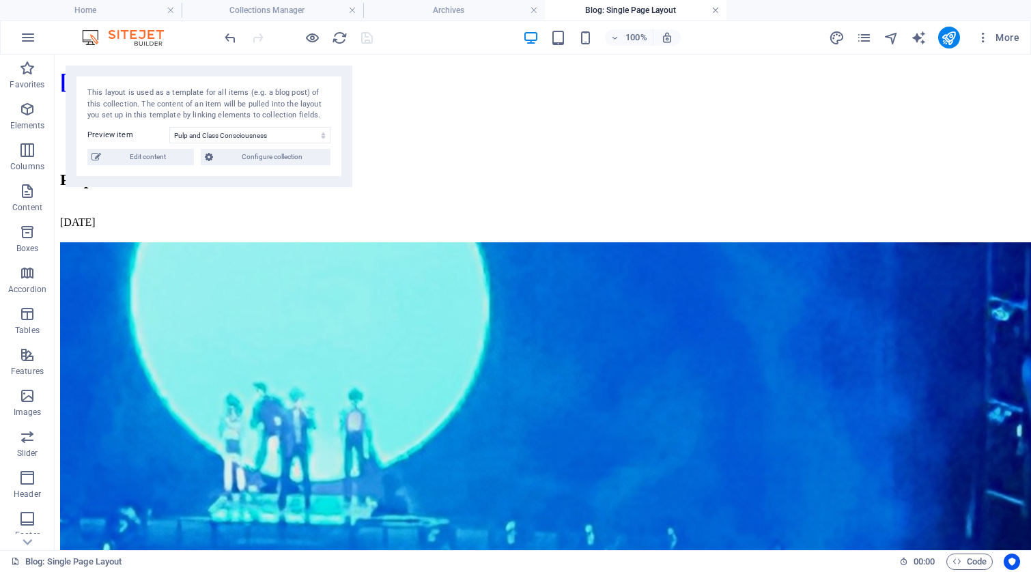
click at [712, 9] on link at bounding box center [716, 10] width 8 height 13
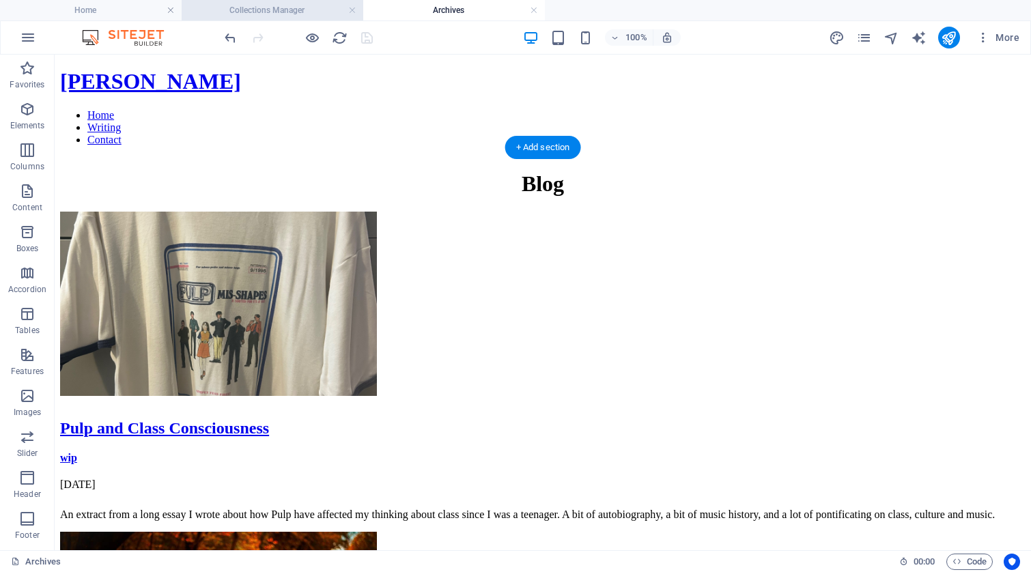
click at [256, 6] on h4 "Collections Manager" at bounding box center [273, 10] width 182 height 15
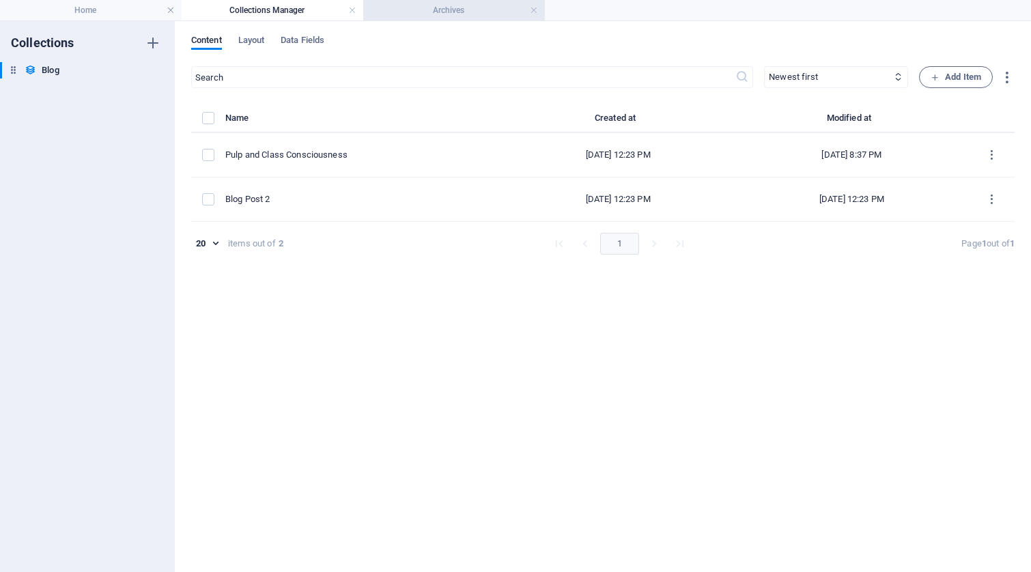
click at [451, 9] on h4 "Archives" at bounding box center [454, 10] width 182 height 15
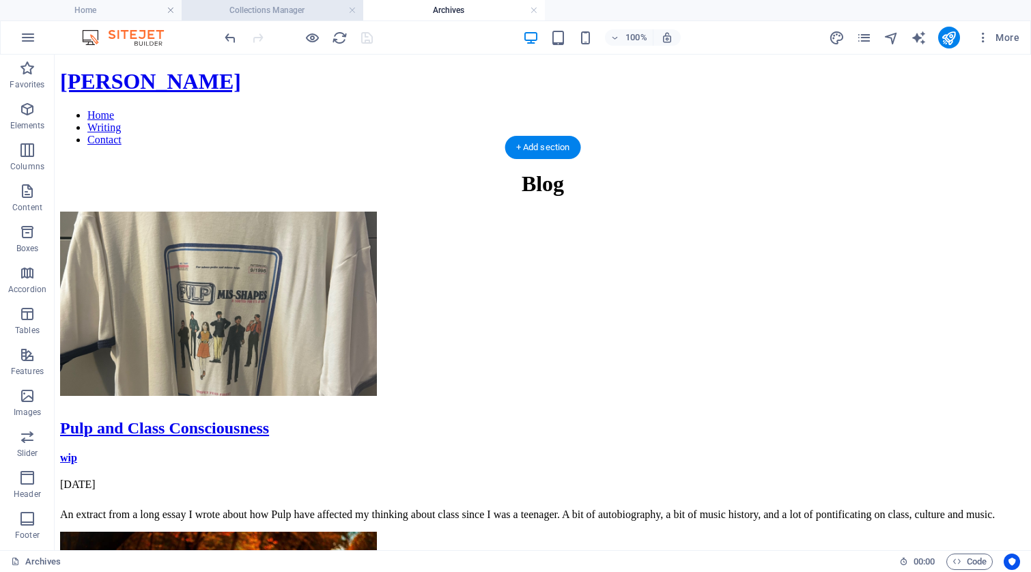
click at [273, 14] on h4 "Collections Manager" at bounding box center [273, 10] width 182 height 15
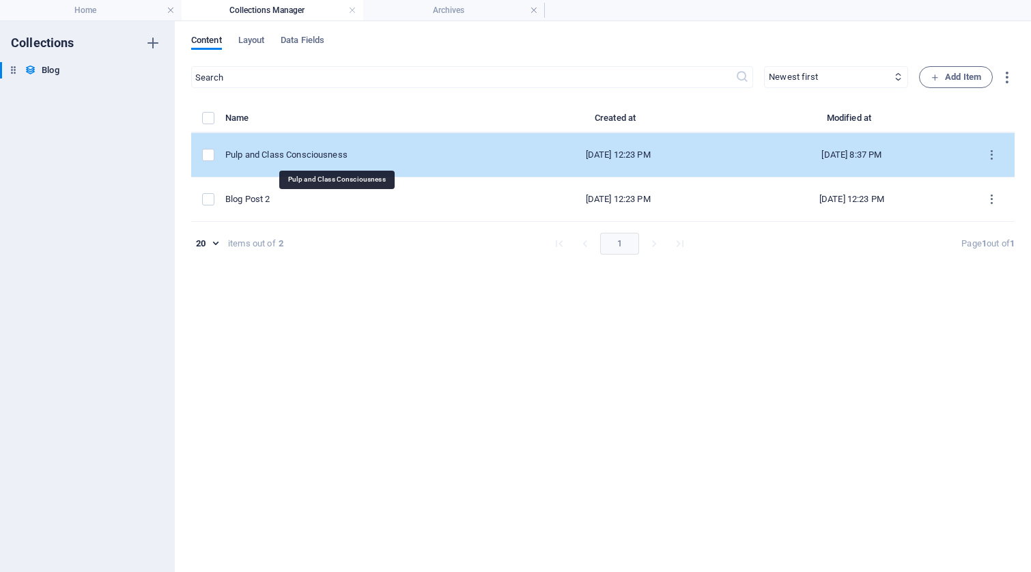
click at [286, 153] on div "Pulp and Class Consciousness" at bounding box center [357, 155] width 265 height 12
select select "music"
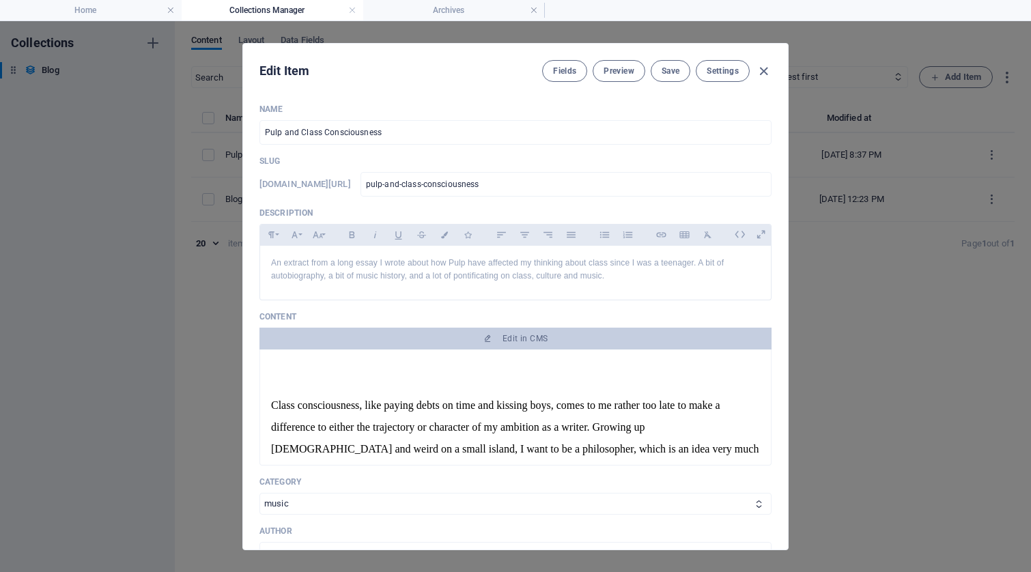
click at [466, 409] on span "Class consciousness, like paying debts on time and kissing boys, comes to me ra…" at bounding box center [515, 503] width 488 height 208
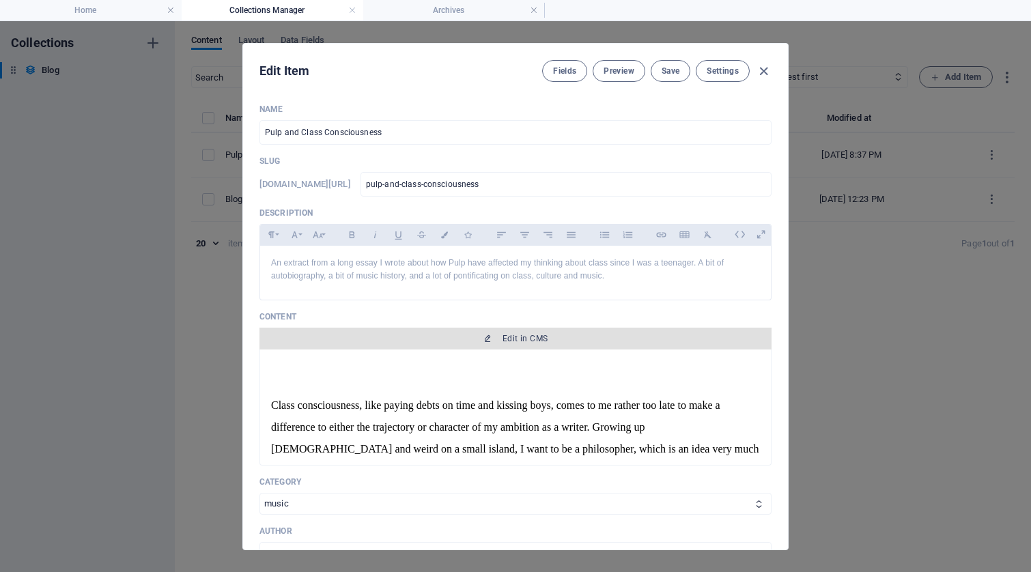
click at [505, 337] on span "Edit in CMS" at bounding box center [525, 338] width 45 height 11
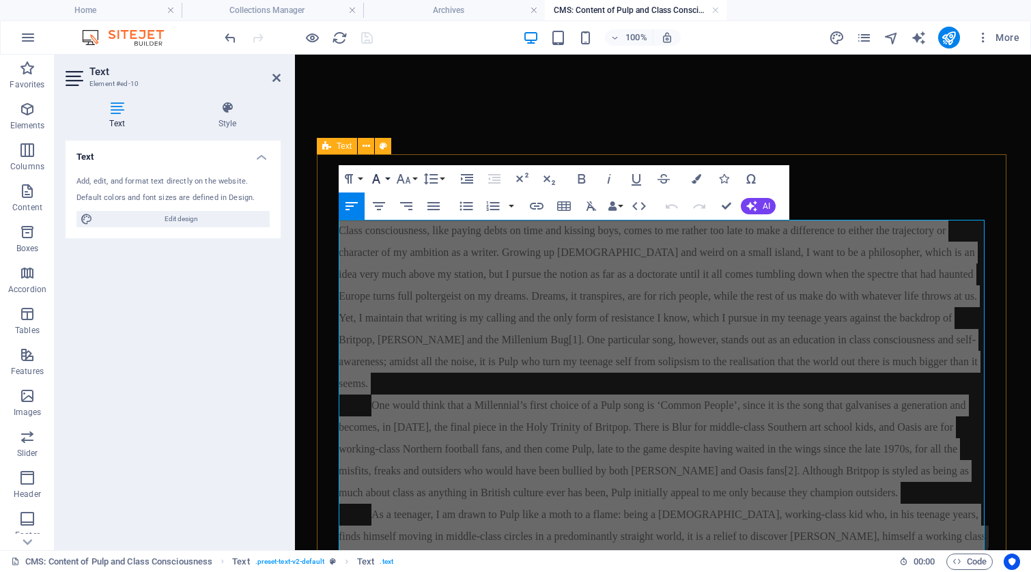
click at [387, 180] on button "Font Family" at bounding box center [379, 178] width 26 height 27
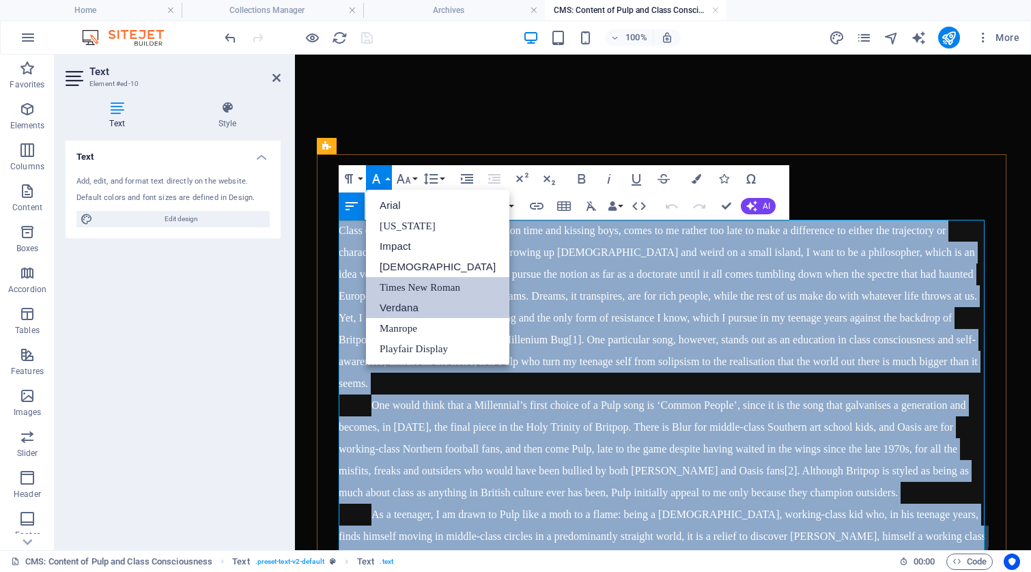
click at [414, 309] on link "Verdana" at bounding box center [437, 308] width 143 height 20
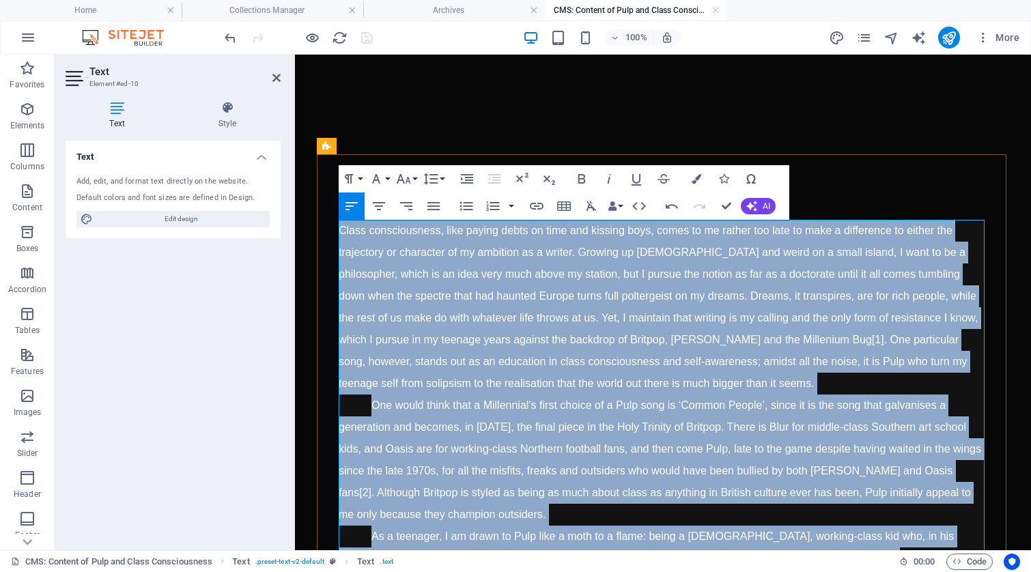
click at [419, 304] on span "Class consciousness, like paying debts on time and kissing boys, comes to me ra…" at bounding box center [658, 307] width 639 height 165
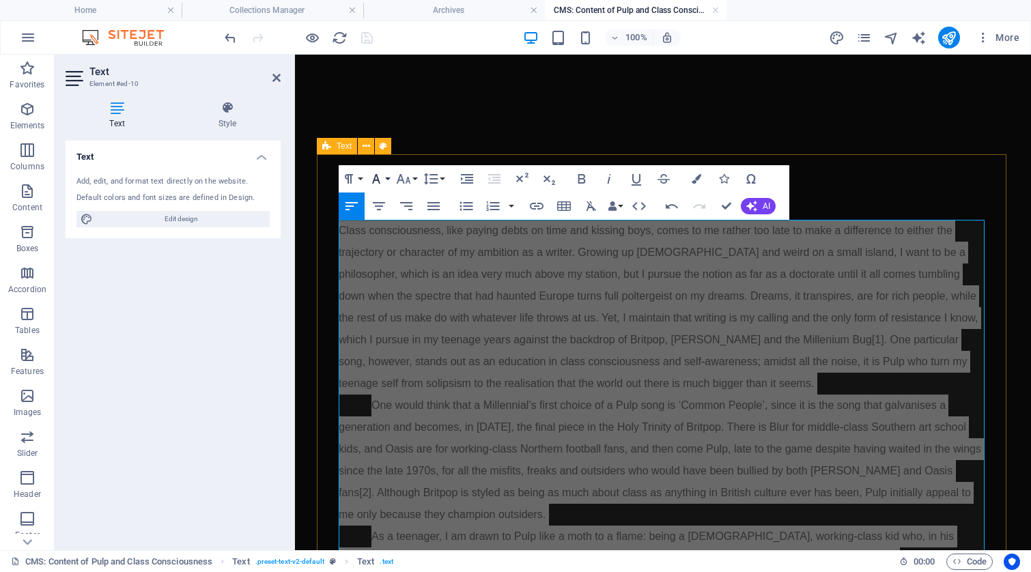
click at [385, 178] on button "Font Family" at bounding box center [379, 178] width 26 height 27
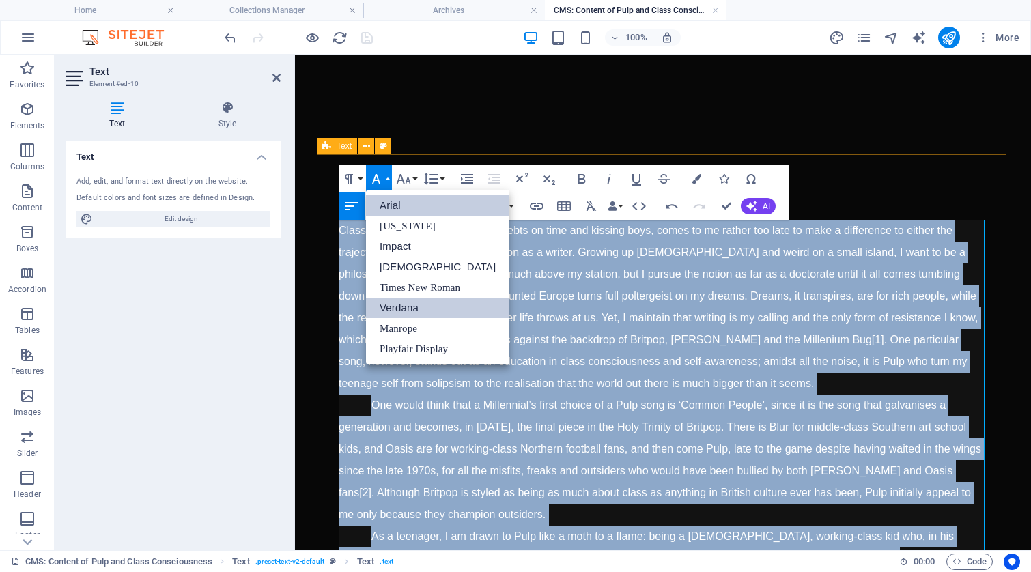
click at [397, 209] on link "Arial" at bounding box center [437, 205] width 143 height 20
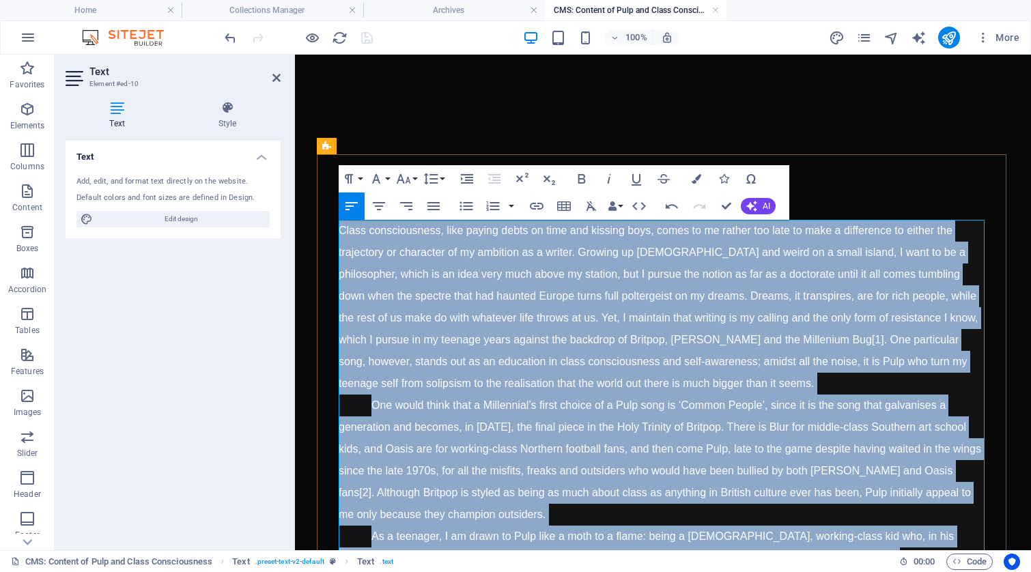
click at [461, 334] on span "Class consciousness, like paying debts on time and kissing boys, comes to me ra…" at bounding box center [658, 307] width 639 height 165
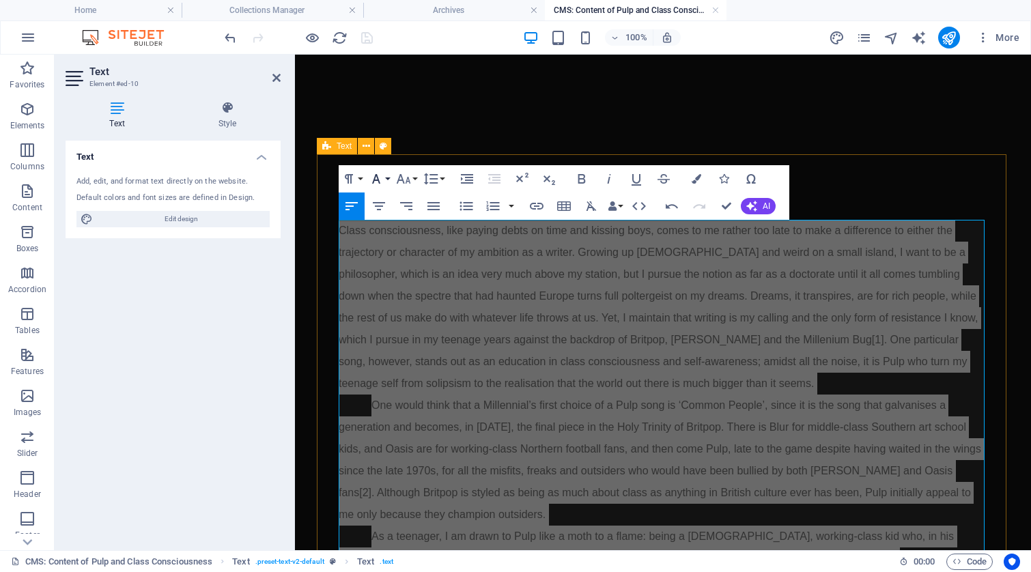
click at [385, 178] on button "Font Family" at bounding box center [379, 178] width 26 height 27
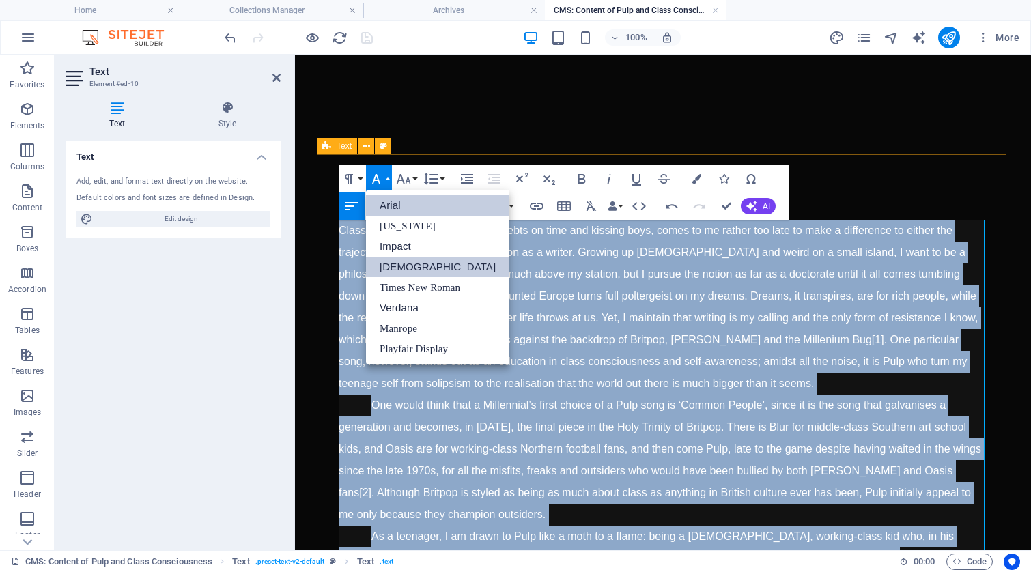
click at [408, 269] on link "[DEMOGRAPHIC_DATA]" at bounding box center [437, 267] width 143 height 20
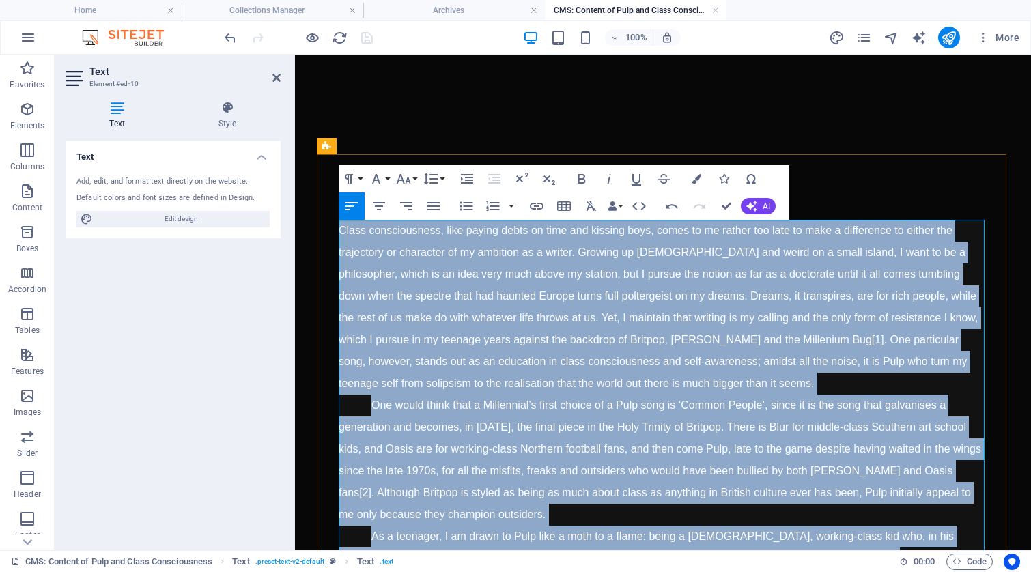
click at [421, 279] on span "Class consciousness, like paying debts on time and kissing boys, comes to me ra…" at bounding box center [658, 307] width 639 height 165
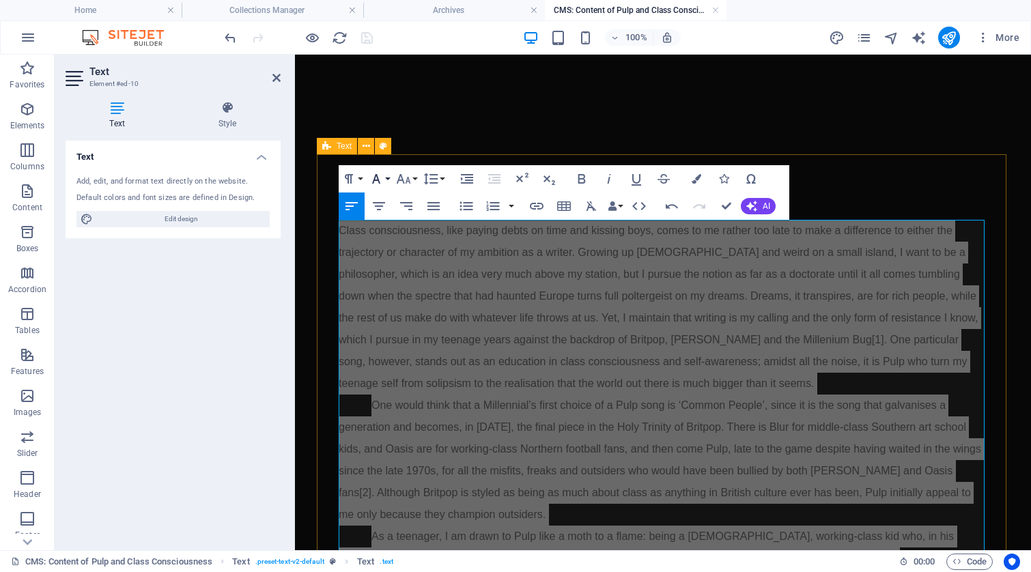
click at [382, 178] on icon "button" at bounding box center [376, 179] width 16 height 16
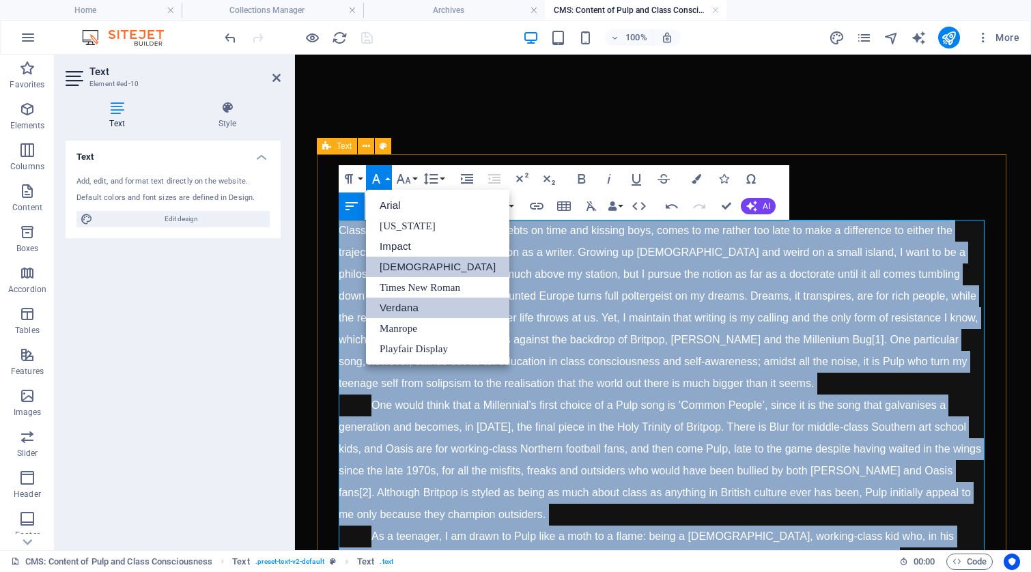
click at [409, 306] on link "Verdana" at bounding box center [437, 308] width 143 height 20
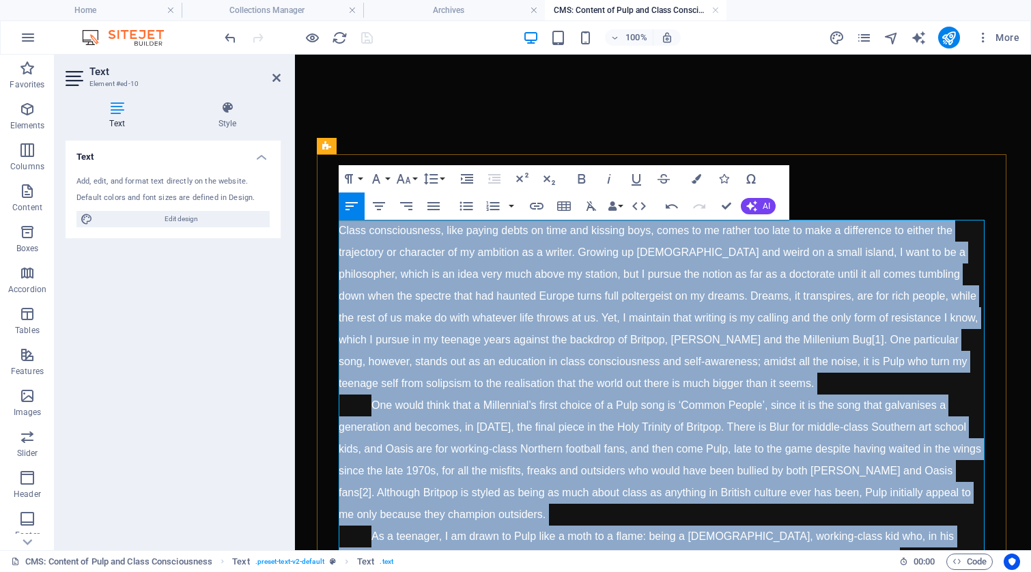
click at [585, 314] on span "Class consciousness, like paying debts on time and kissing boys, comes to me ra…" at bounding box center [658, 307] width 639 height 165
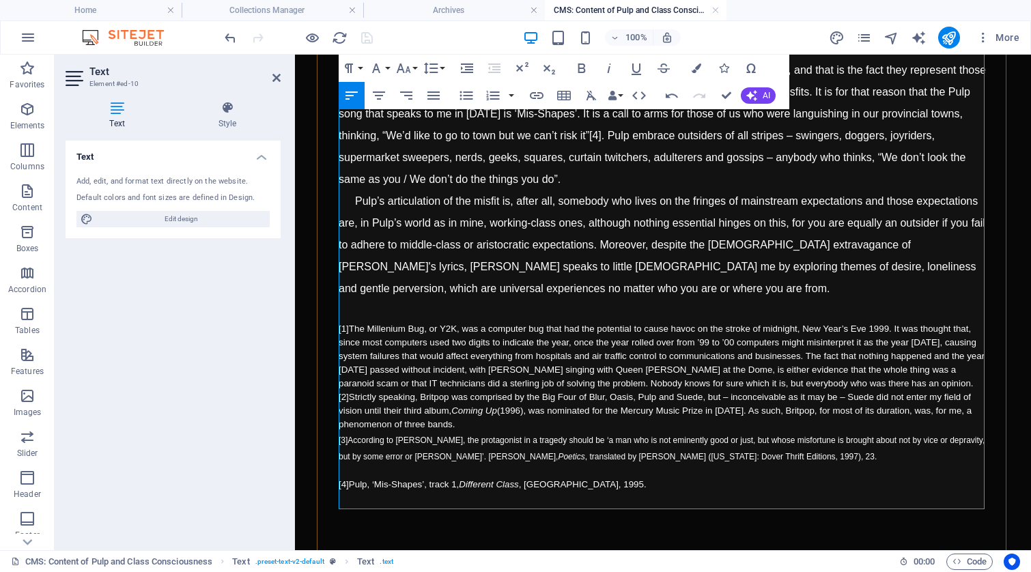
scroll to position [1566, 0]
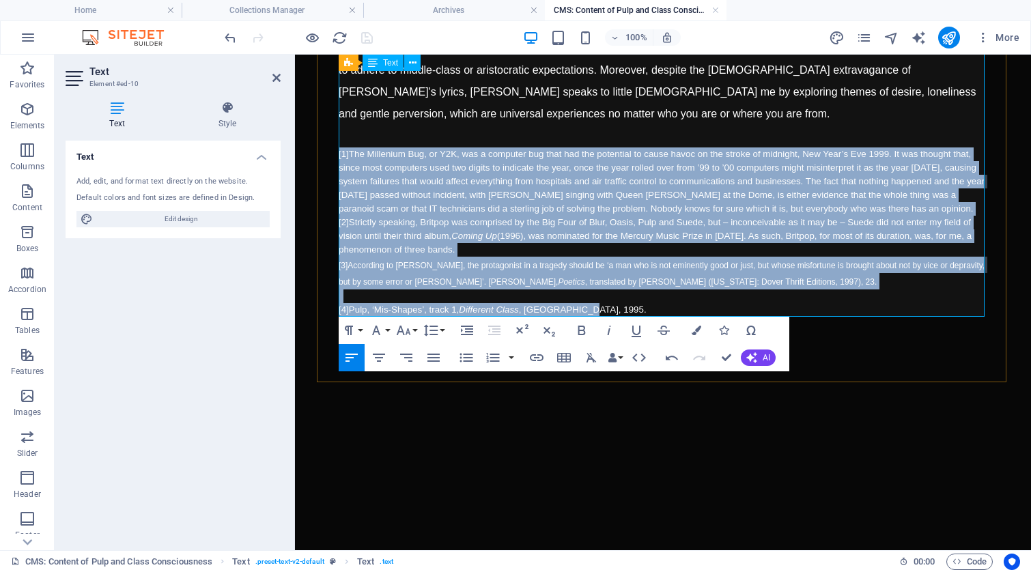
drag, startPoint x: 632, startPoint y: 309, endPoint x: 338, endPoint y: 147, distance: 335.5
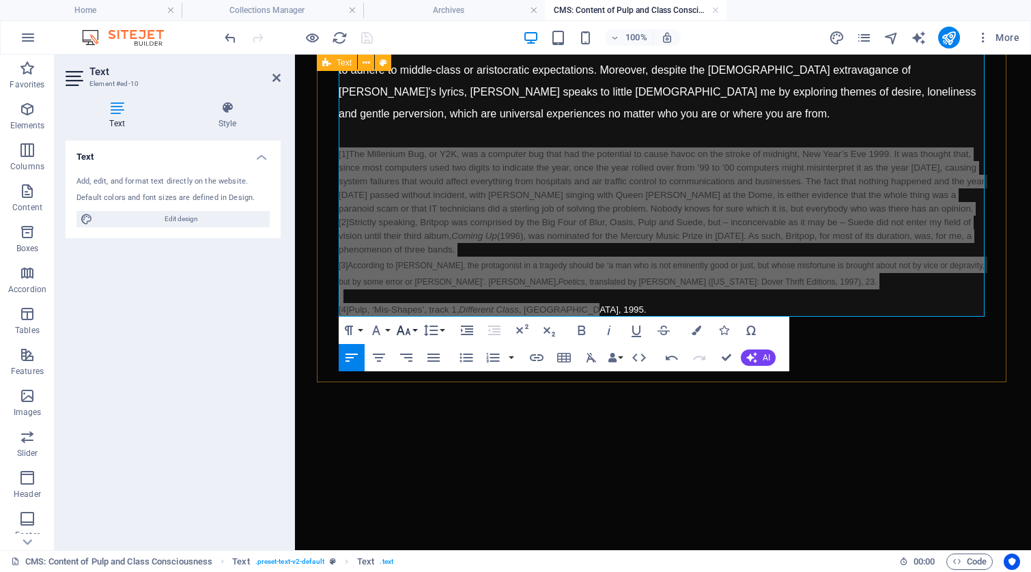
click at [412, 330] on button "Font Size" at bounding box center [406, 330] width 26 height 27
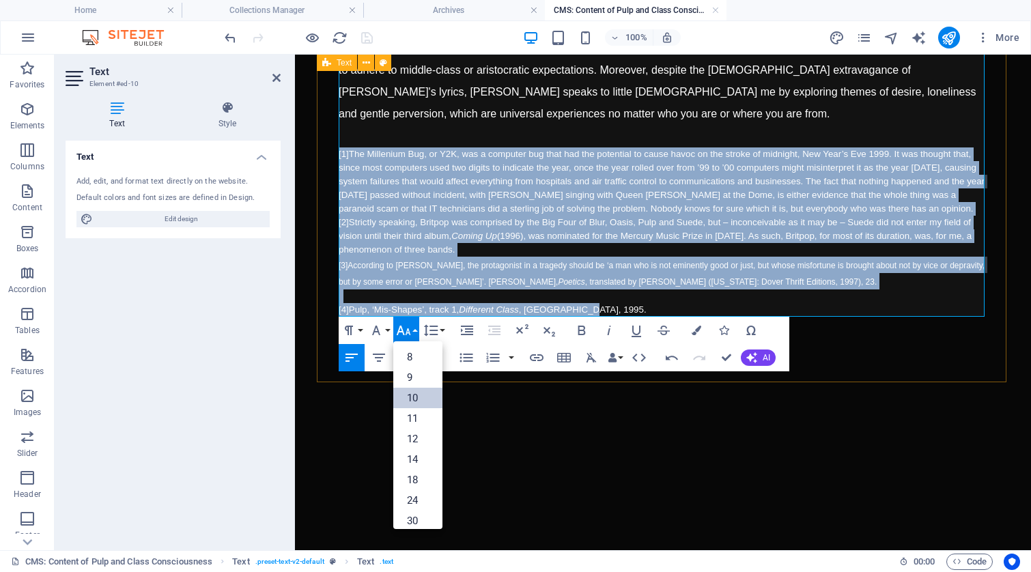
click at [417, 401] on link "10" at bounding box center [417, 398] width 49 height 20
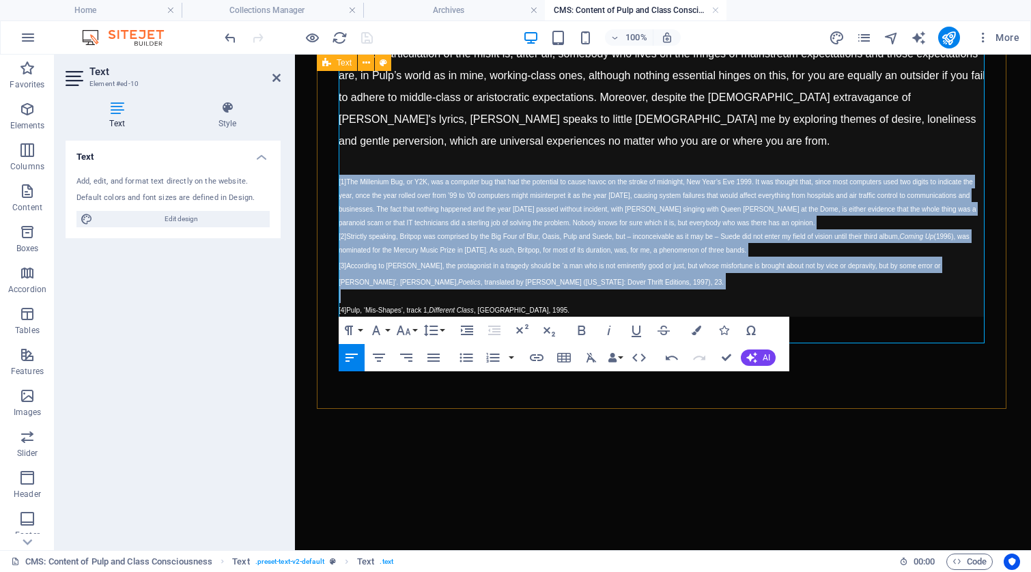
scroll to position [1539, 0]
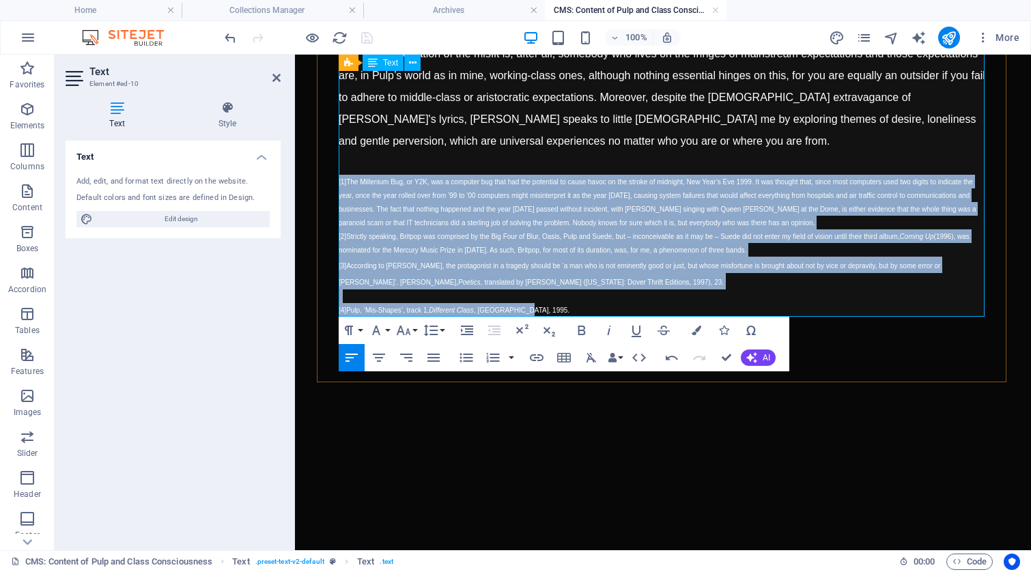
click at [488, 295] on p at bounding box center [663, 297] width 649 height 14
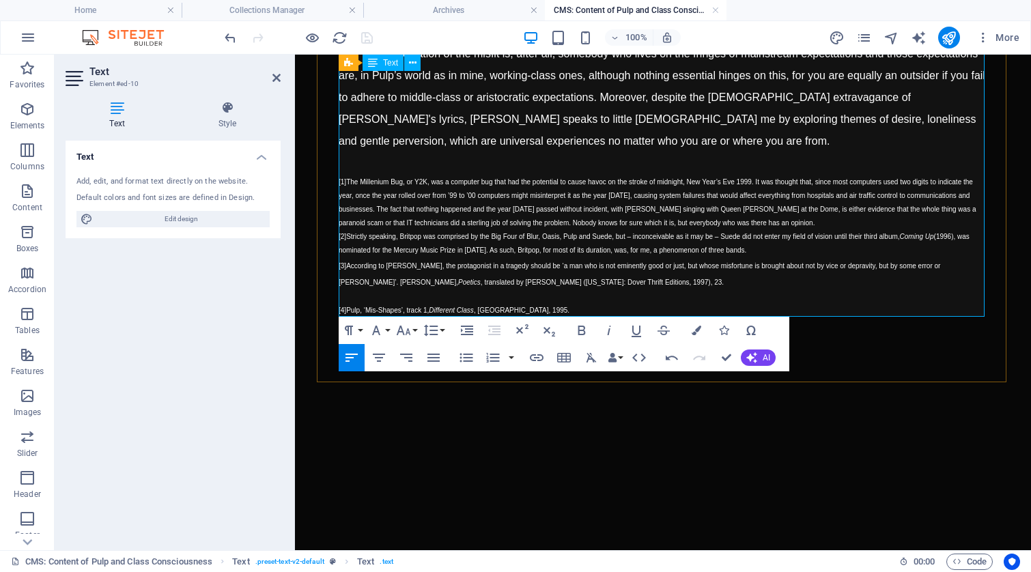
click at [581, 304] on p "[4] Pulp, ‘Mis-Shapes’, track 1, Different Class , Island, 1995." at bounding box center [663, 310] width 649 height 14
click at [719, 284] on p "[3] According to [PERSON_NAME], the protagonist in a tragedy should be ‘a man w…" at bounding box center [663, 273] width 649 height 33
click at [705, 288] on p "[3] According to [PERSON_NAME], the protagonist in a tragedy should be ‘a man w…" at bounding box center [663, 273] width 649 height 33
click at [705, 287] on p "[3] According to [PERSON_NAME], the protagonist in a tragedy should be ‘a man w…" at bounding box center [663, 273] width 649 height 33
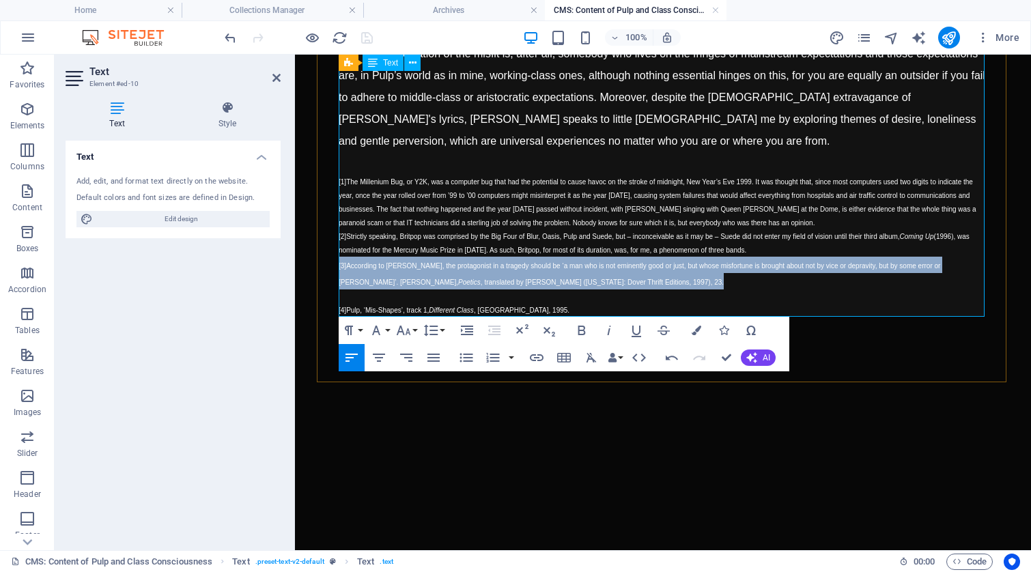
click at [705, 287] on p "[3] According to [PERSON_NAME], the protagonist in a tragedy should be ‘a man w…" at bounding box center [663, 273] width 649 height 33
click at [703, 286] on p "[3] According to [PERSON_NAME], the protagonist in a tragedy should be ‘a man w…" at bounding box center [663, 273] width 649 height 33
click at [702, 285] on p "[3] According to [PERSON_NAME], the protagonist in a tragedy should be ‘a man w…" at bounding box center [663, 273] width 649 height 33
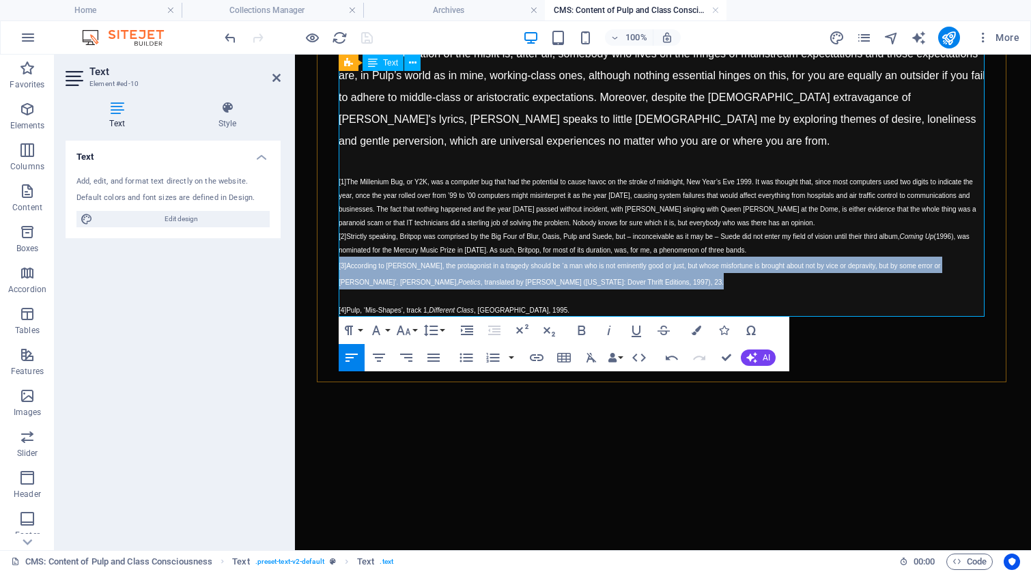
click at [702, 285] on p "[3] According to [PERSON_NAME], the protagonist in a tragedy should be ‘a man w…" at bounding box center [663, 273] width 649 height 33
click at [701, 285] on p "[3] According to [PERSON_NAME], the protagonist in a tragedy should be ‘a man w…" at bounding box center [663, 273] width 649 height 33
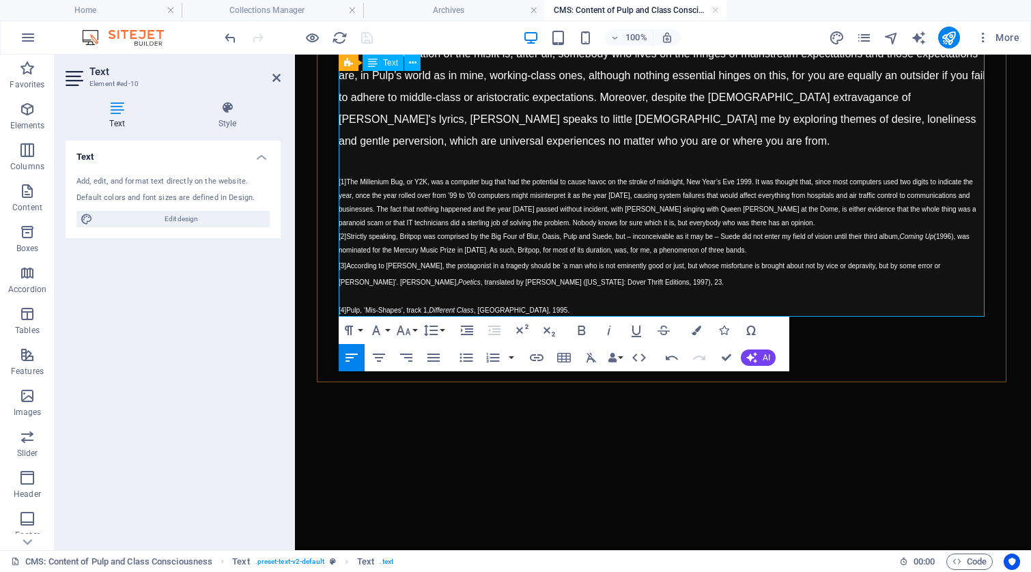
click at [700, 284] on p "[3] According to [PERSON_NAME], the protagonist in a tragedy should be ‘a man w…" at bounding box center [663, 273] width 649 height 33
click at [699, 283] on p "[3] According to [PERSON_NAME], the protagonist in a tragedy should be ‘a man w…" at bounding box center [663, 273] width 649 height 33
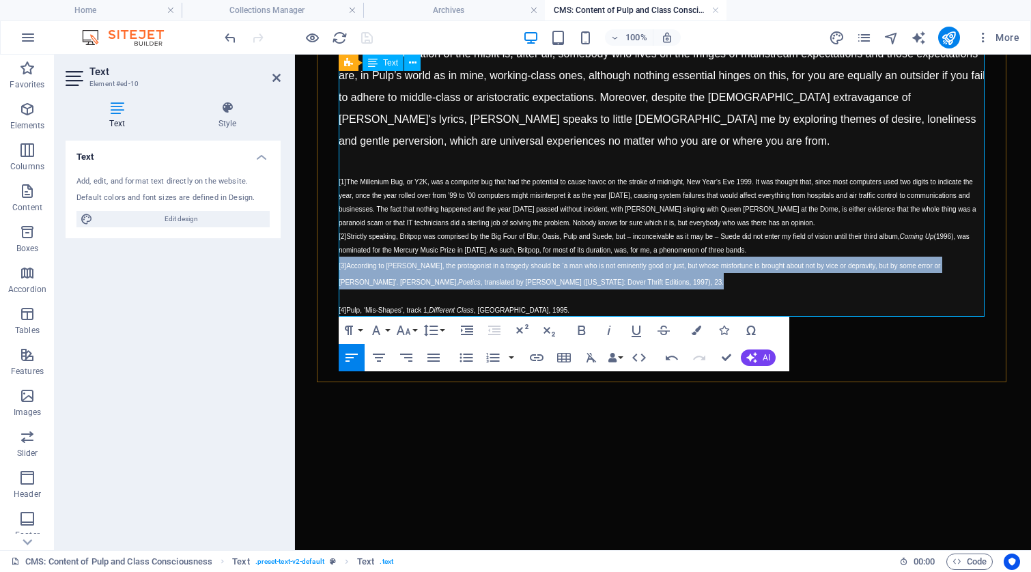
click at [699, 283] on p "[3] According to [PERSON_NAME], the protagonist in a tragedy should be ‘a man w…" at bounding box center [663, 273] width 649 height 33
click at [698, 283] on p "[3] According to [PERSON_NAME], the protagonist in a tragedy should be ‘a man w…" at bounding box center [663, 273] width 649 height 33
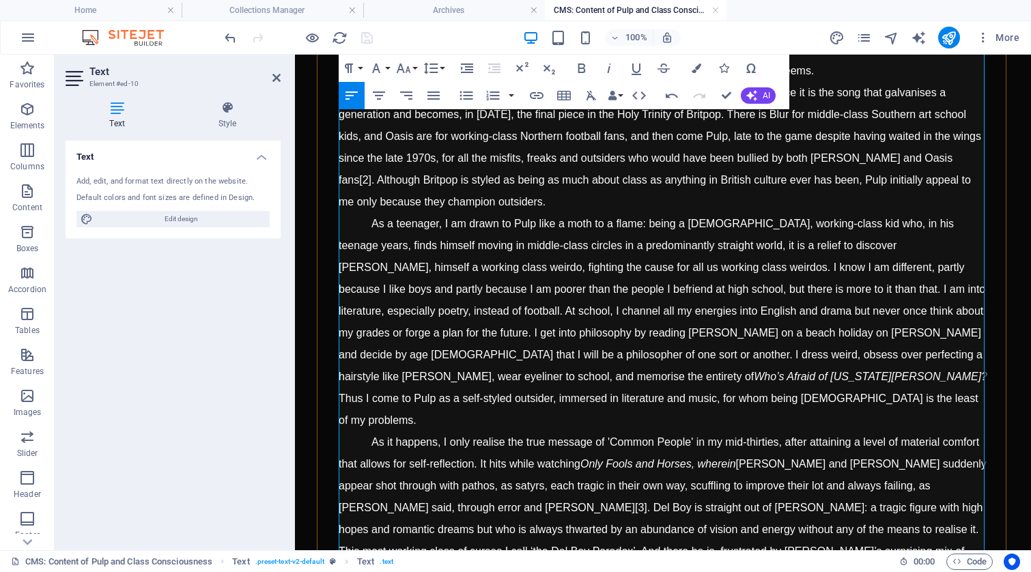
scroll to position [0, 0]
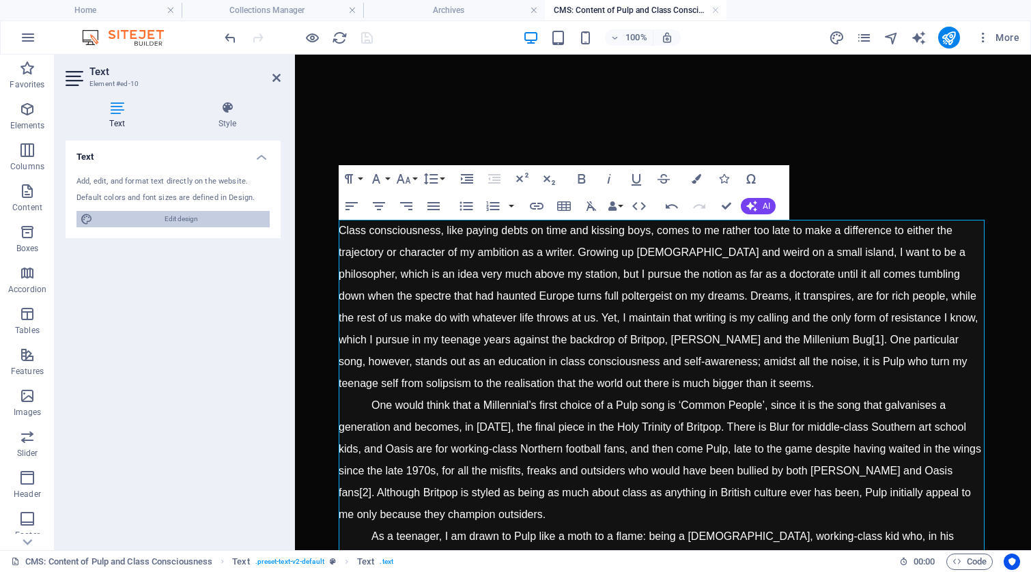
click at [214, 214] on span "Edit design" at bounding box center [181, 219] width 169 height 16
select select "ease-in-out"
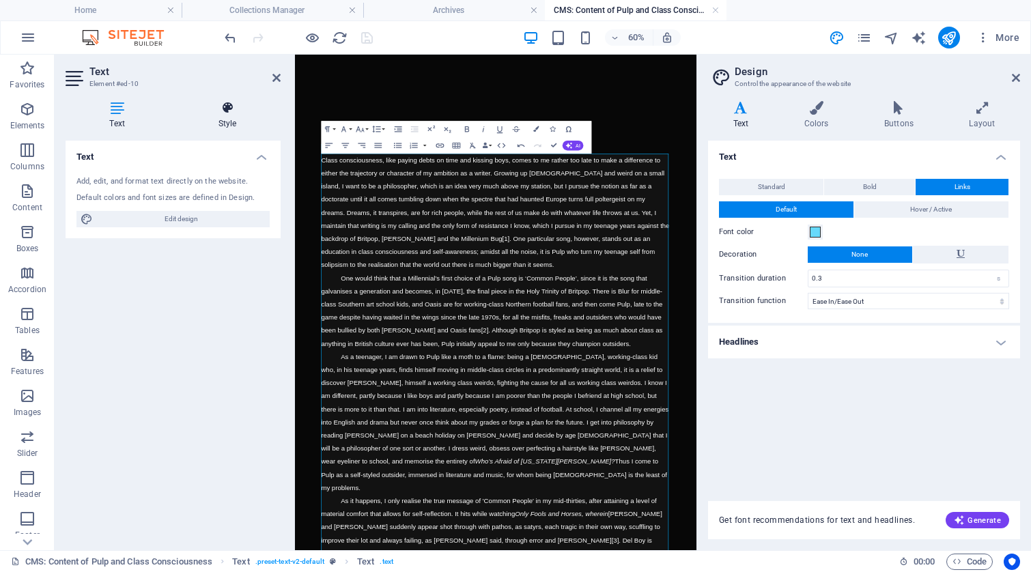
click at [224, 111] on icon at bounding box center [227, 108] width 107 height 14
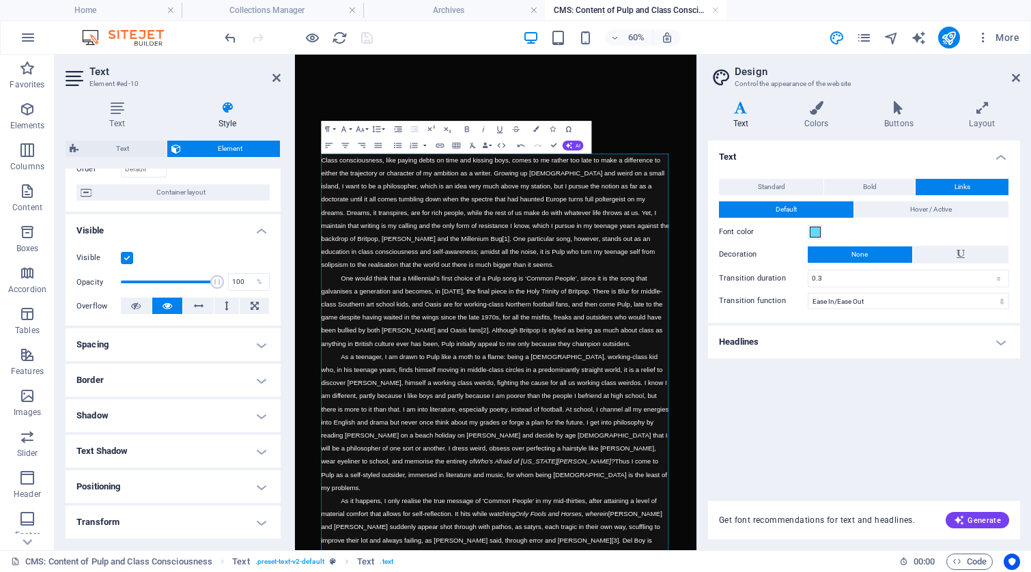
scroll to position [206, 0]
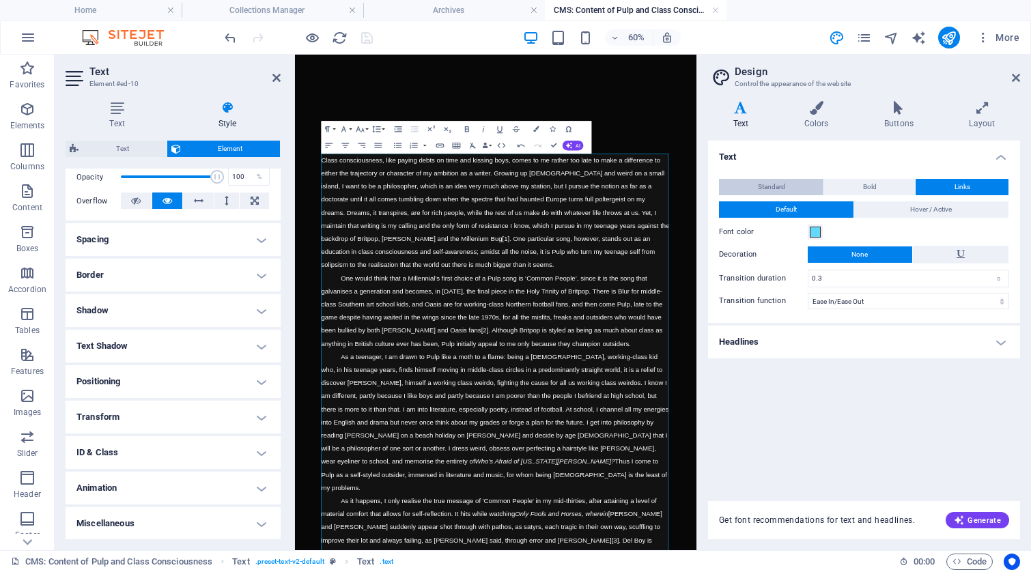
click at [771, 183] on span "Standard" at bounding box center [771, 187] width 27 height 16
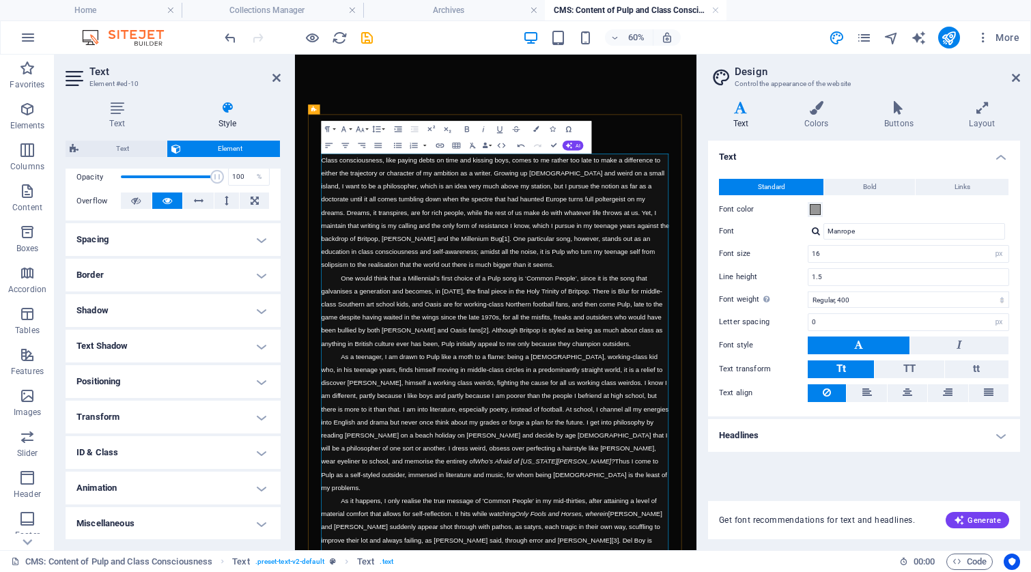
click at [727, 398] on p "Class consciousness, like paying debts on time and kissing boys, comes to me ra…" at bounding box center [630, 318] width 582 height 197
click at [740, 386] on span "Class consciousness, like paying debts on time and kissing boys, comes to me ra…" at bounding box center [629, 318] width 580 height 186
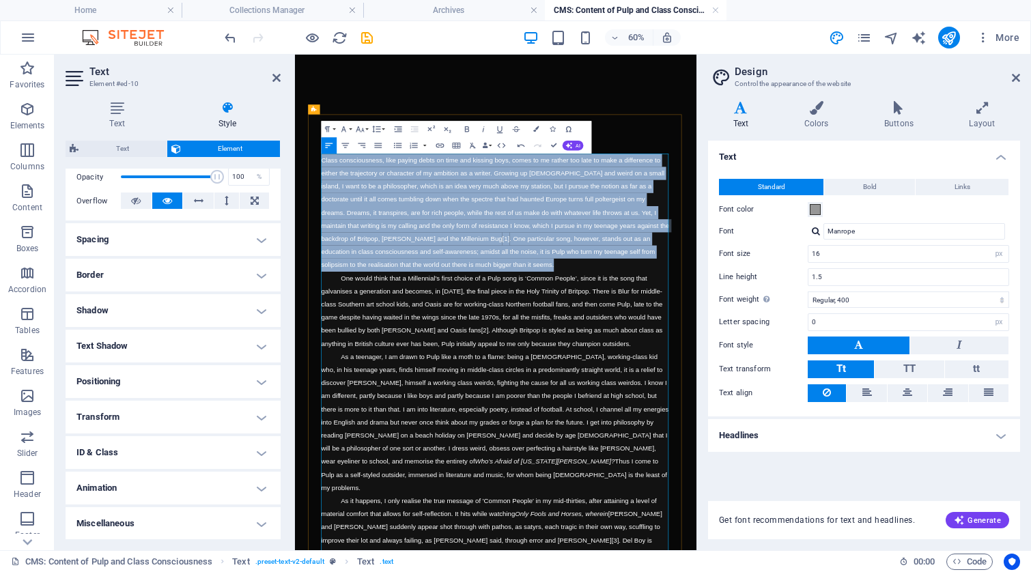
click at [740, 386] on span "Class consciousness, like paying debts on time and kissing boys, comes to me ra…" at bounding box center [629, 318] width 580 height 186
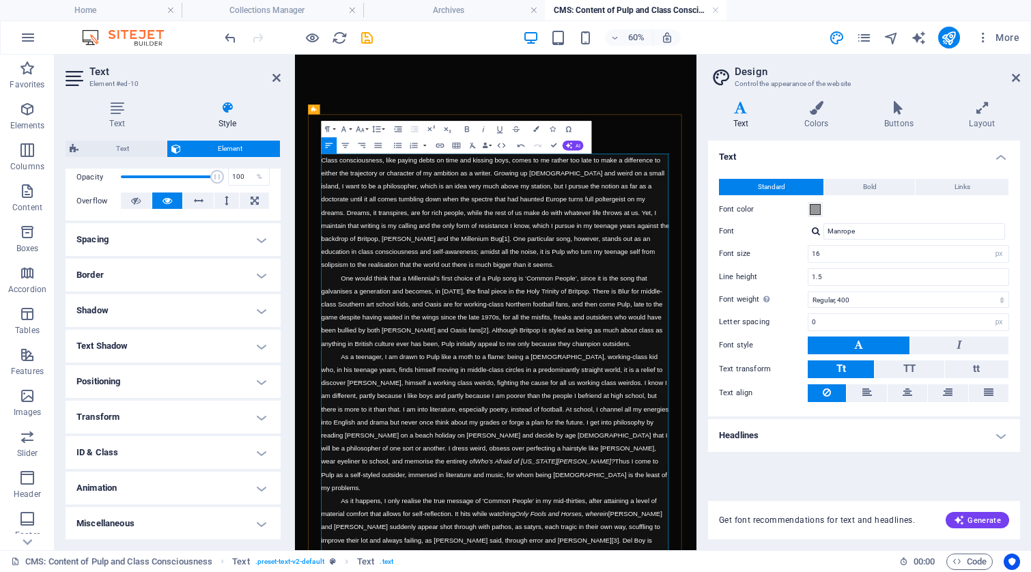
click at [761, 451] on span "One would think that a Millennial’s first choice of a Pulp song is ‘Common Peop…" at bounding box center [623, 481] width 569 height 121
click at [1016, 78] on icon at bounding box center [1016, 77] width 8 height 11
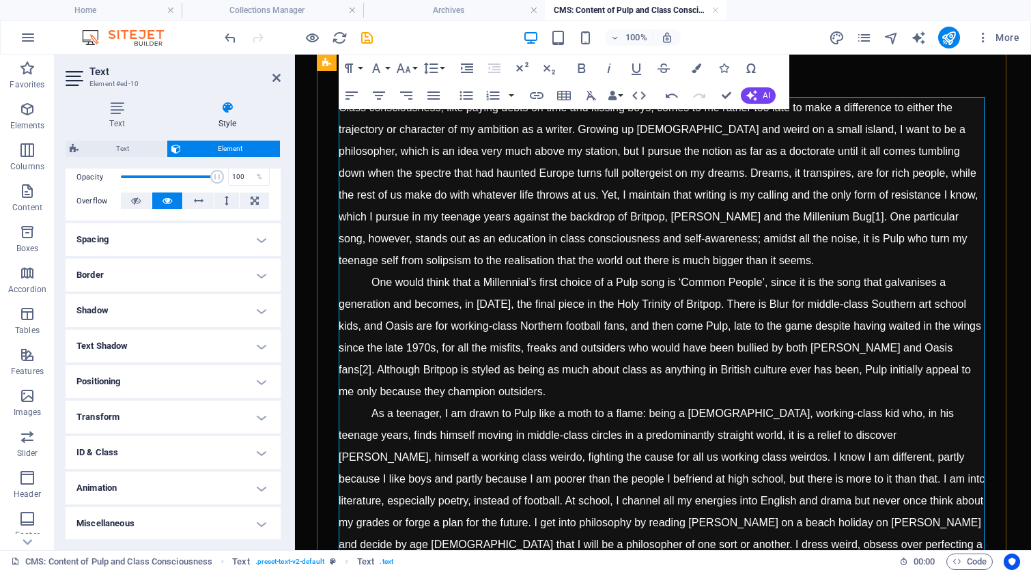
scroll to position [0, 0]
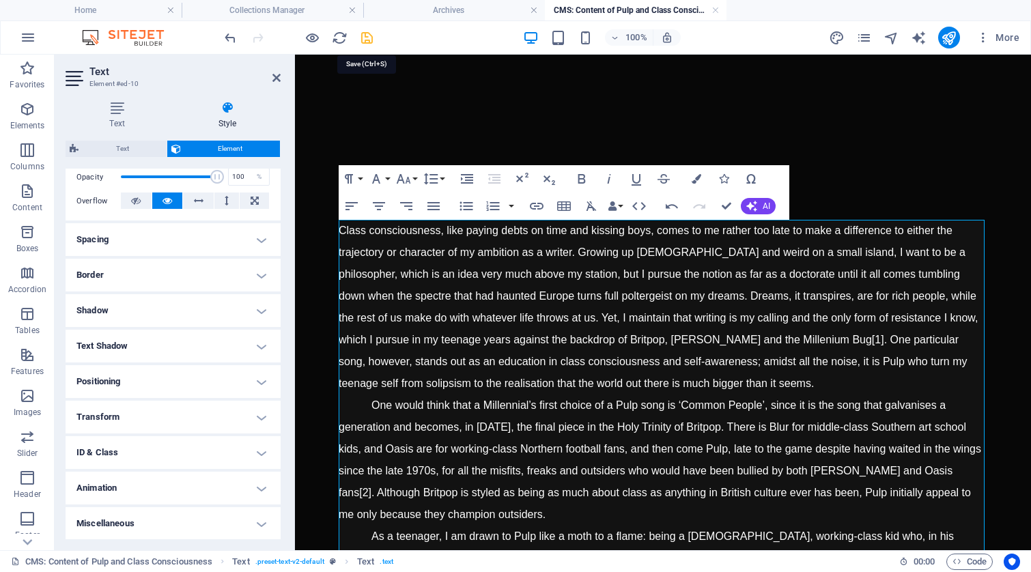
click at [368, 38] on icon "save" at bounding box center [367, 38] width 16 height 16
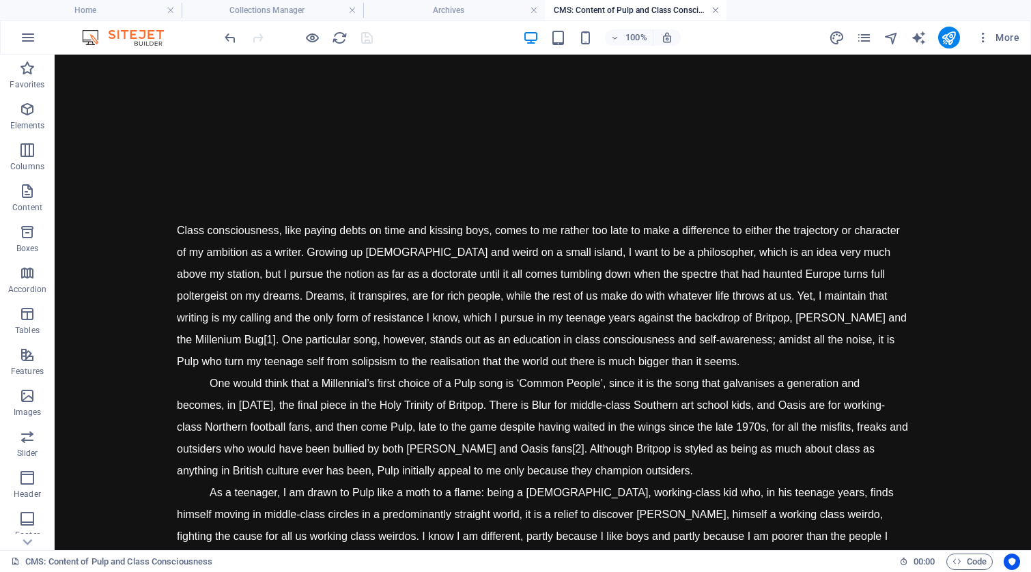
click at [714, 11] on link at bounding box center [716, 10] width 8 height 13
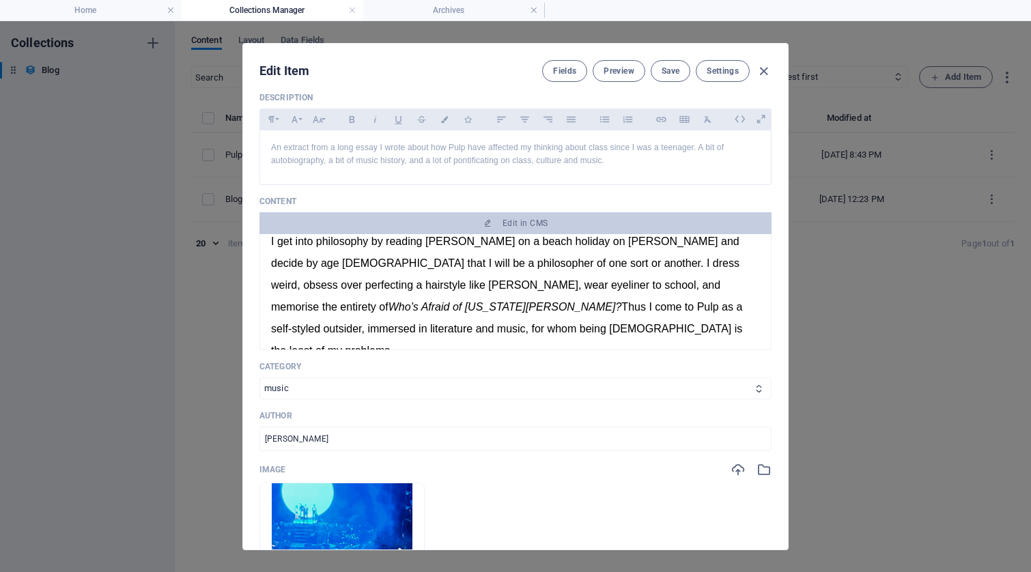
scroll to position [772, 0]
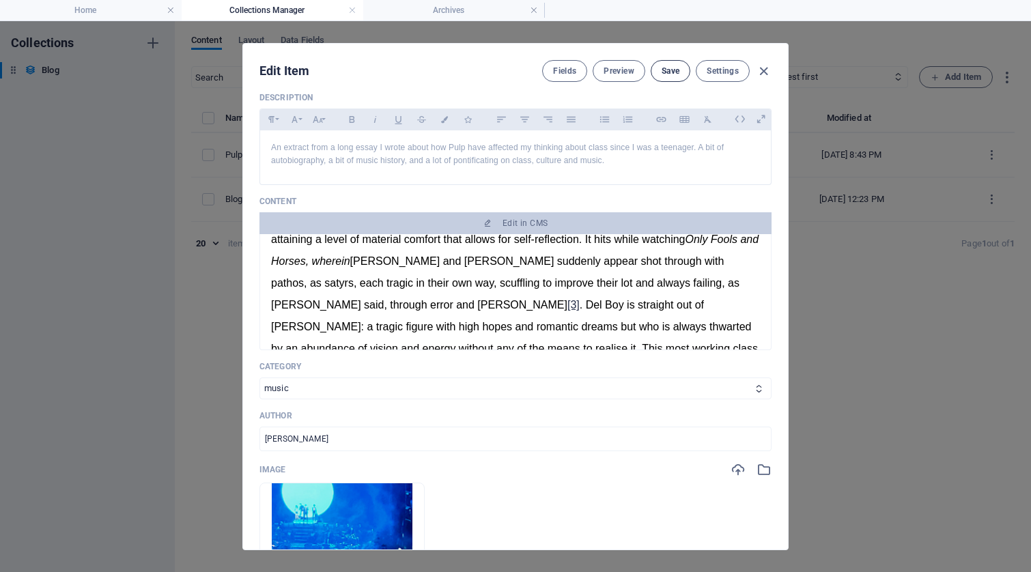
click at [675, 72] on span "Save" at bounding box center [671, 71] width 18 height 11
drag, startPoint x: 531, startPoint y: 310, endPoint x: 488, endPoint y: 313, distance: 42.4
click at [488, 267] on em "Only Fools and Horses, wherein" at bounding box center [515, 250] width 488 height 33
click at [376, 120] on icon "button" at bounding box center [375, 119] width 2 height 7
drag, startPoint x: 531, startPoint y: 307, endPoint x: 490, endPoint y: 311, distance: 41.2
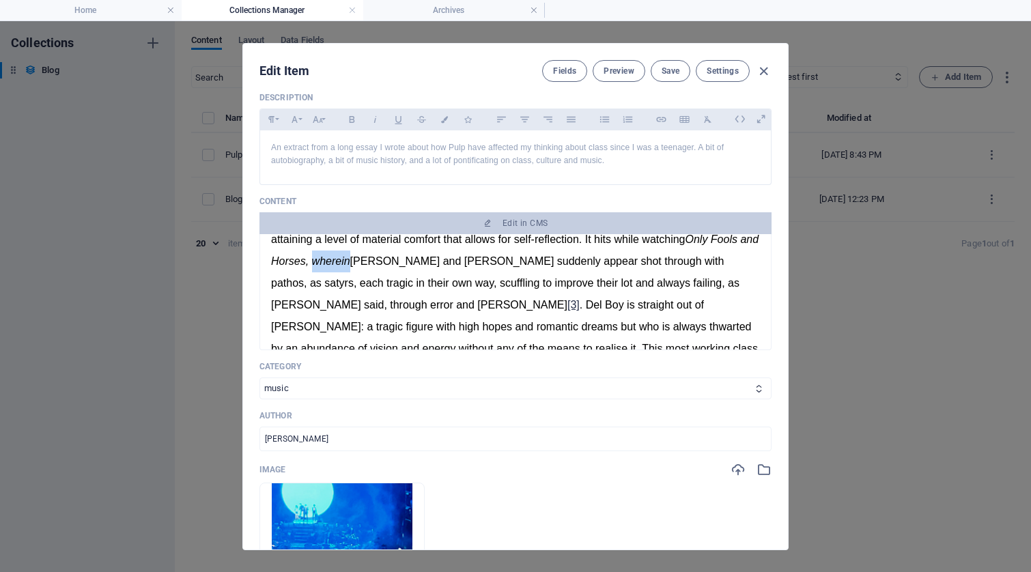
click at [490, 267] on em "Only Fools and Horses, wherein" at bounding box center [515, 250] width 488 height 33
click at [570, 320] on p "As it happens, I only realise the true message of 'Common People' in my mid-thi…" at bounding box center [515, 436] width 489 height 459
click at [669, 74] on span "Save" at bounding box center [671, 71] width 18 height 11
click at [763, 70] on icon "button" at bounding box center [764, 72] width 16 height 16
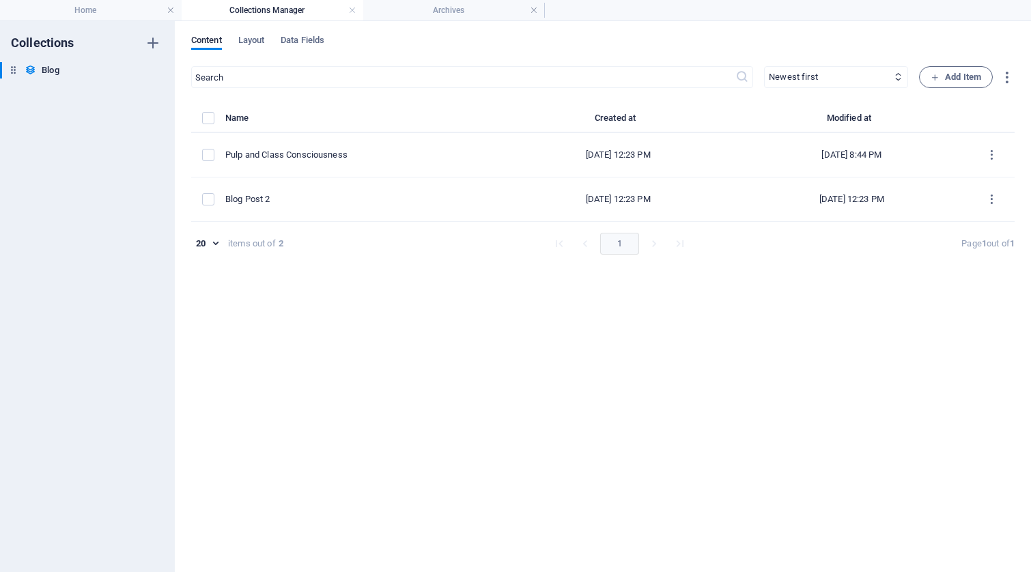
scroll to position [0, 0]
click at [98, 11] on h4 "Home" at bounding box center [91, 10] width 182 height 15
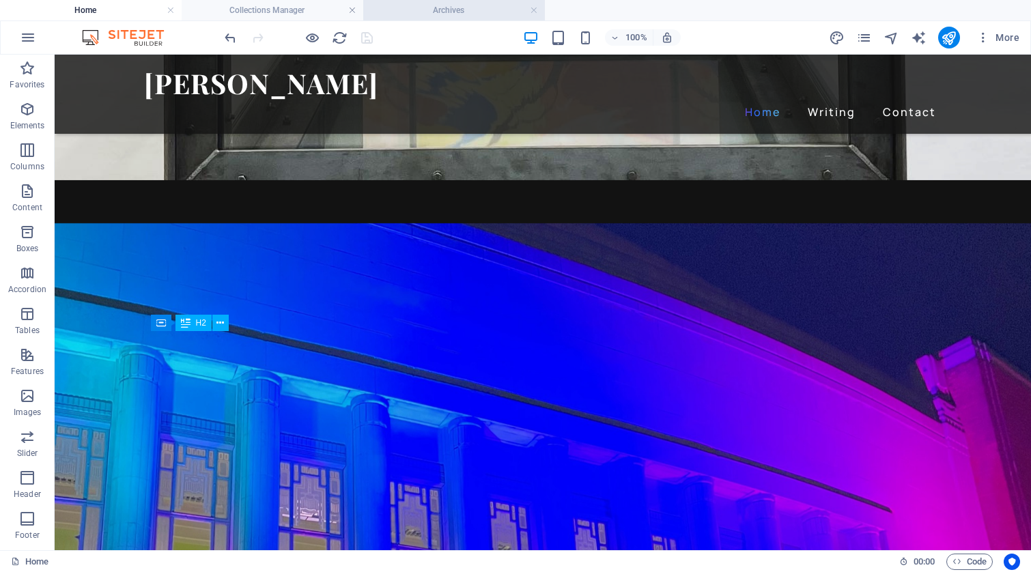
click at [445, 16] on h4 "Archives" at bounding box center [454, 10] width 182 height 15
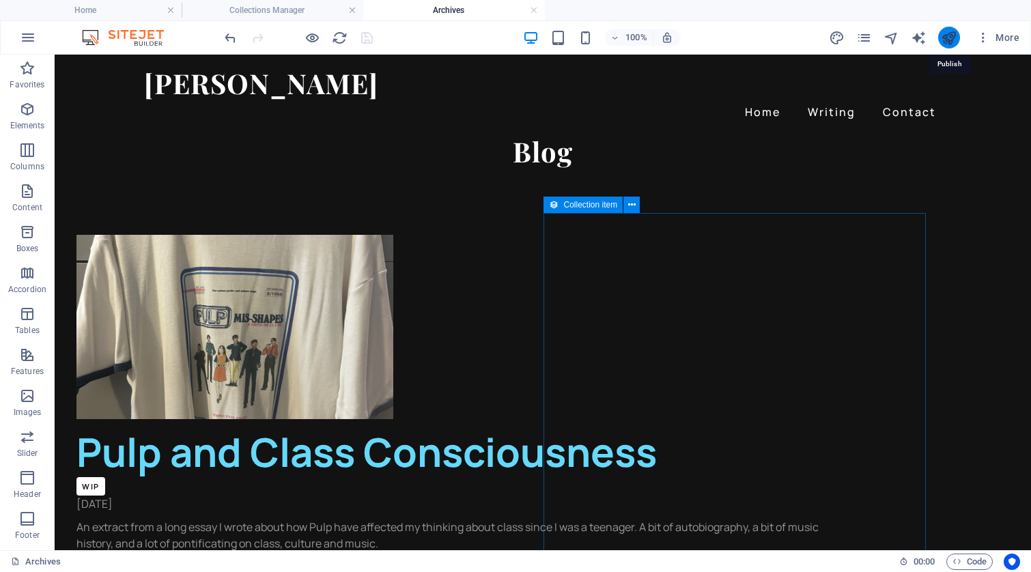
click at [946, 35] on icon "publish" at bounding box center [949, 38] width 16 height 16
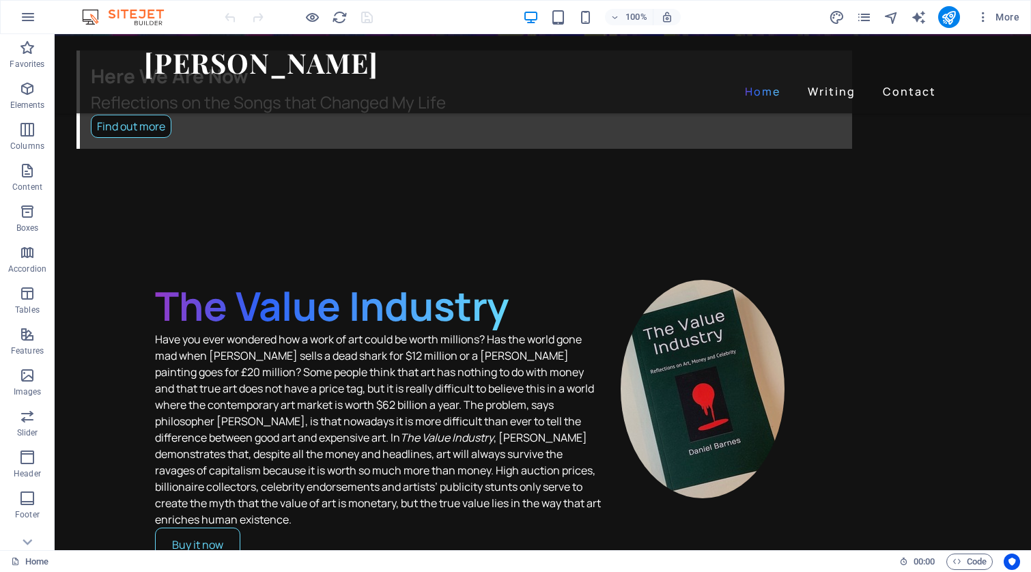
scroll to position [2445, 0]
